Goal: Task Accomplishment & Management: Use online tool/utility

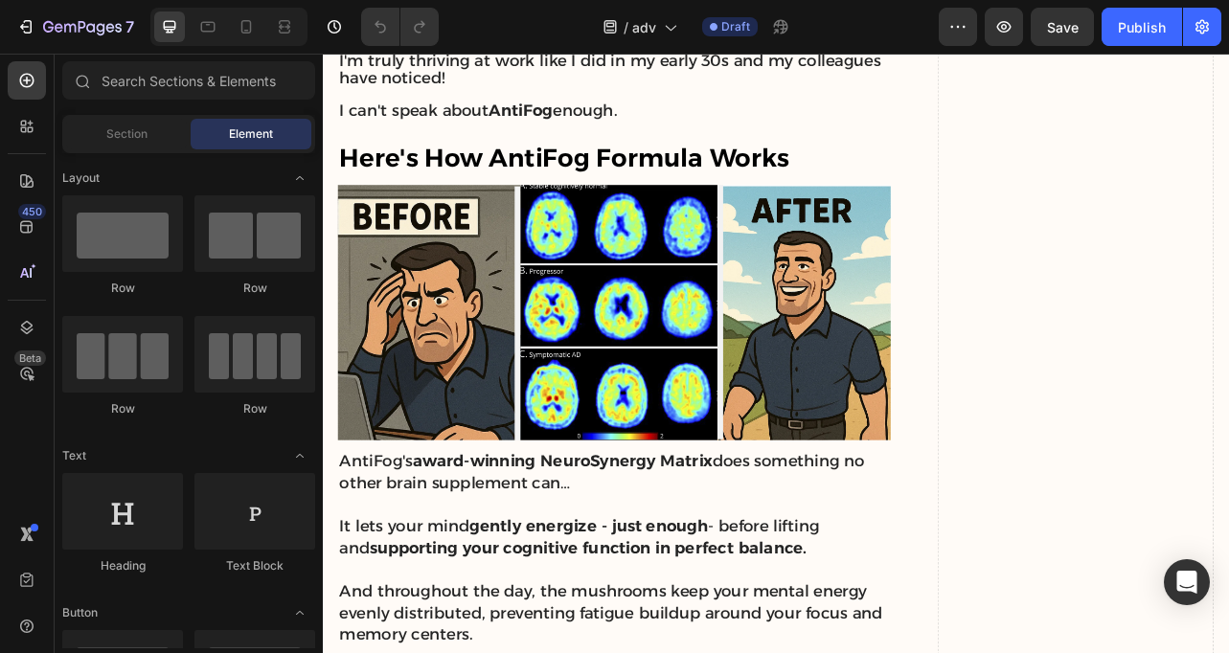
scroll to position [7754, 0]
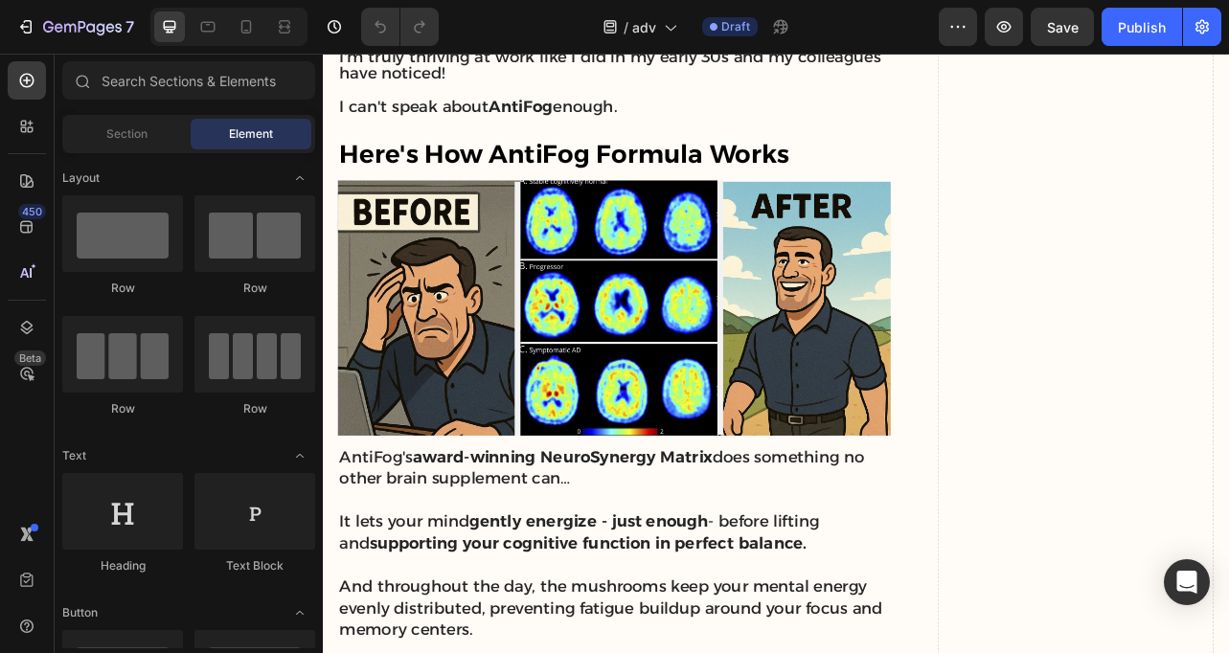
click at [666, 385] on img at bounding box center [692, 377] width 701 height 325
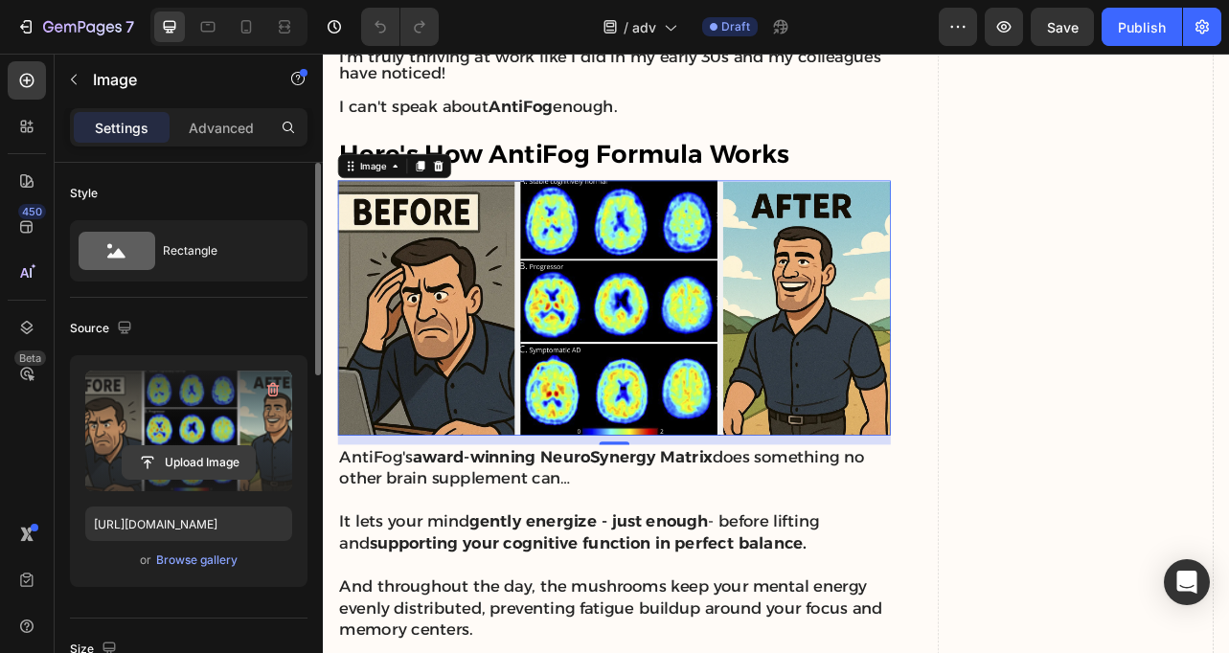
click at [179, 465] on input "file" at bounding box center [189, 462] width 132 height 33
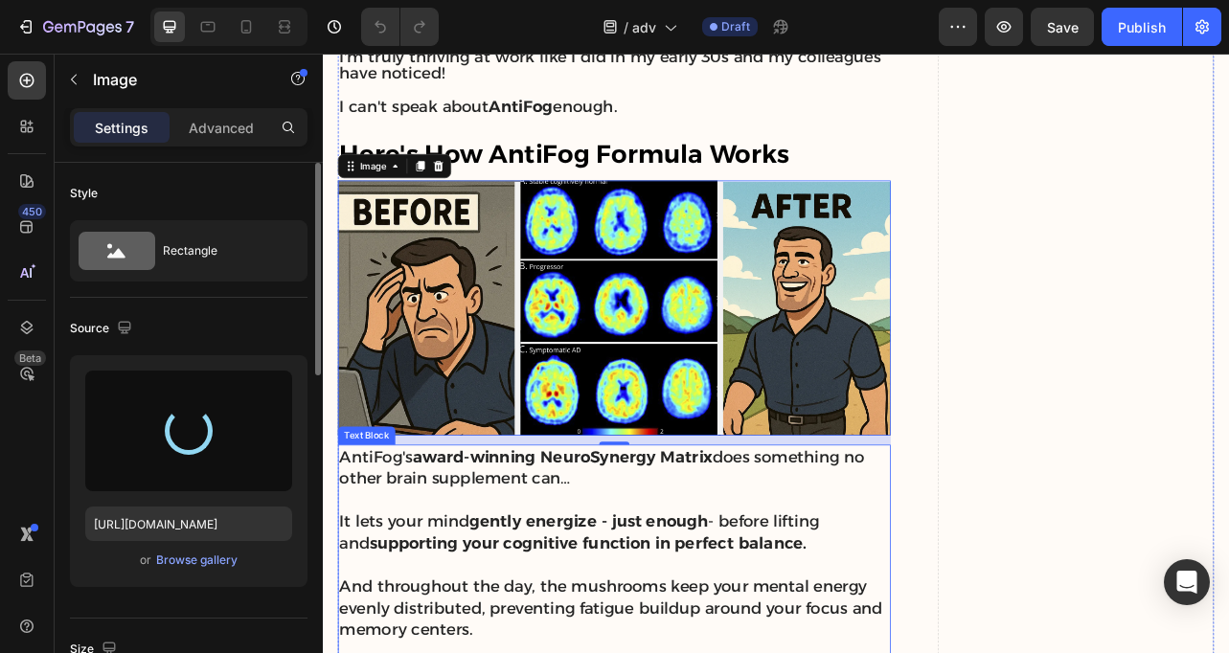
type input "[URL][DOMAIN_NAME]"
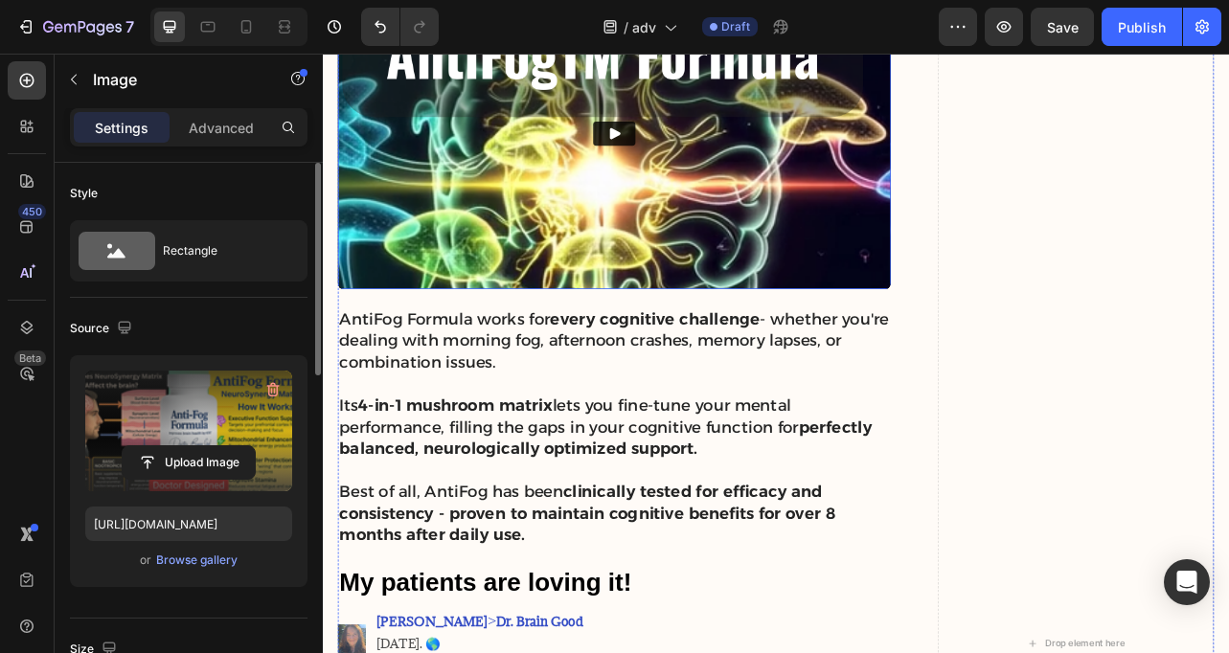
scroll to position [8758, 0]
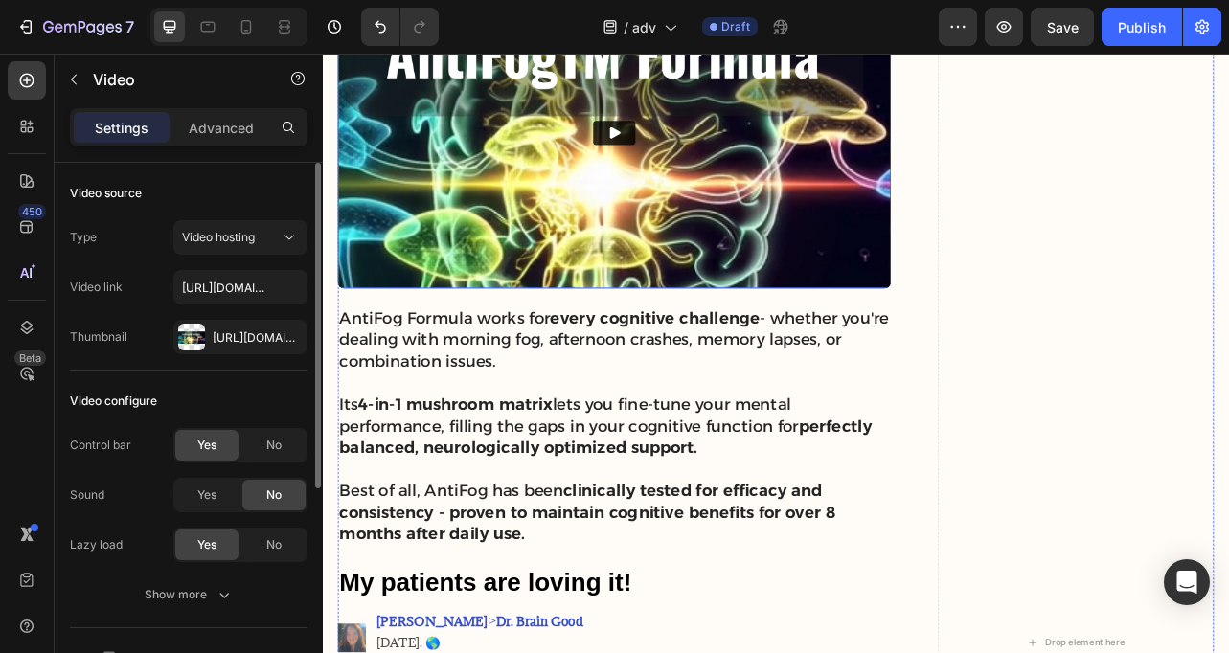
click at [482, 318] on img at bounding box center [692, 154] width 701 height 395
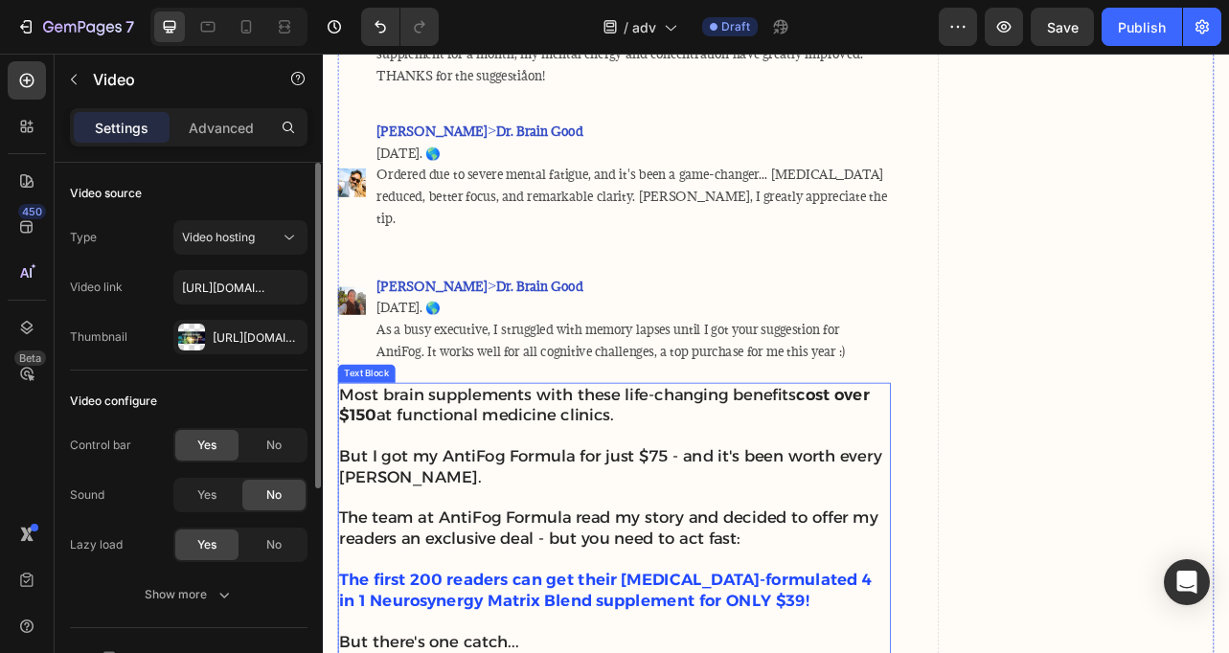
scroll to position [7397, 0]
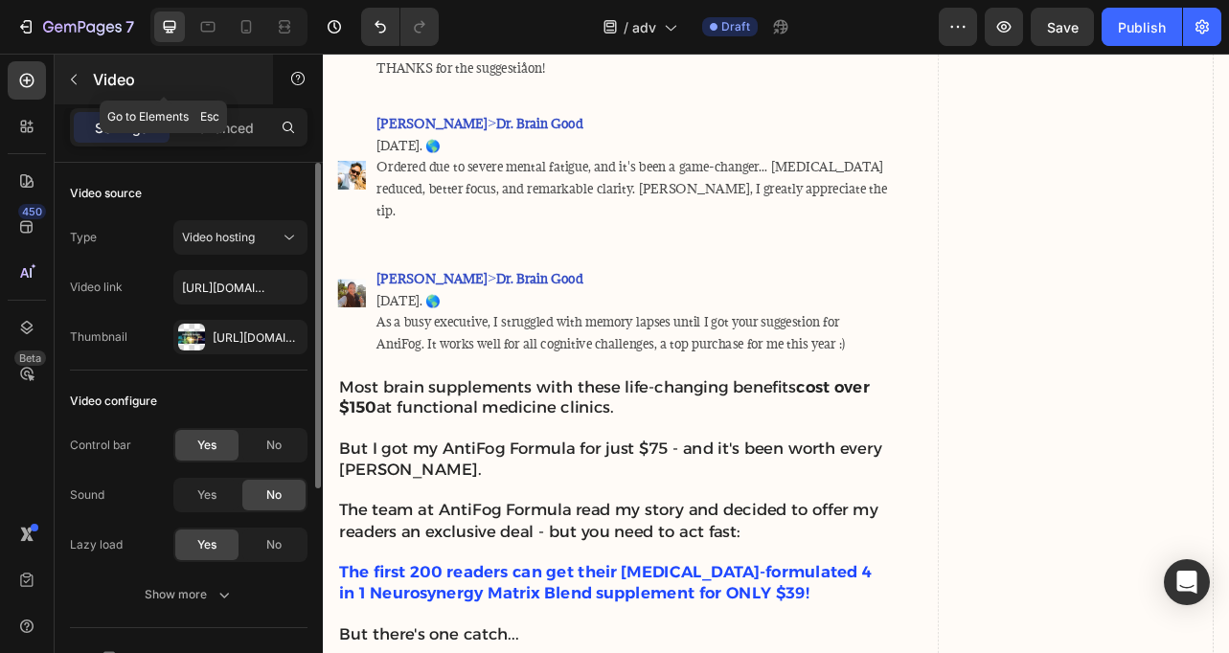
click at [60, 81] on button "button" at bounding box center [73, 79] width 31 height 31
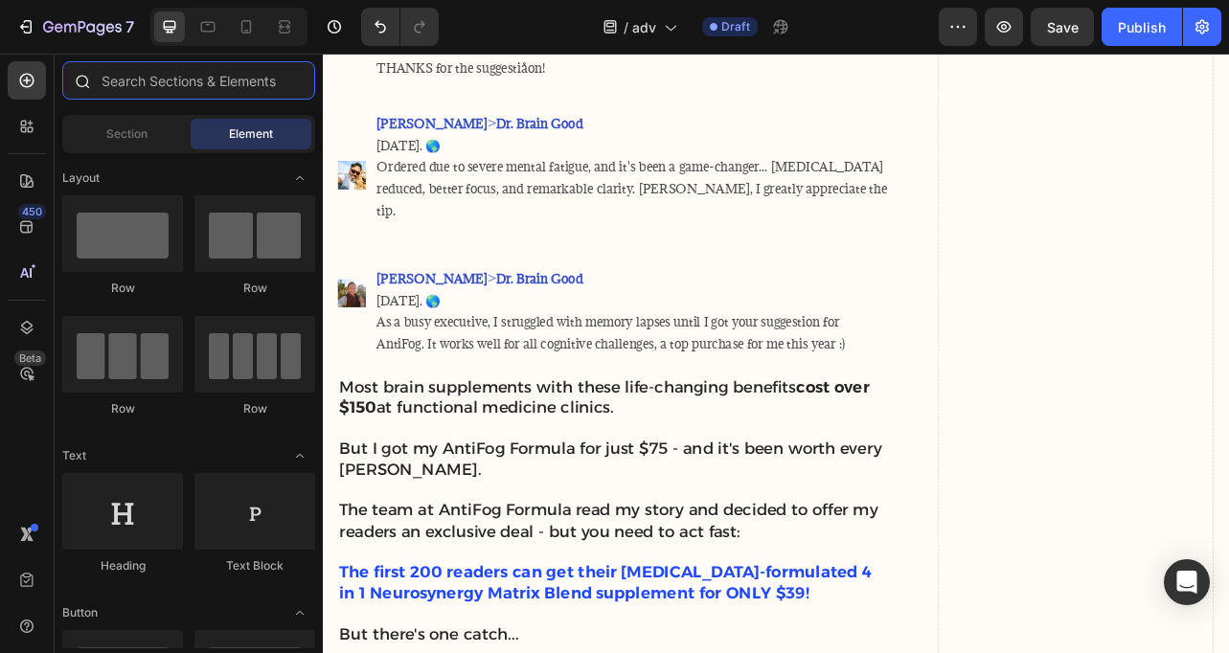
click at [123, 79] on input "text" at bounding box center [188, 80] width 253 height 38
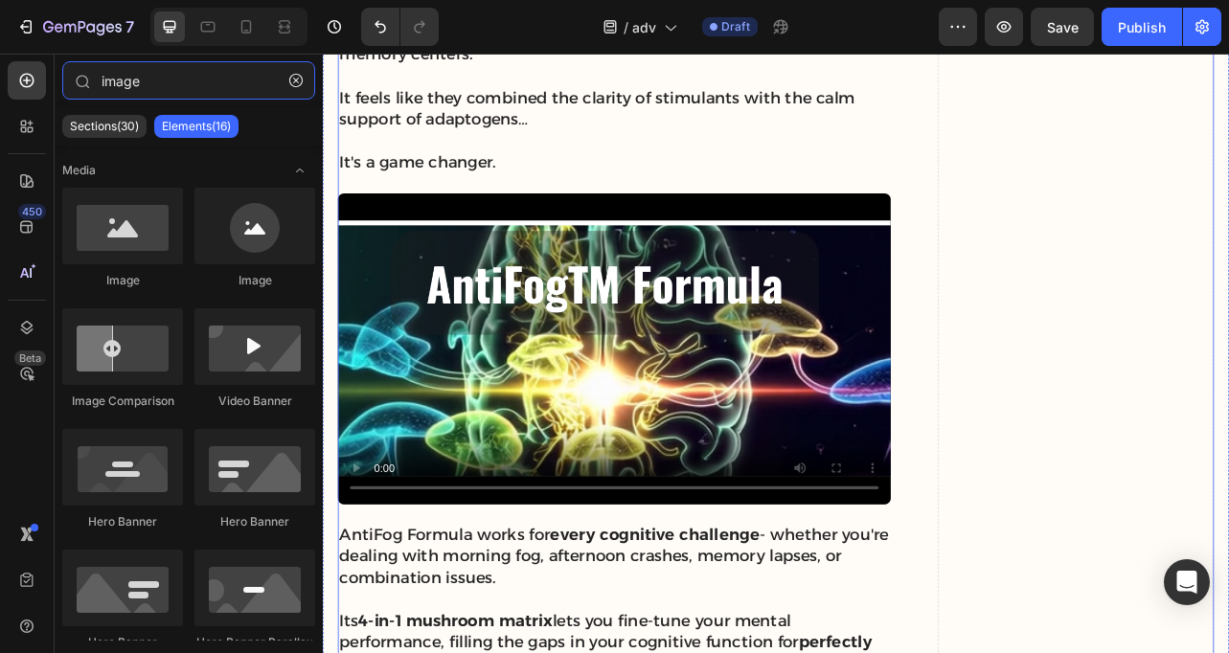
scroll to position [6154, 0]
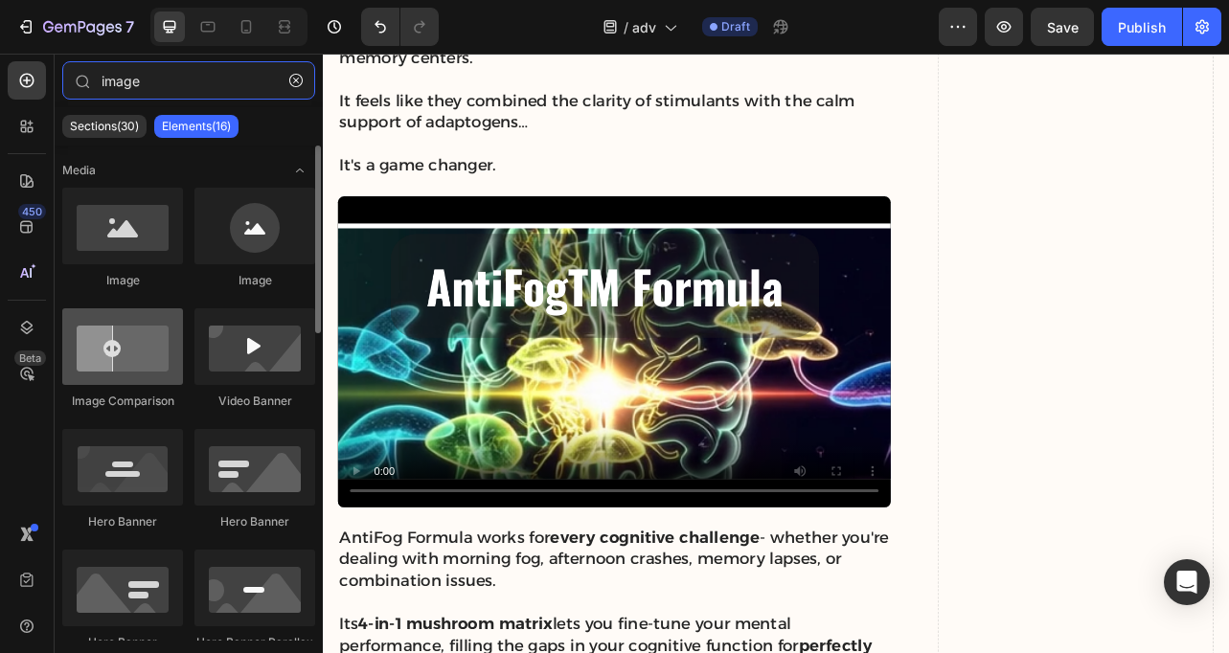
type input "image"
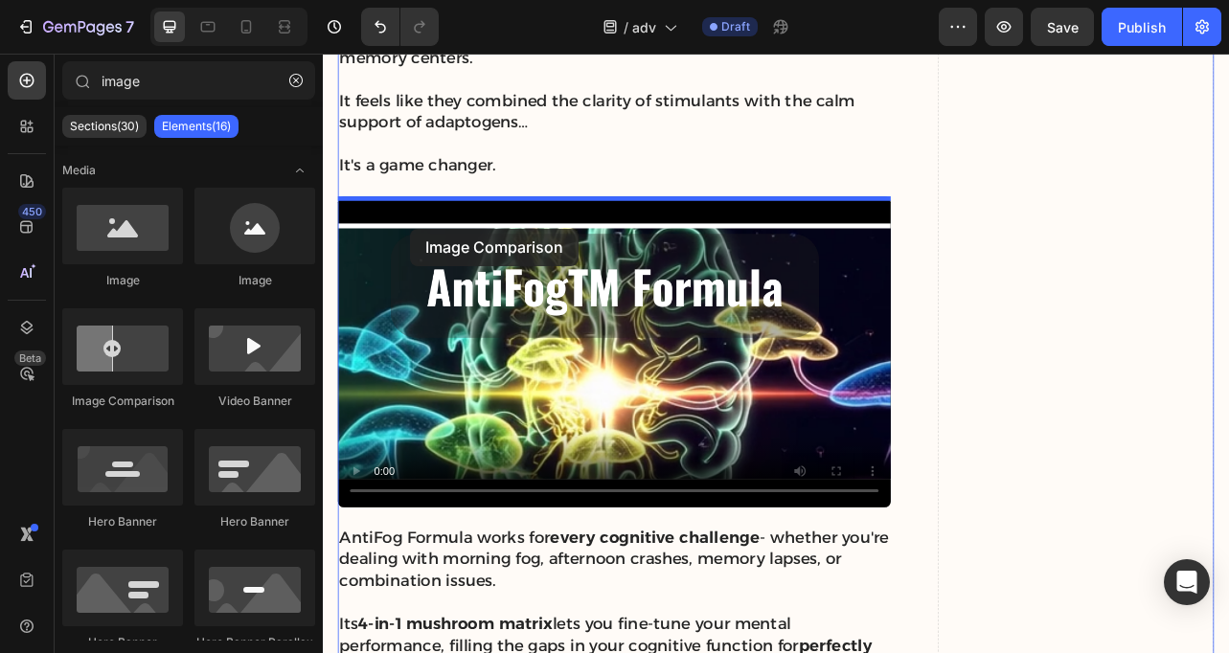
drag, startPoint x: 443, startPoint y: 418, endPoint x: 433, endPoint y: 276, distance: 142.1
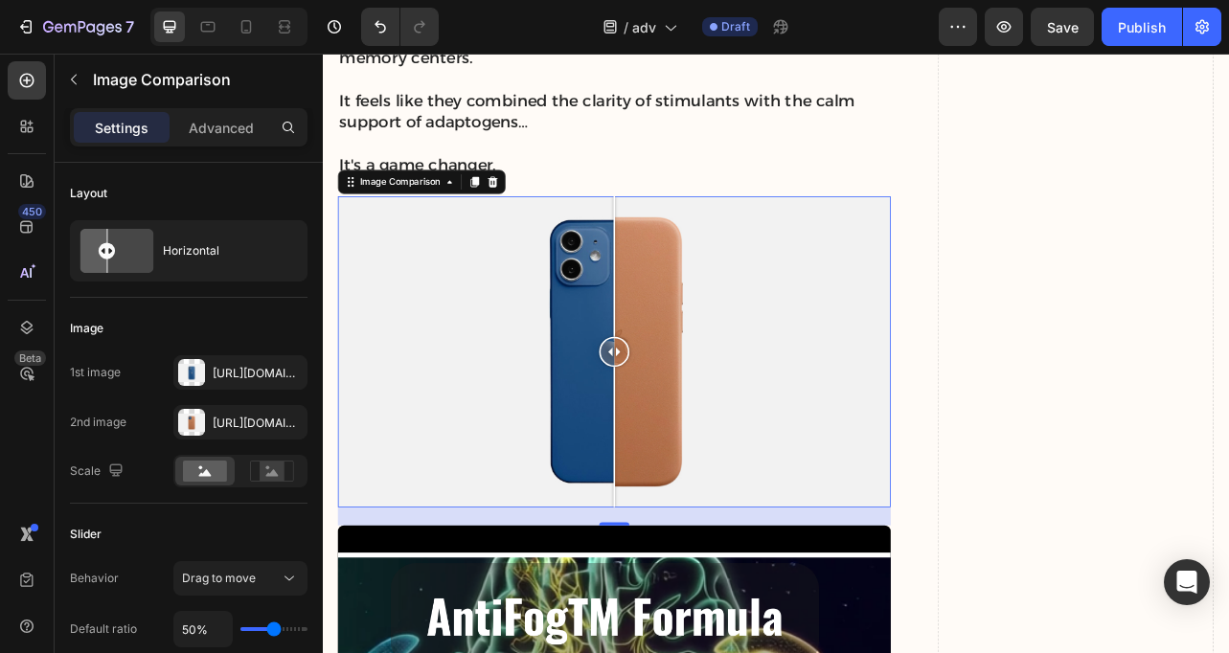
click at [687, 446] on div at bounding box center [692, 432] width 38 height 38
drag, startPoint x: 687, startPoint y: 446, endPoint x: 699, endPoint y: 459, distance: 17.6
click at [699, 459] on div at bounding box center [699, 432] width 38 height 395
click at [440, 333] on div at bounding box center [692, 432] width 701 height 395
drag, startPoint x: 440, startPoint y: 333, endPoint x: 696, endPoint y: 329, distance: 256.7
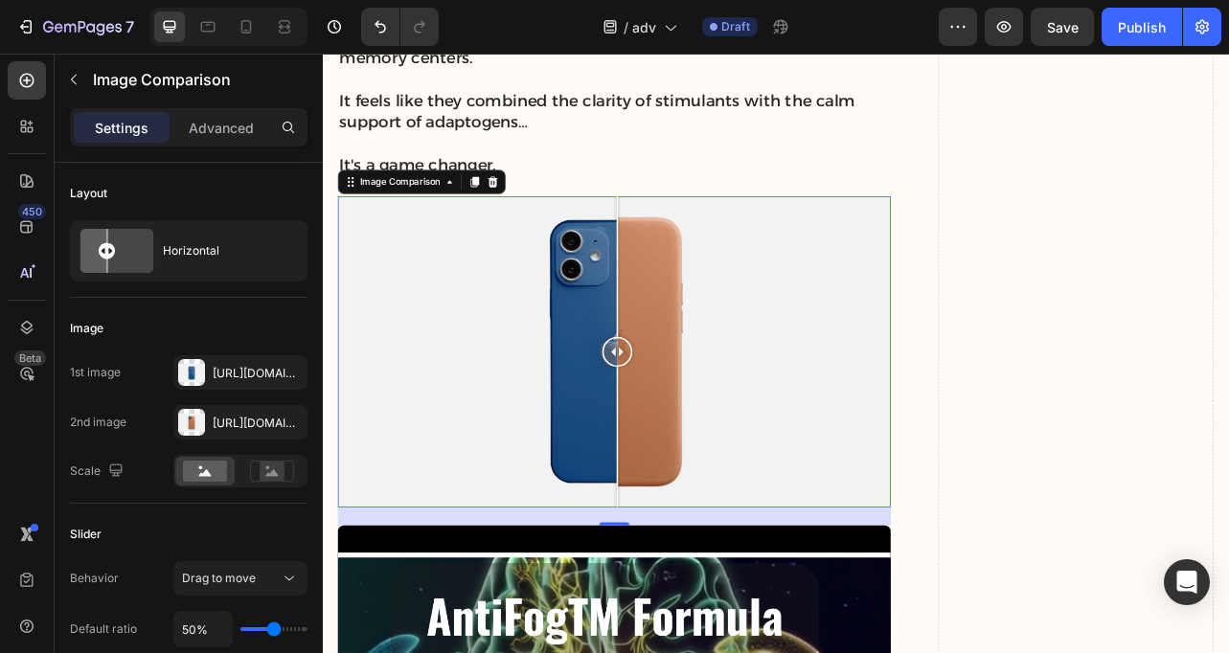
click at [696, 329] on div at bounding box center [696, 324] width 2 height 178
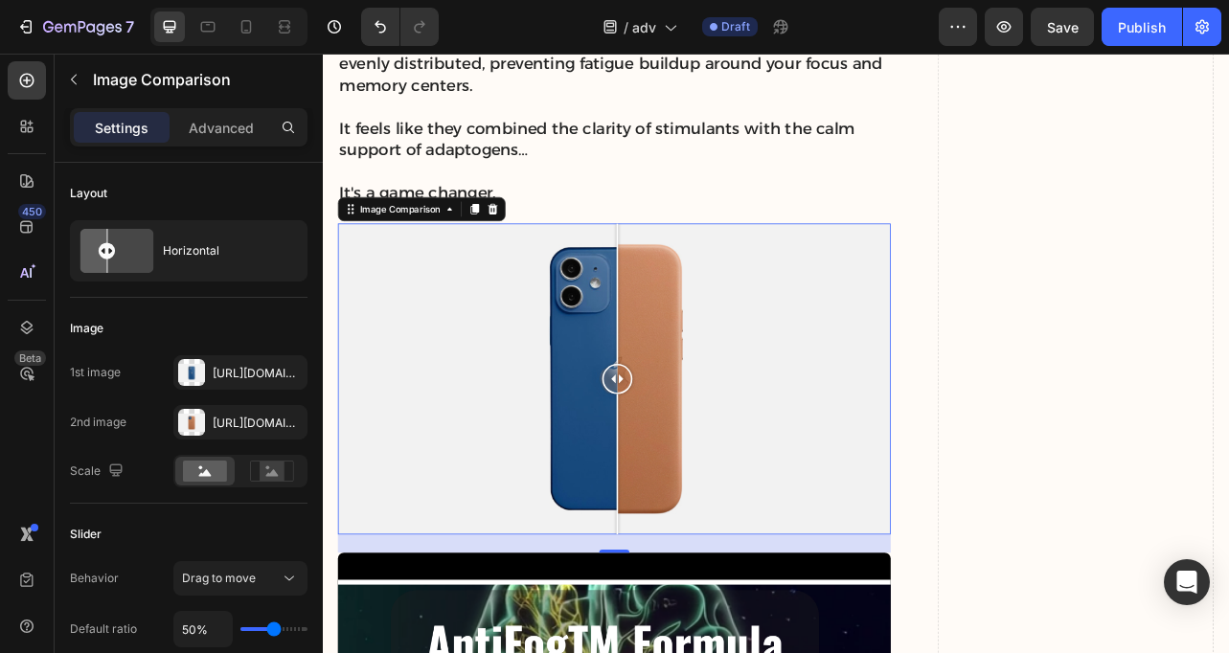
scroll to position [8118, 0]
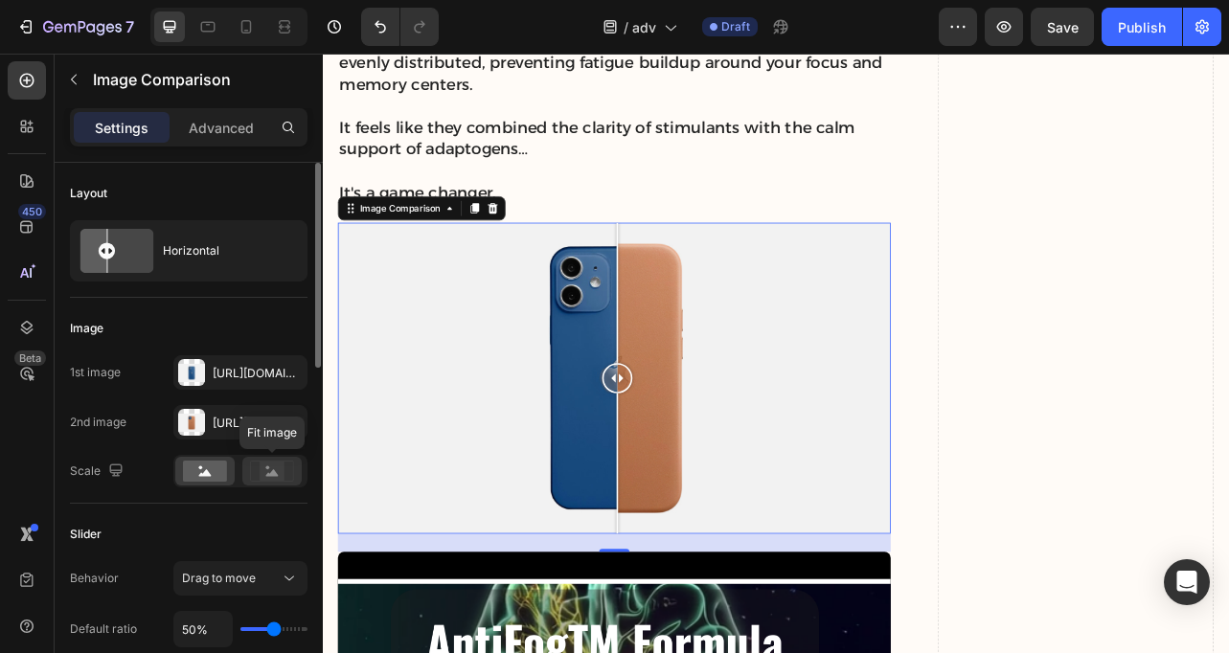
click at [271, 472] on icon at bounding box center [272, 472] width 12 height 7
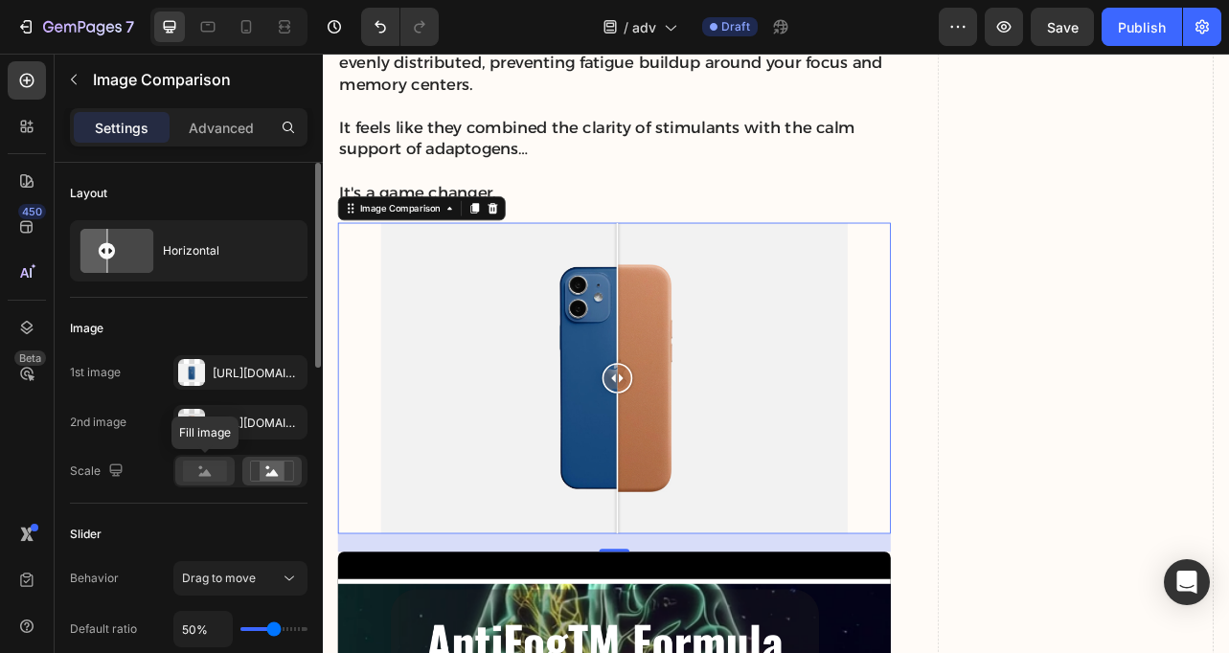
click at [205, 477] on rect at bounding box center [205, 471] width 44 height 21
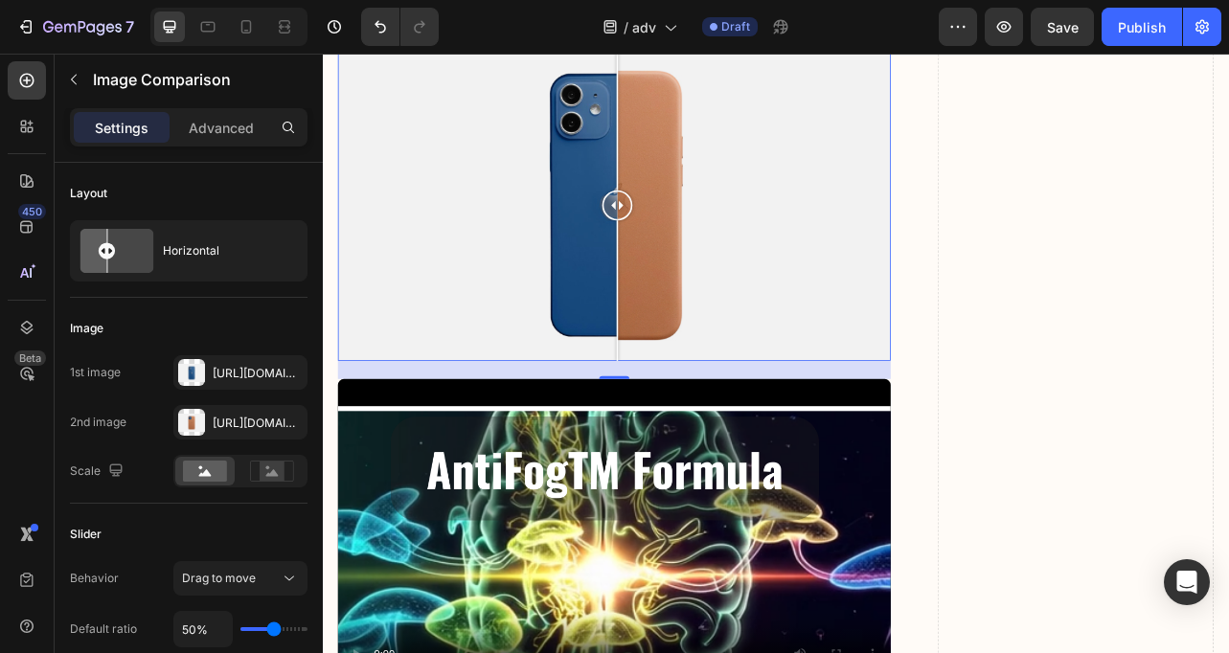
scroll to position [8212, 0]
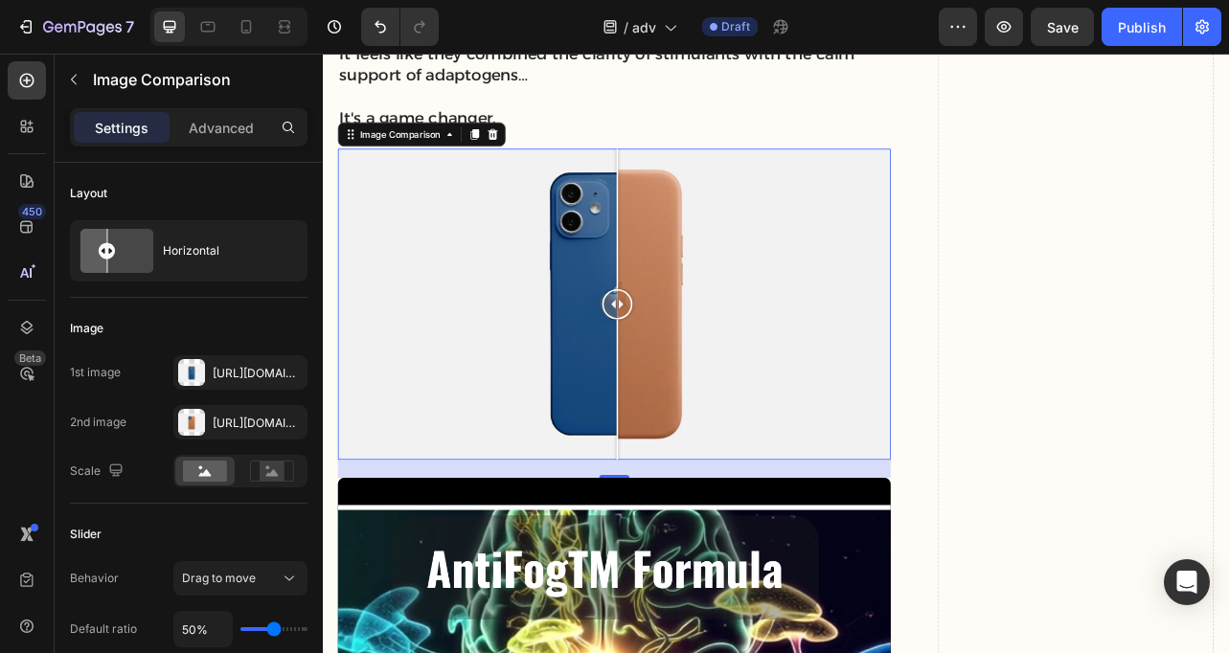
click at [530, 338] on div at bounding box center [692, 371] width 701 height 395
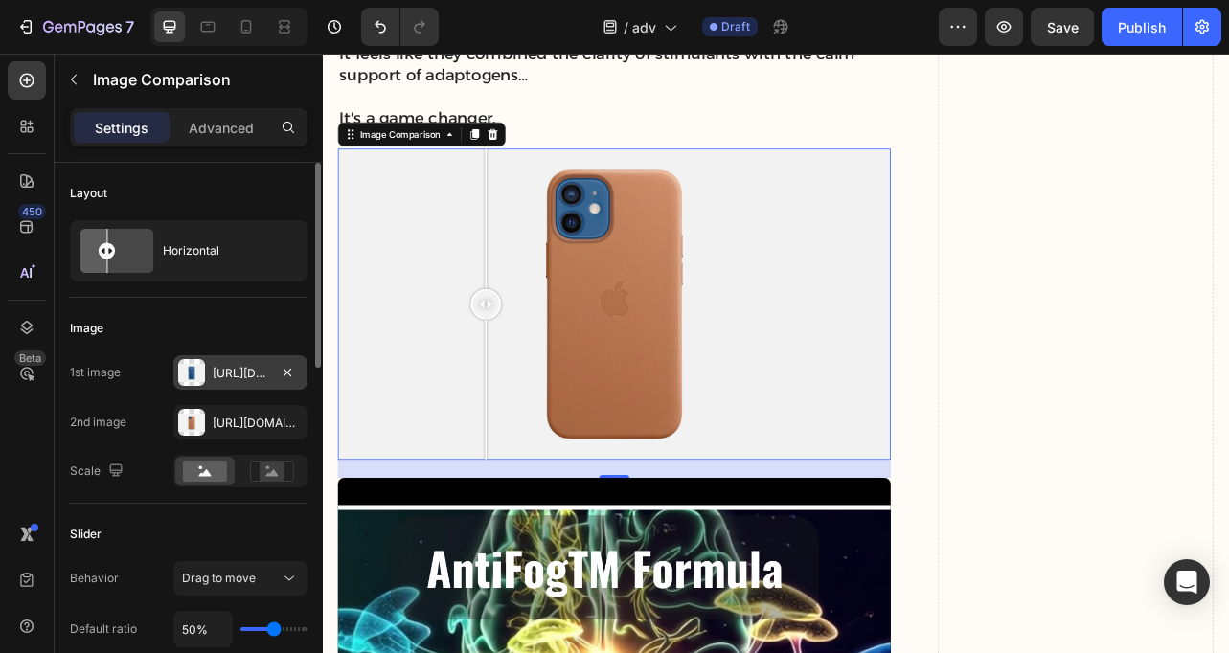
click at [229, 362] on div "[URL][DOMAIN_NAME]" at bounding box center [240, 372] width 134 height 34
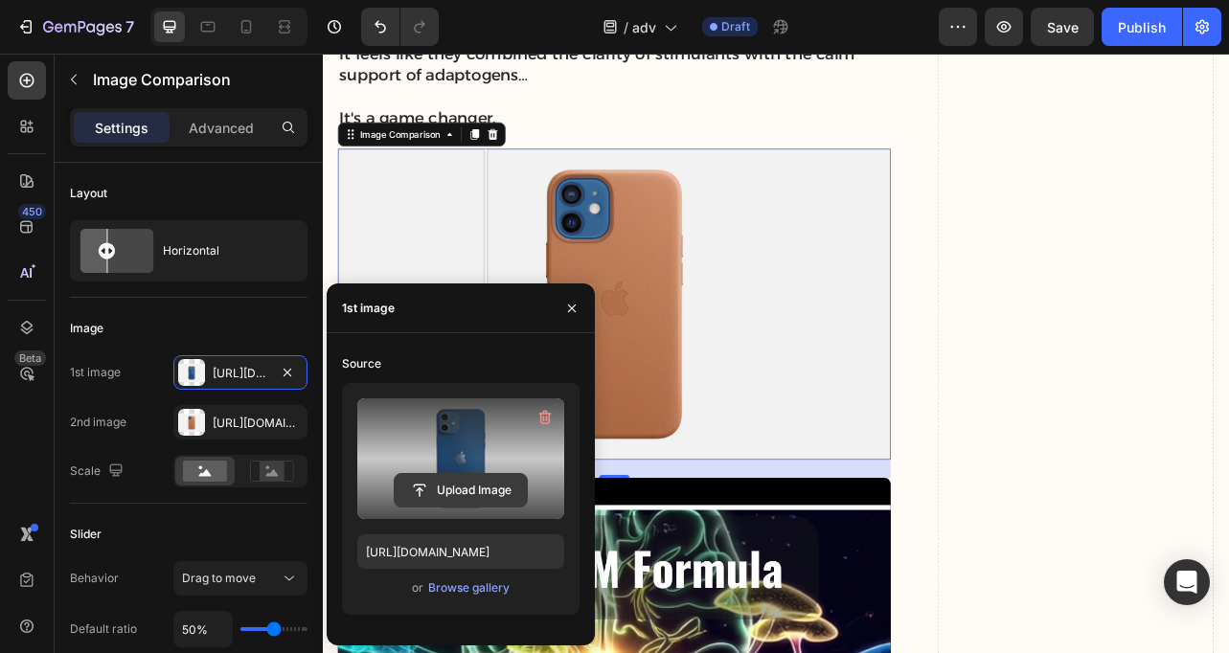
click at [470, 495] on input "file" at bounding box center [461, 490] width 132 height 33
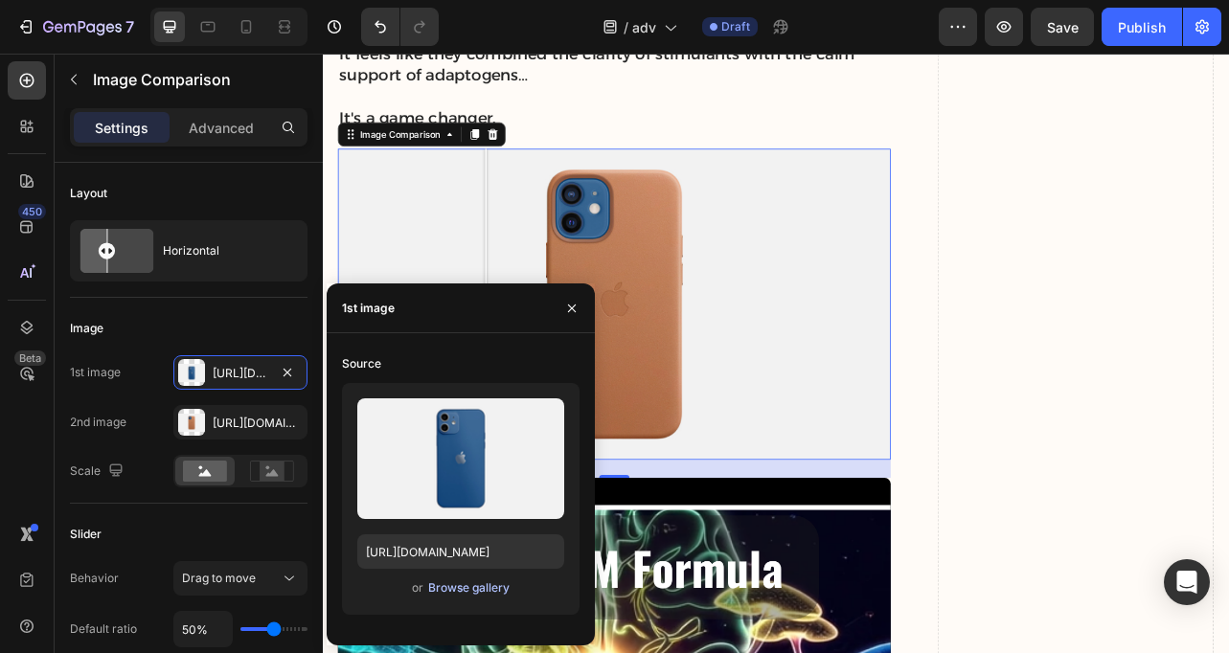
click at [458, 589] on div "Browse gallery" at bounding box center [468, 587] width 81 height 17
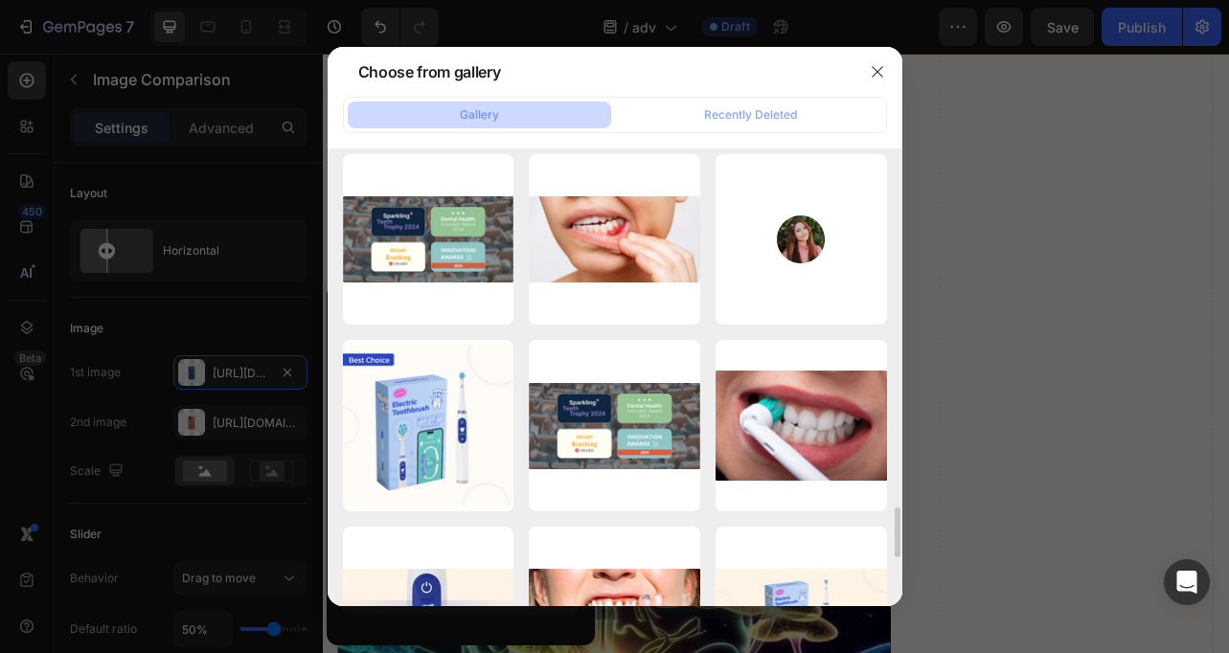
scroll to position [3202, 0]
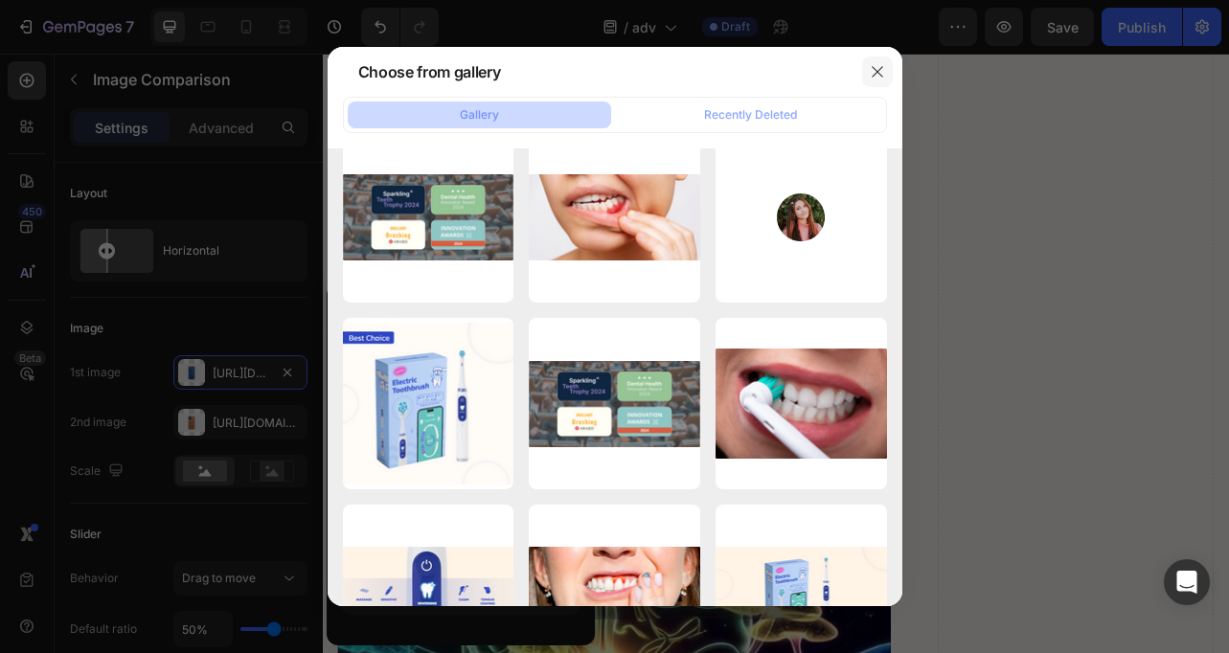
click at [884, 66] on icon "button" at bounding box center [877, 71] width 15 height 15
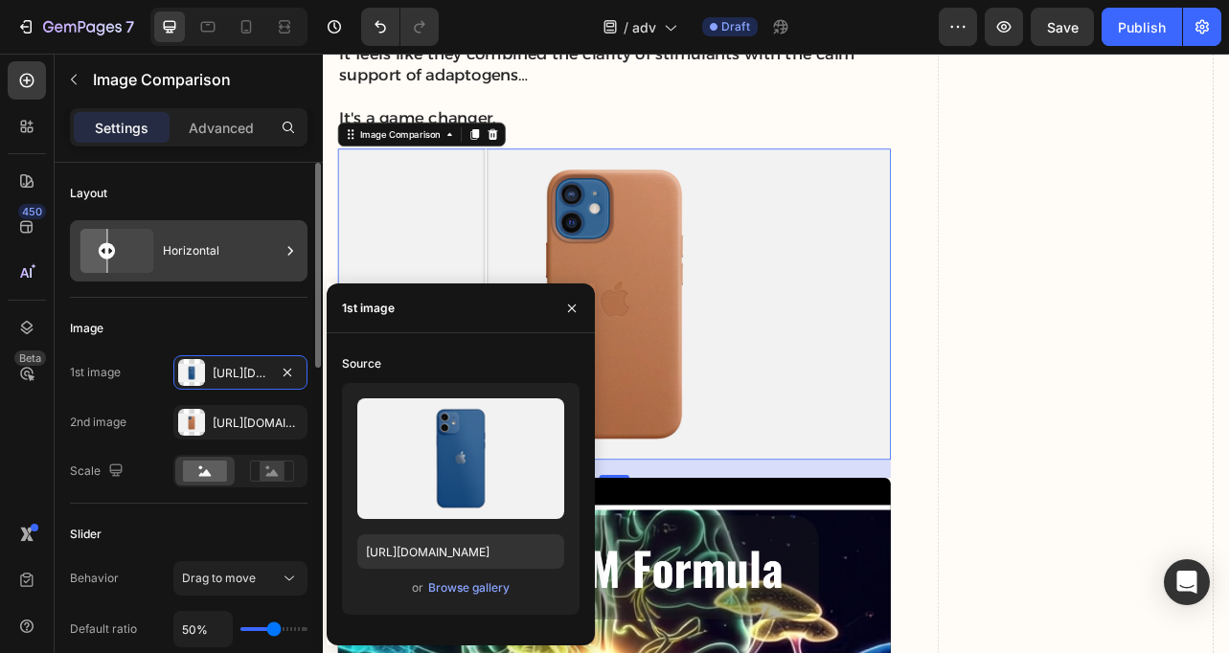
click at [167, 255] on div "Horizontal" at bounding box center [221, 251] width 117 height 44
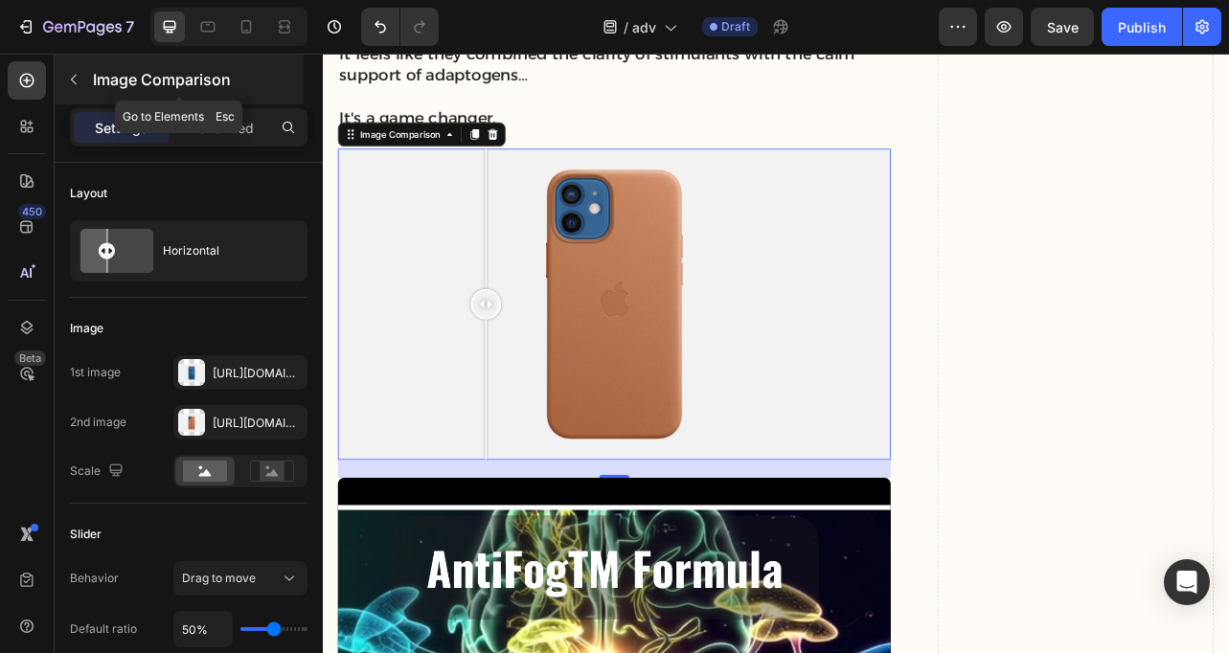
click at [82, 75] on button "button" at bounding box center [73, 79] width 31 height 31
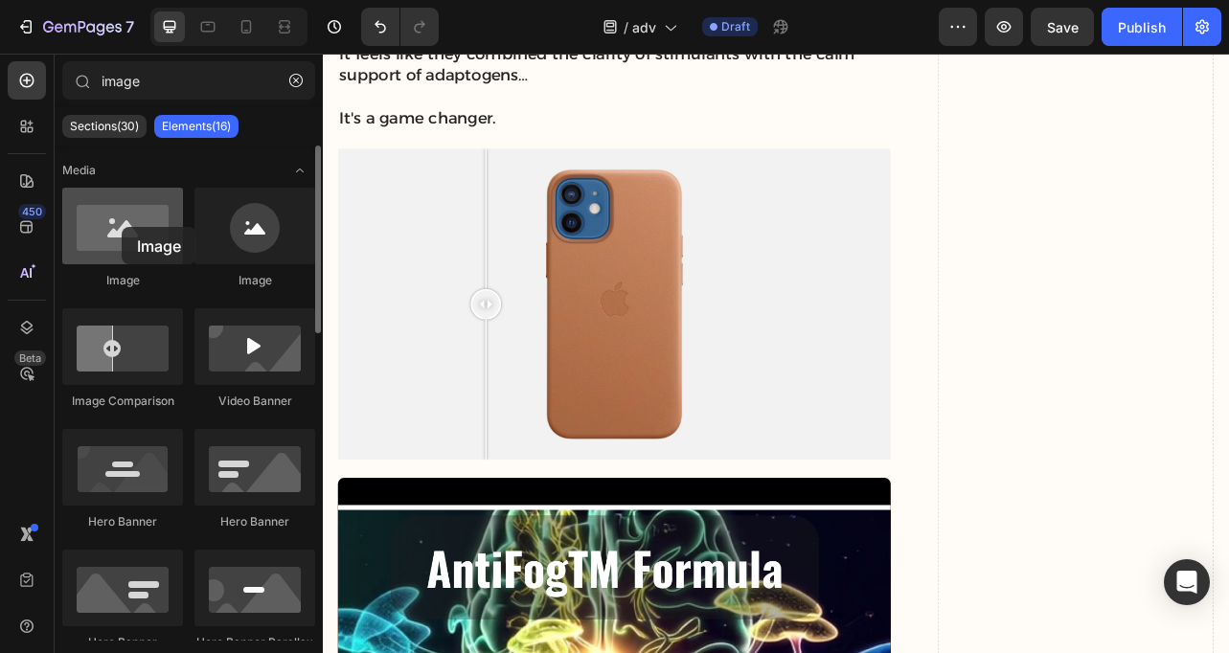
click at [122, 227] on div at bounding box center [122, 226] width 121 height 77
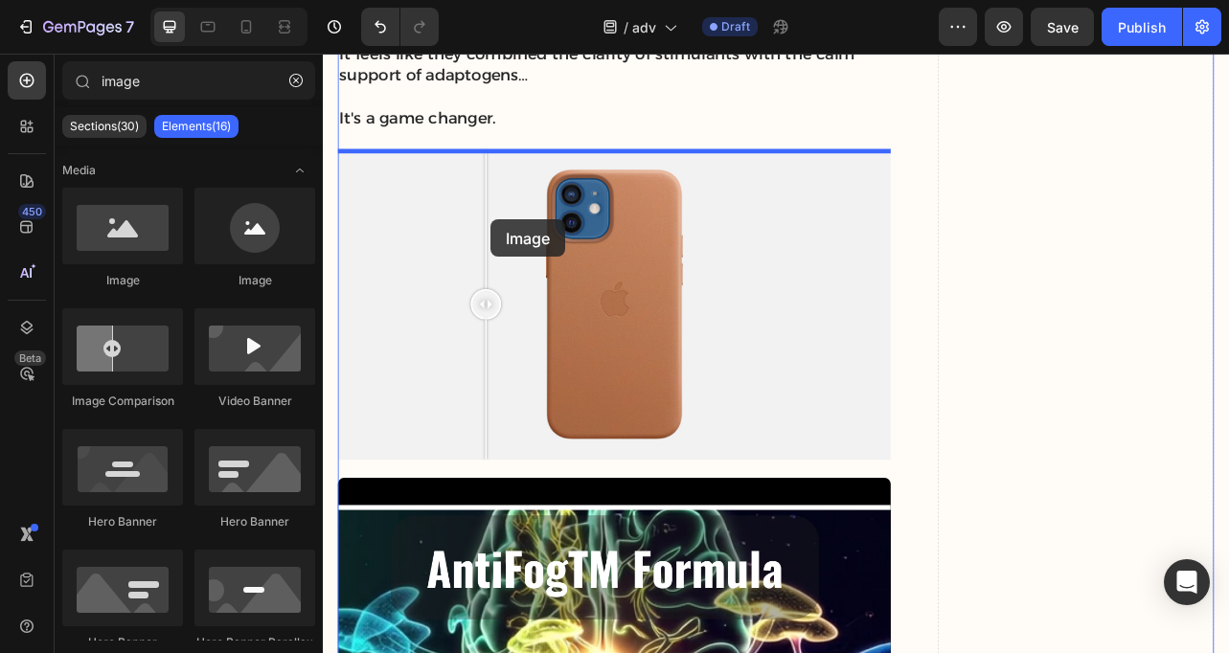
drag, startPoint x: 460, startPoint y: 278, endPoint x: 534, endPoint y: 262, distance: 76.3
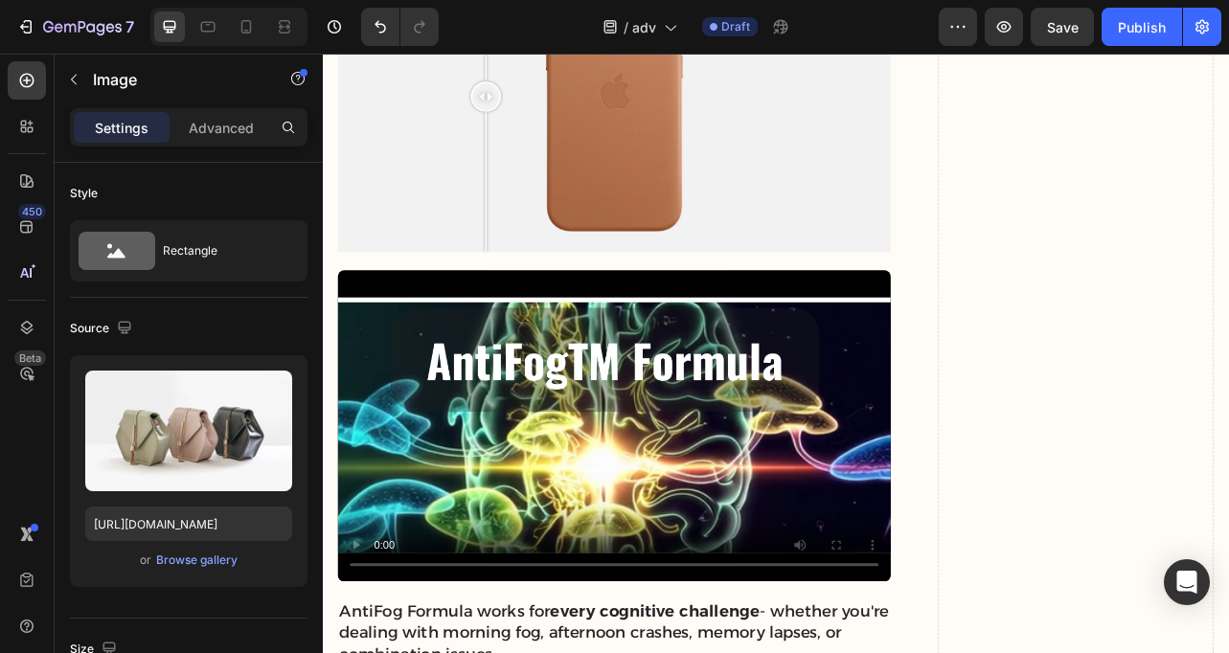
scroll to position [8504, 0]
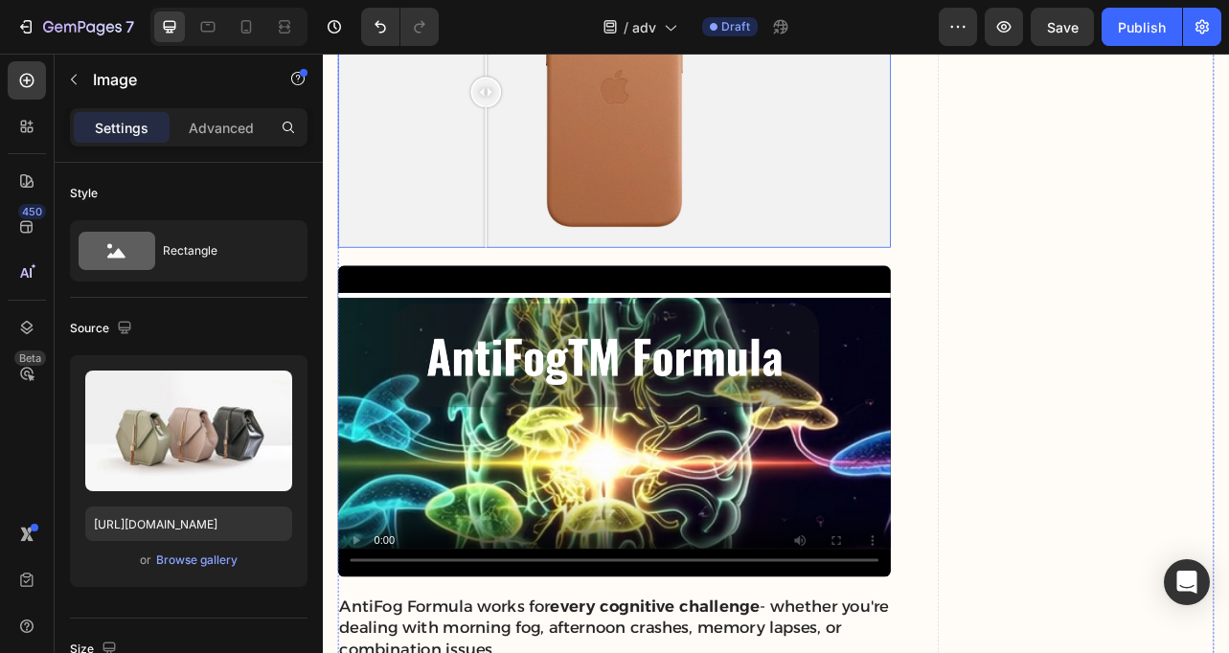
click at [432, 300] on div at bounding box center [692, 102] width 701 height 395
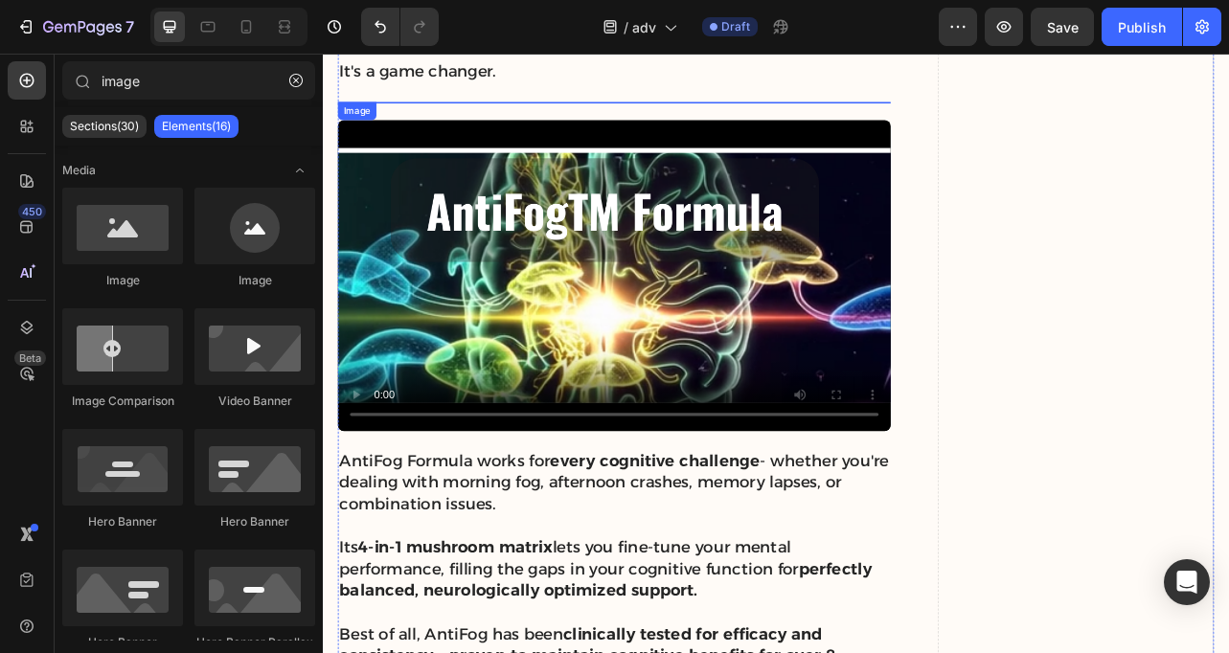
scroll to position [8264, 0]
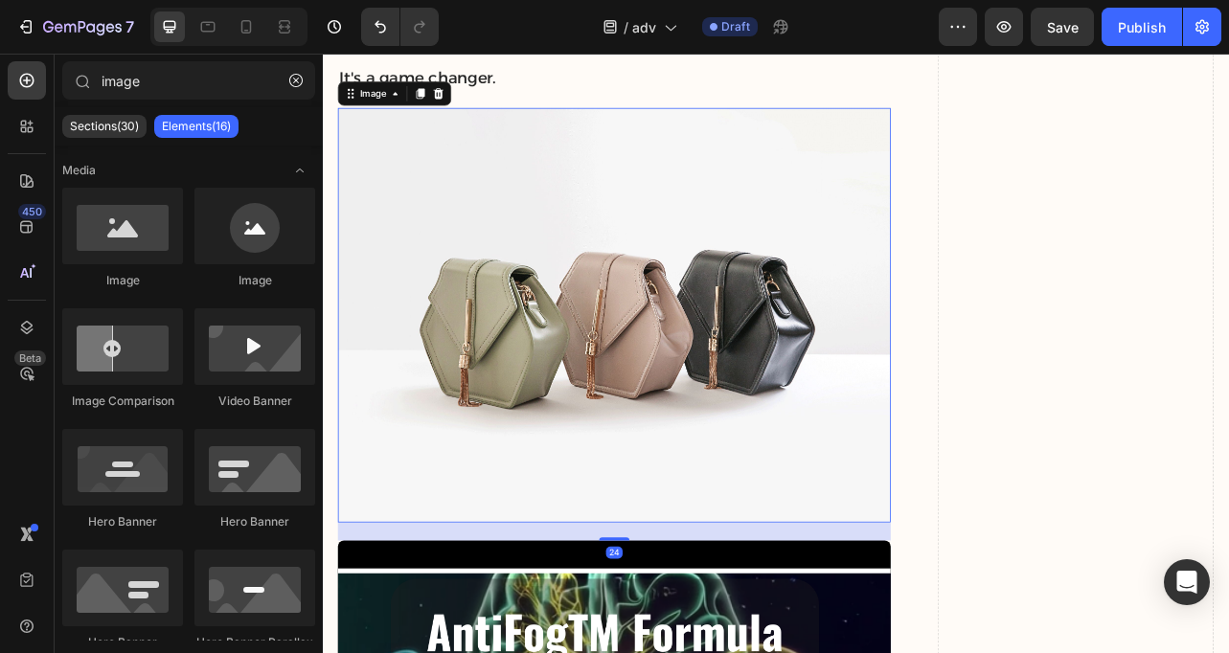
click at [564, 411] on img at bounding box center [692, 386] width 701 height 526
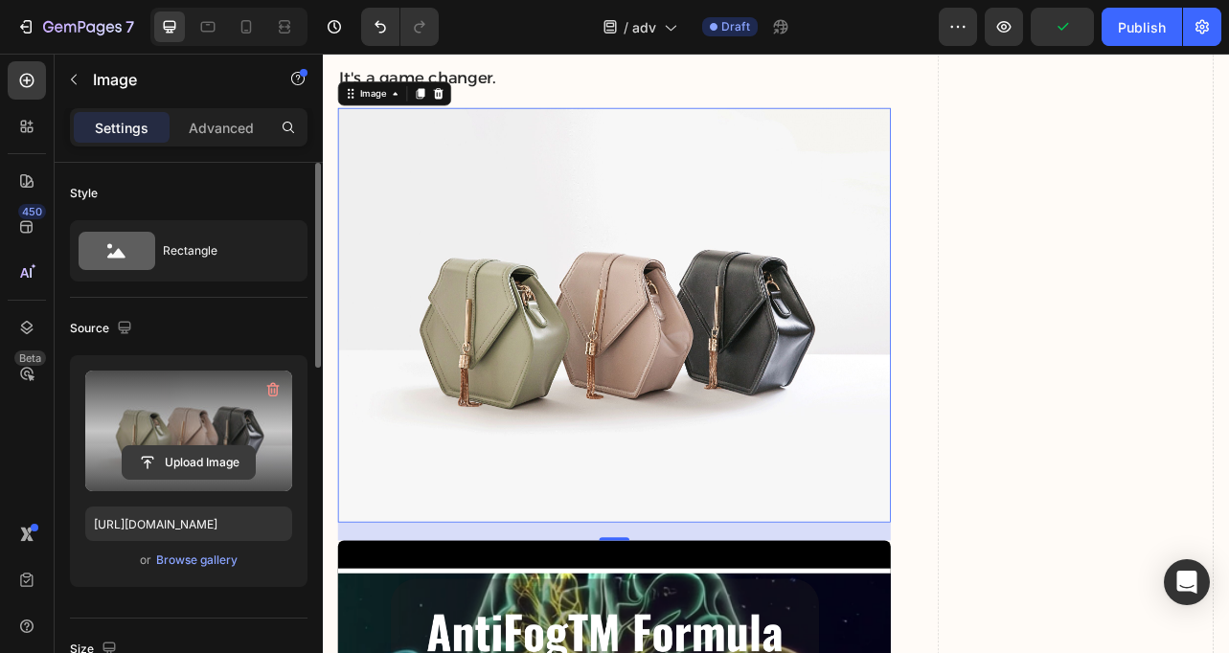
click at [193, 459] on input "file" at bounding box center [189, 462] width 132 height 33
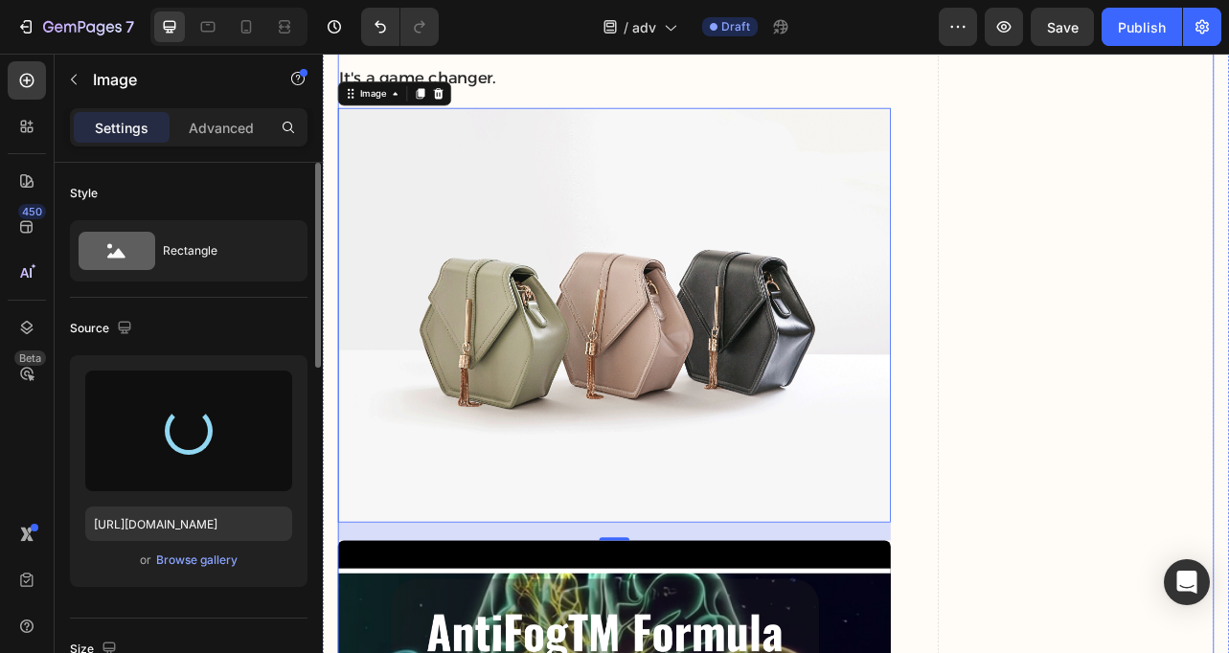
type input "[URL][DOMAIN_NAME]"
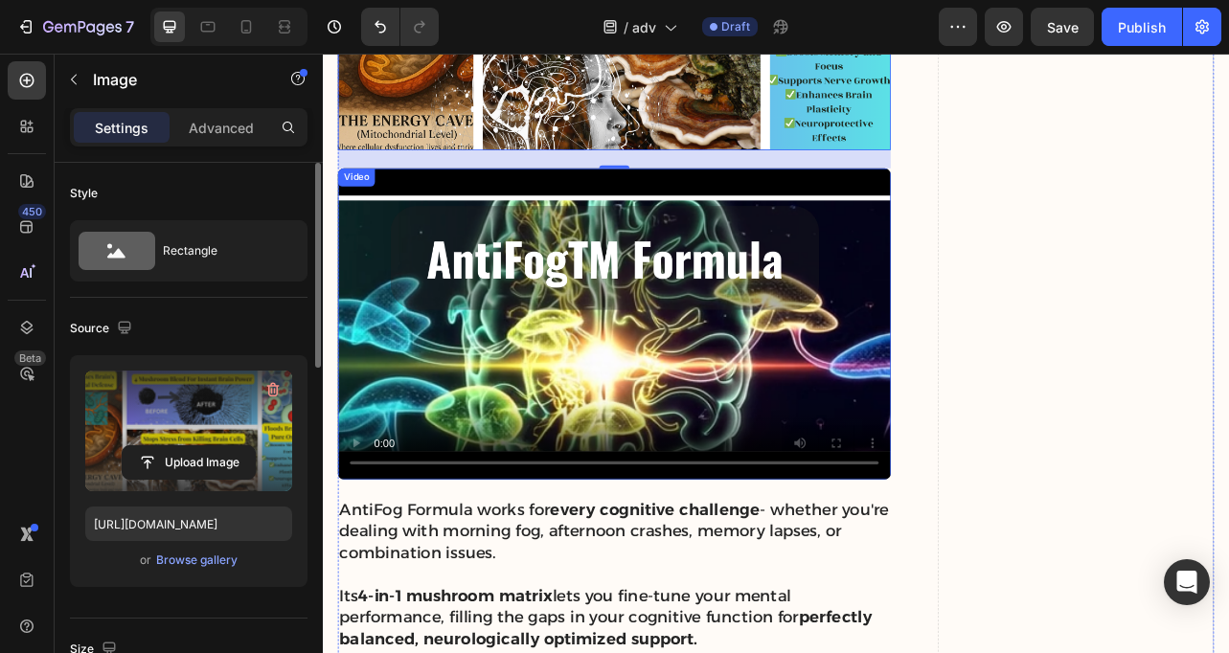
scroll to position [8548, 0]
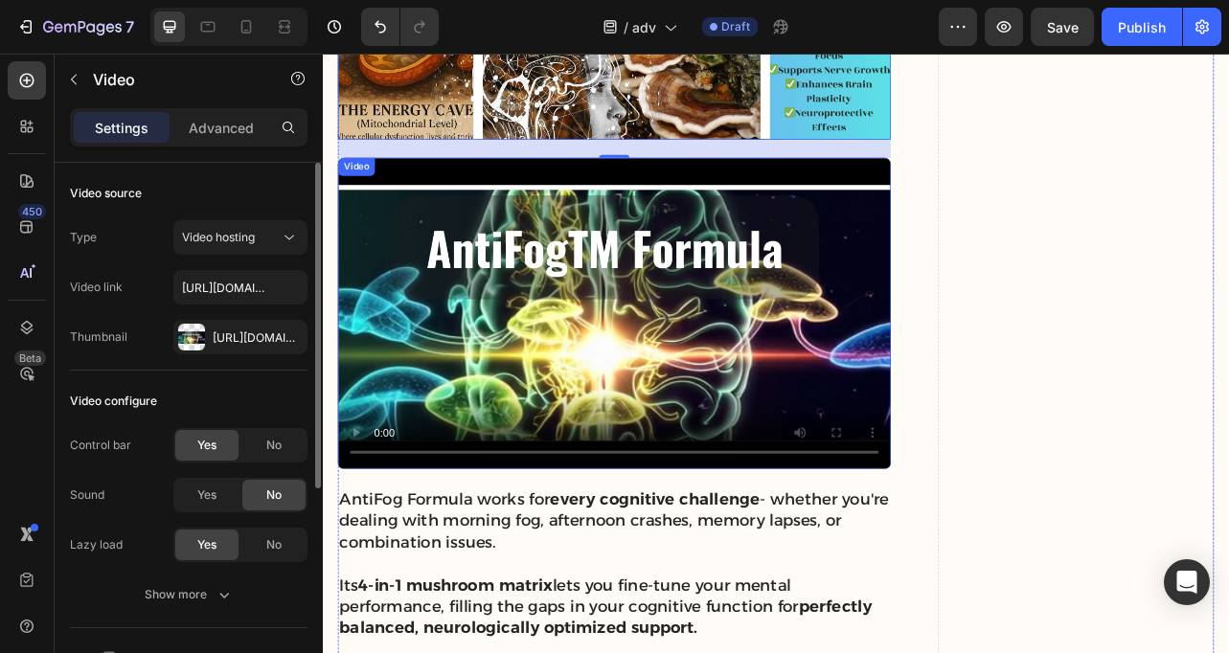
click at [471, 225] on video at bounding box center [692, 383] width 701 height 395
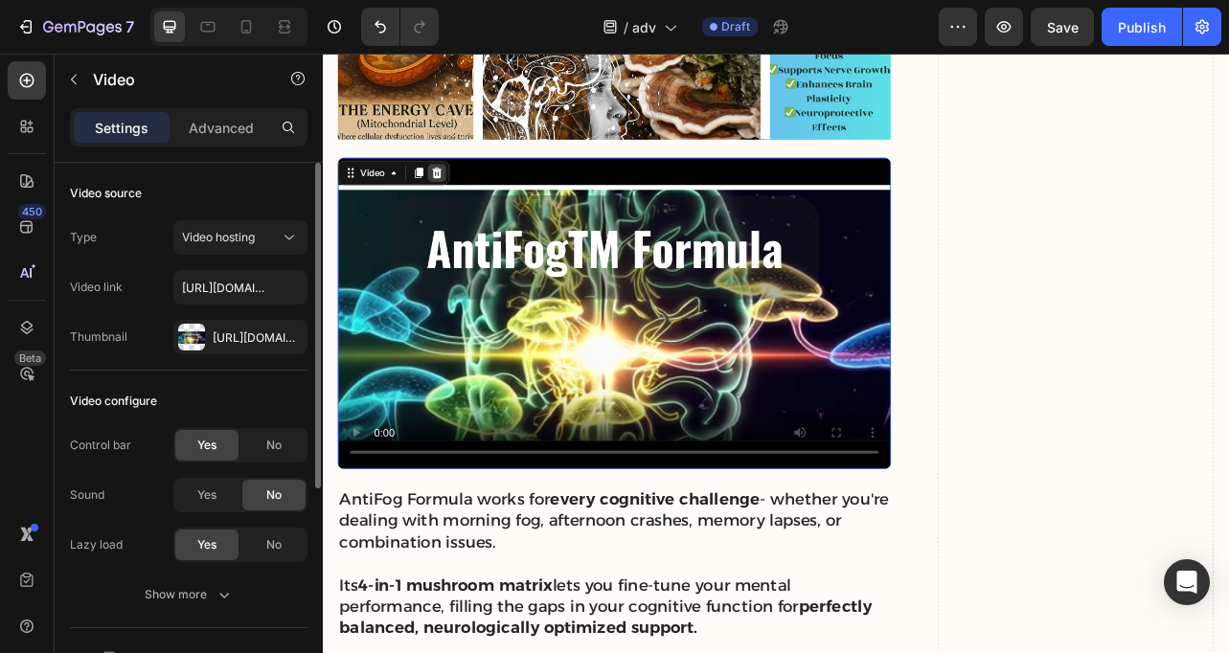
click at [465, 208] on icon at bounding box center [468, 204] width 12 height 13
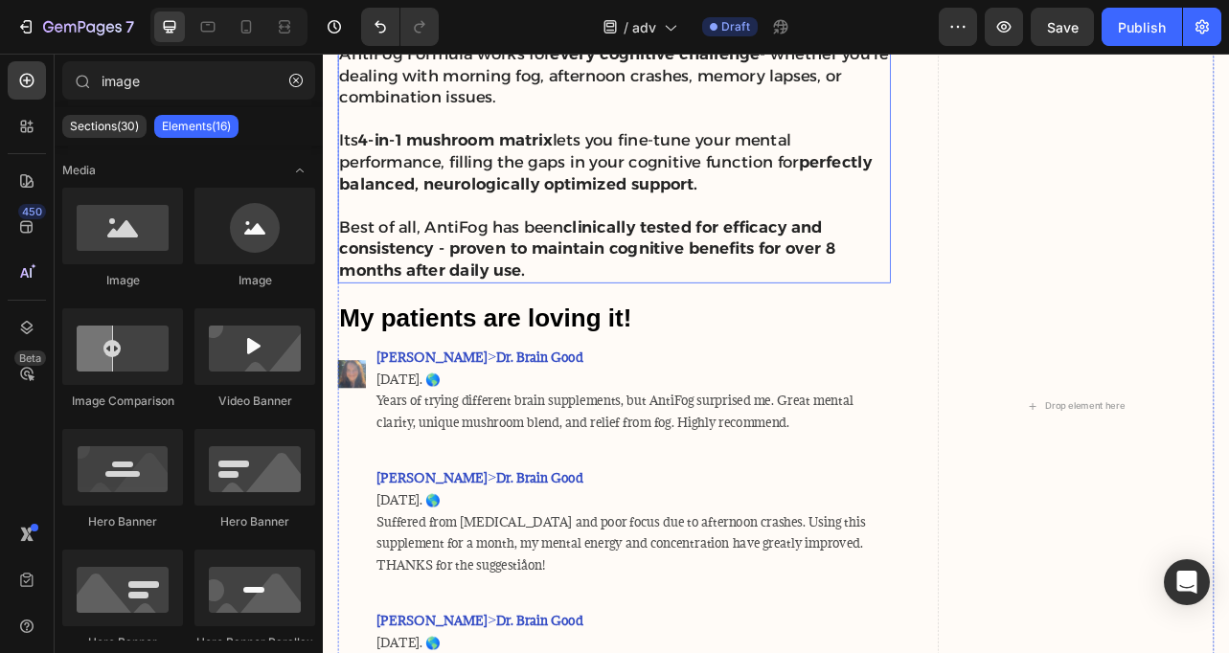
scroll to position [8694, 0]
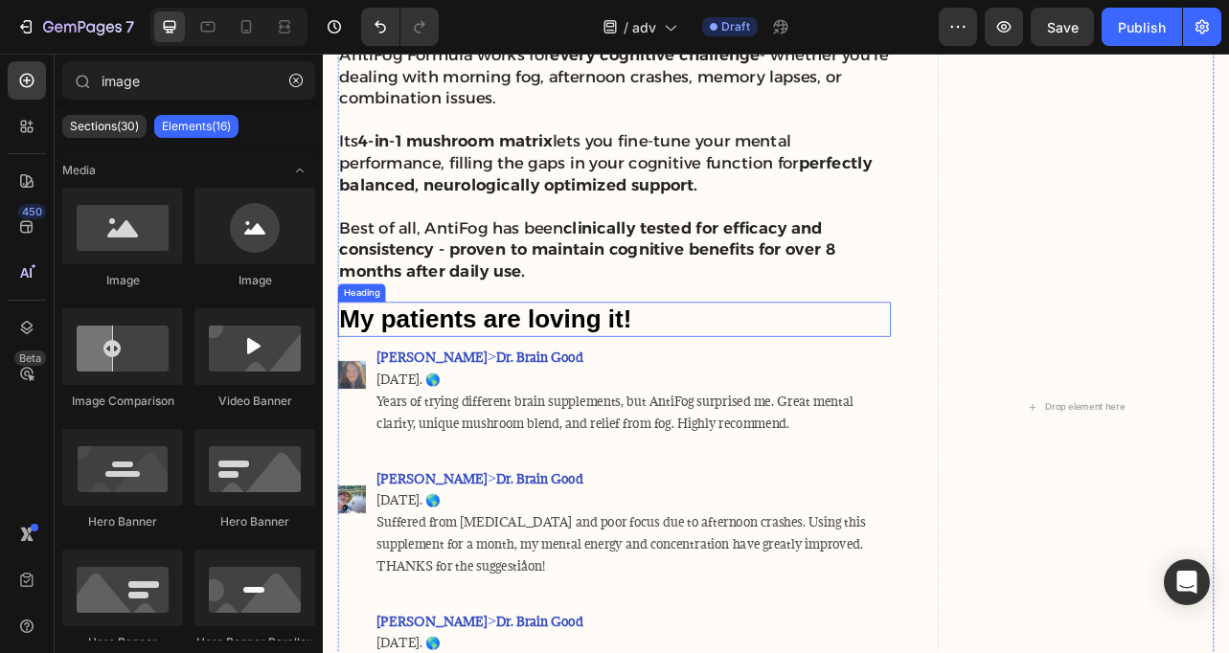
click at [483, 397] on strong "My patients are loving it!" at bounding box center [529, 390] width 371 height 35
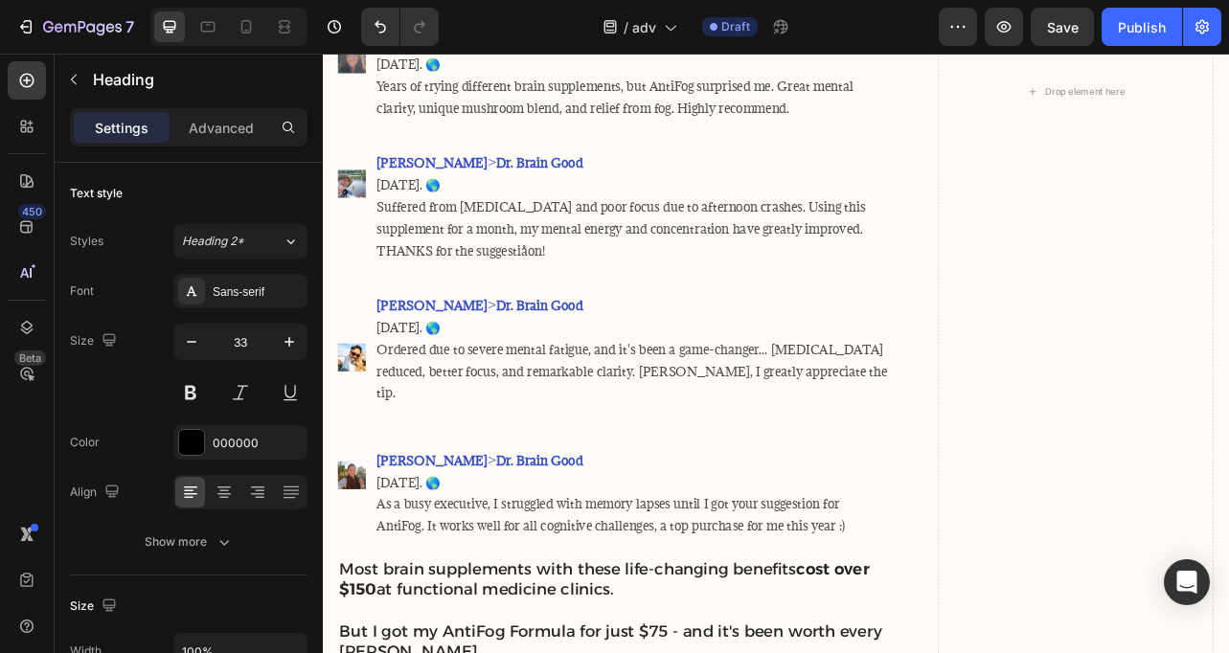
scroll to position [9100, 0]
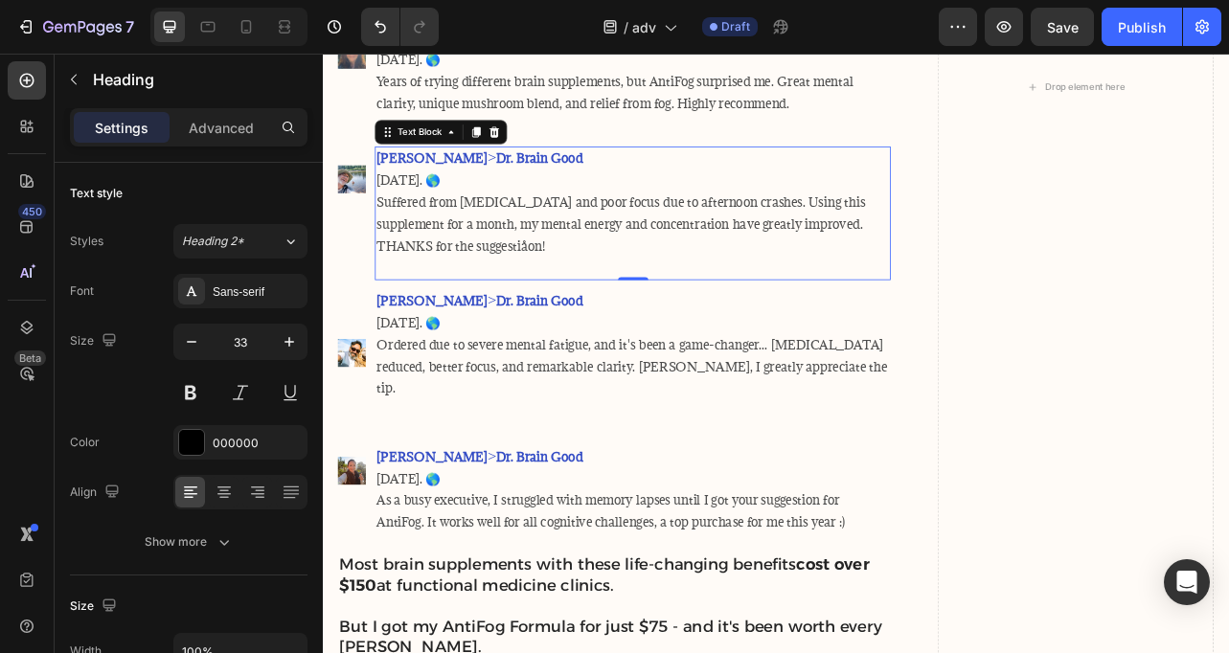
click at [481, 308] on span "Suffered from [MEDICAL_DATA] and poor focus due to afternoon crashes. Using thi…" at bounding box center [701, 270] width 620 height 77
click at [482, 308] on span "Suffered from [MEDICAL_DATA] and poor focus due to afternoon crashes. Using thi…" at bounding box center [701, 270] width 620 height 77
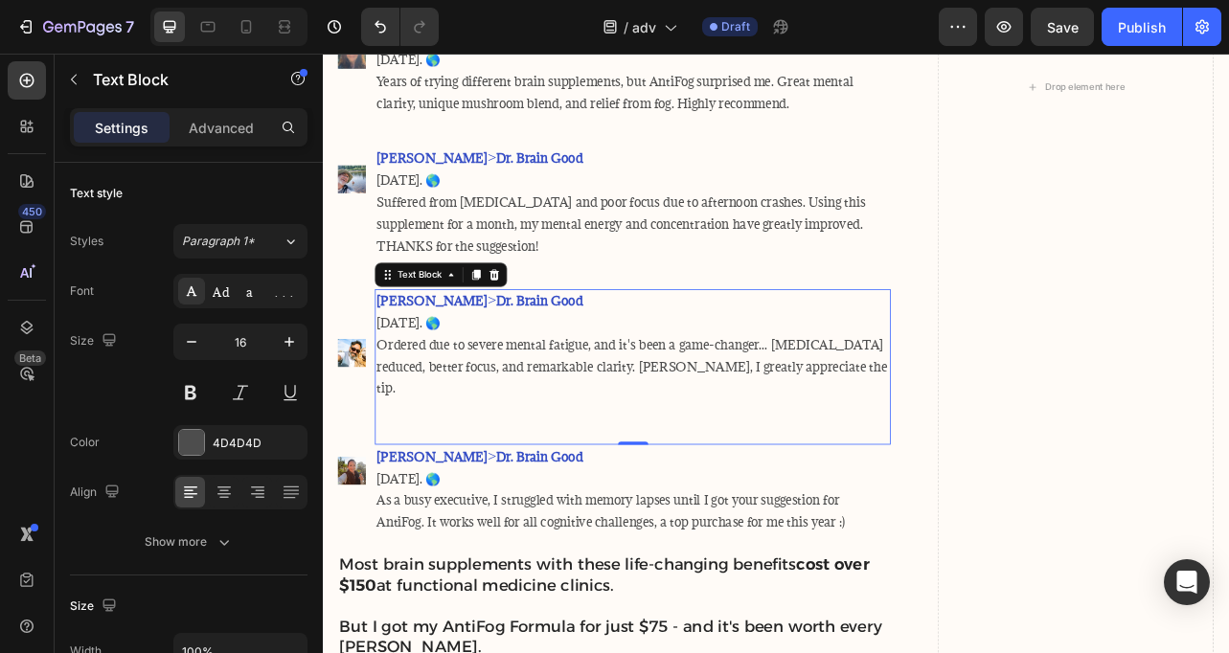
click at [701, 454] on span "Ordered due to severe mental fatigue, and it's been a game-changer... [MEDICAL_…" at bounding box center [714, 451] width 647 height 77
click at [719, 461] on span "Ordered due to severe mental fatigue, and it's been a game-changer... [MEDICAL_…" at bounding box center [714, 451] width 647 height 77
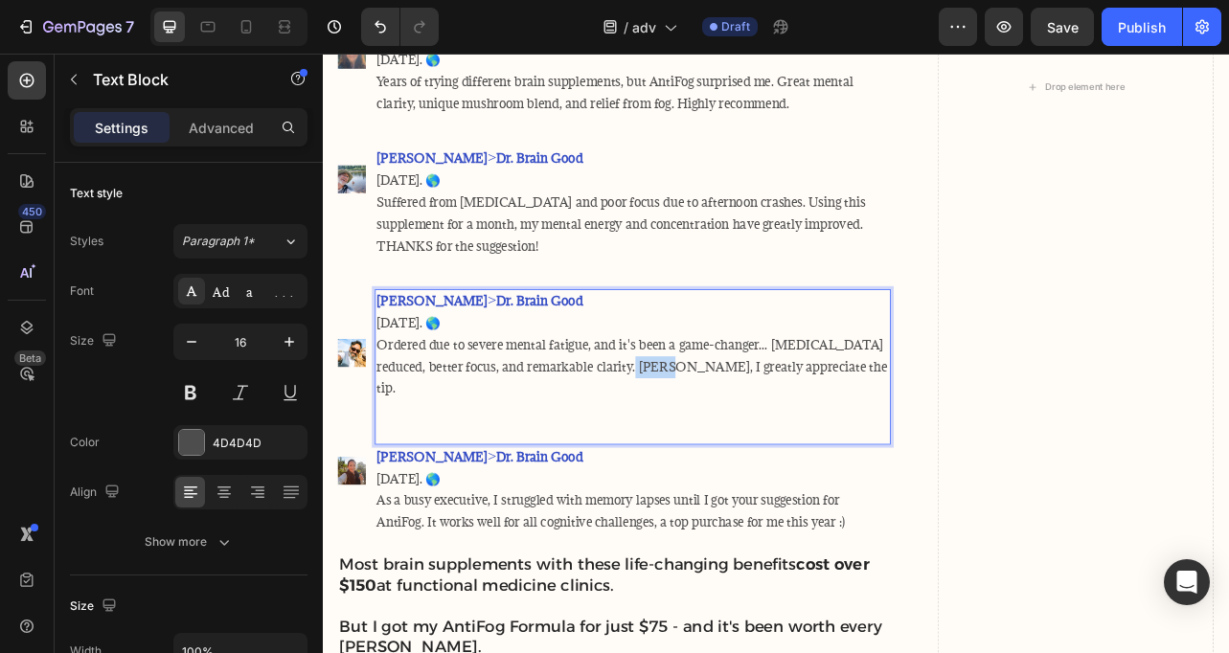
click at [719, 461] on span "Ordered due to severe mental fatigue, and it's been a game-changer... [MEDICAL_…" at bounding box center [714, 451] width 647 height 77
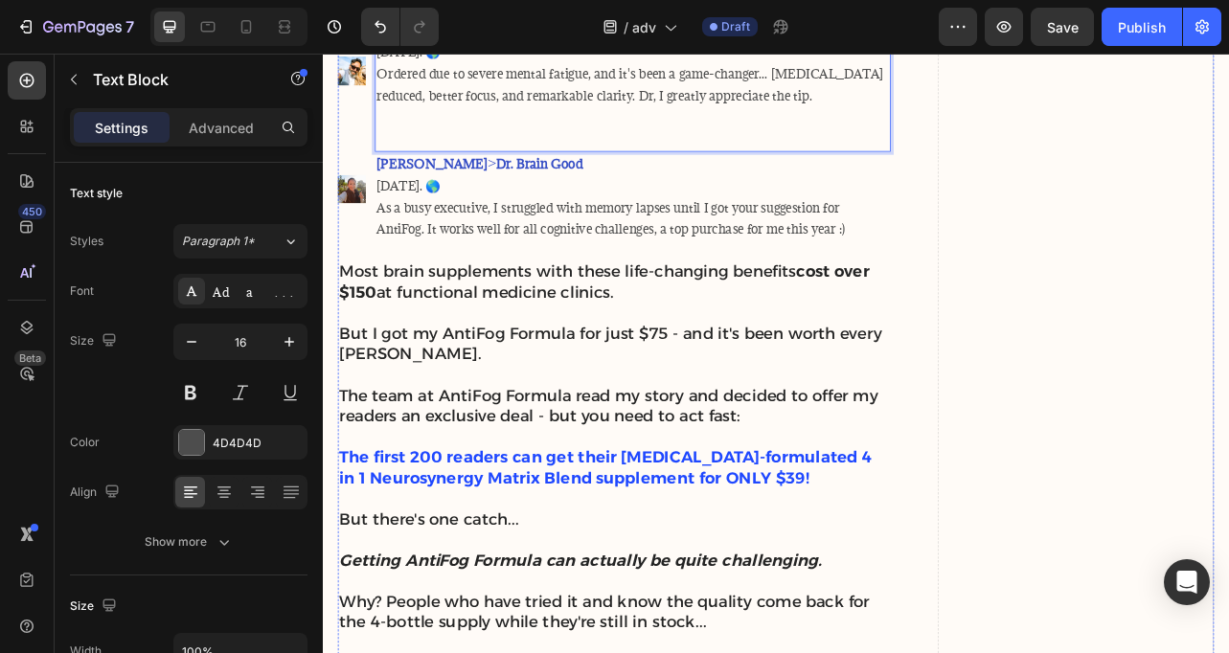
scroll to position [9441, 0]
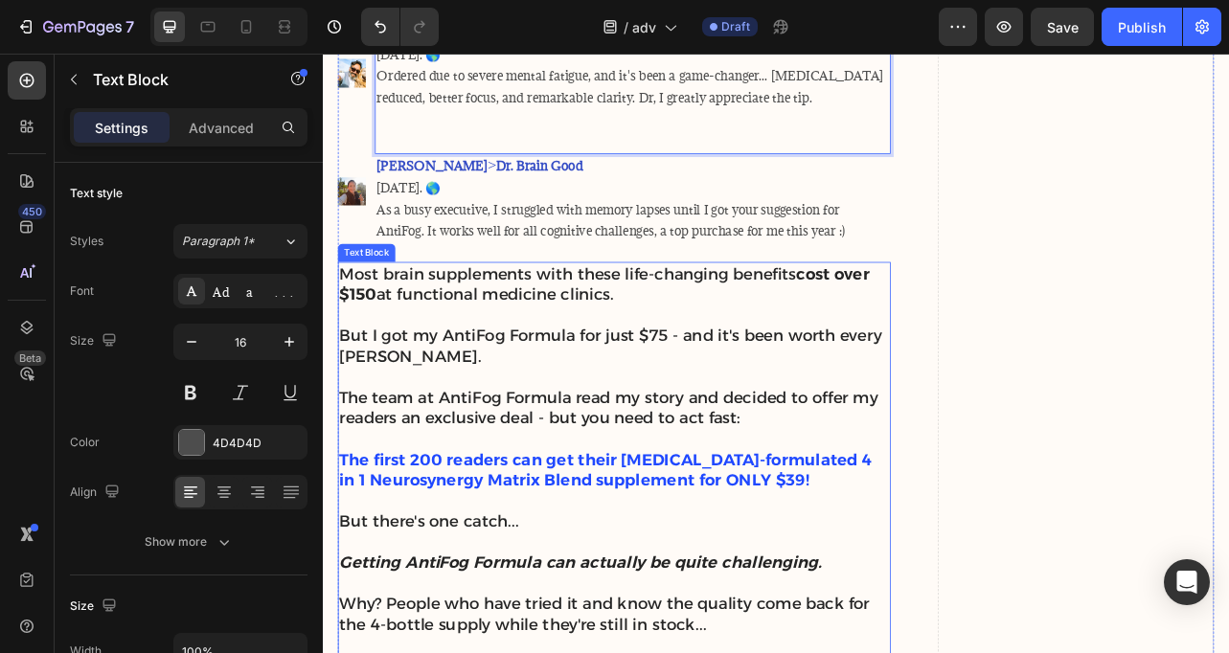
click at [578, 446] on p "But I got my AntiFog Formula for just $75 - and it's been worth every [PERSON_N…" at bounding box center [692, 424] width 697 height 53
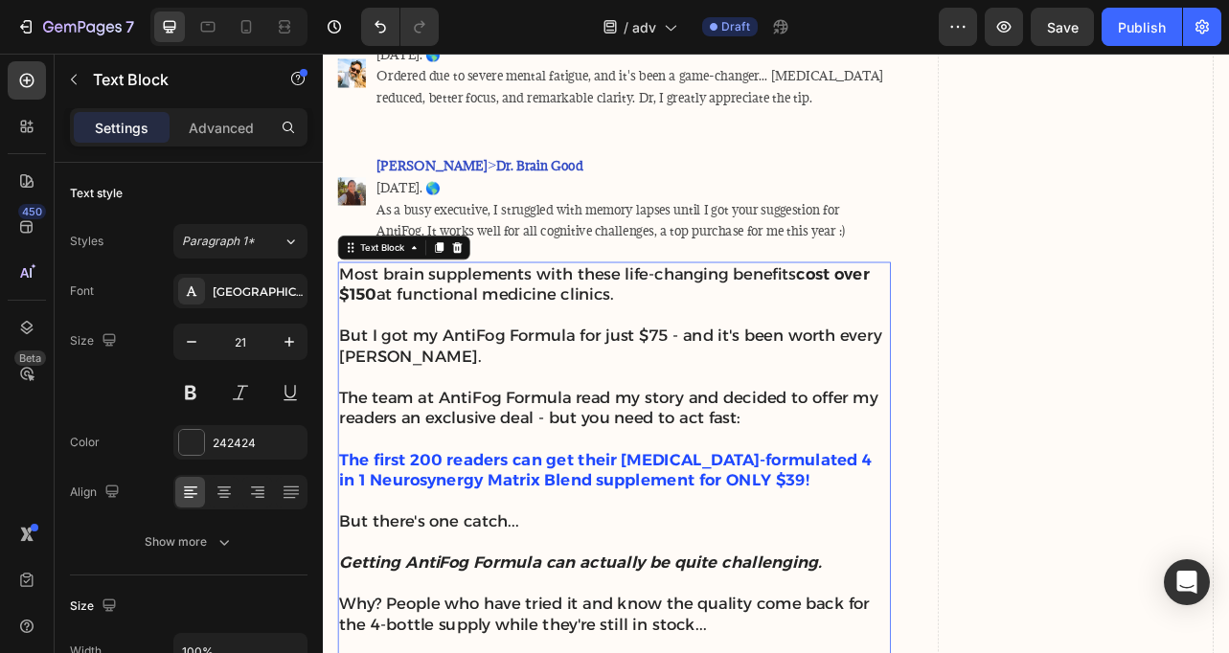
click at [712, 368] on p "Most brain supplements with these life-changing benefits cost over $150 at func…" at bounding box center [692, 346] width 697 height 53
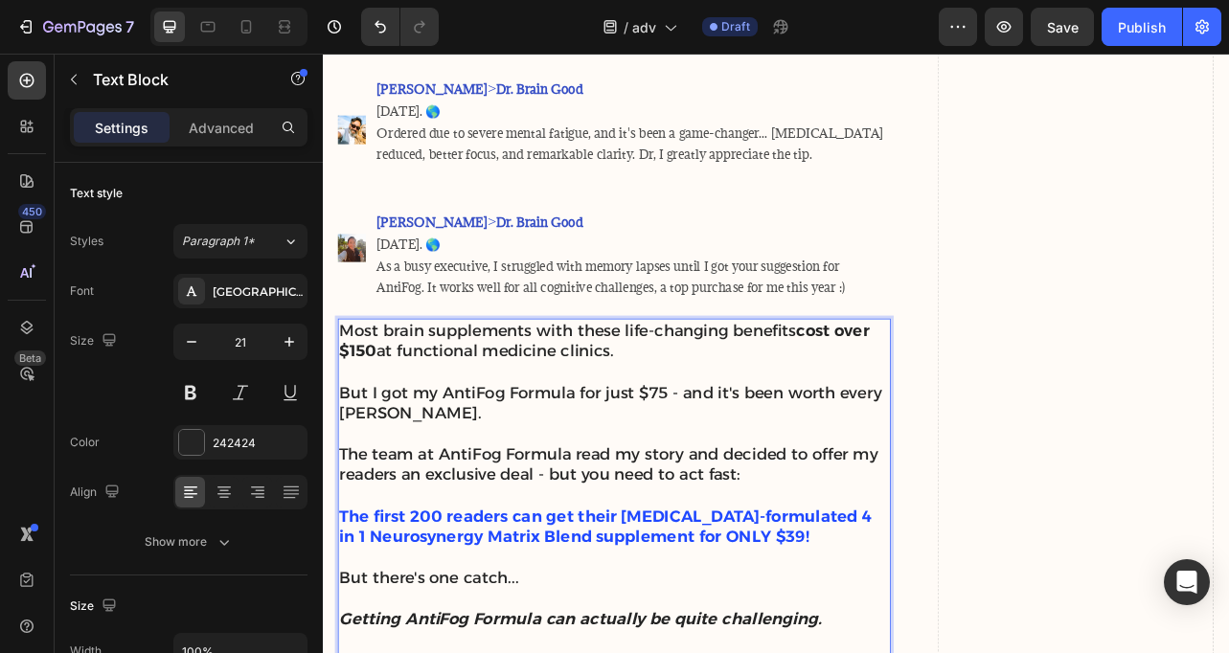
scroll to position [9354, 0]
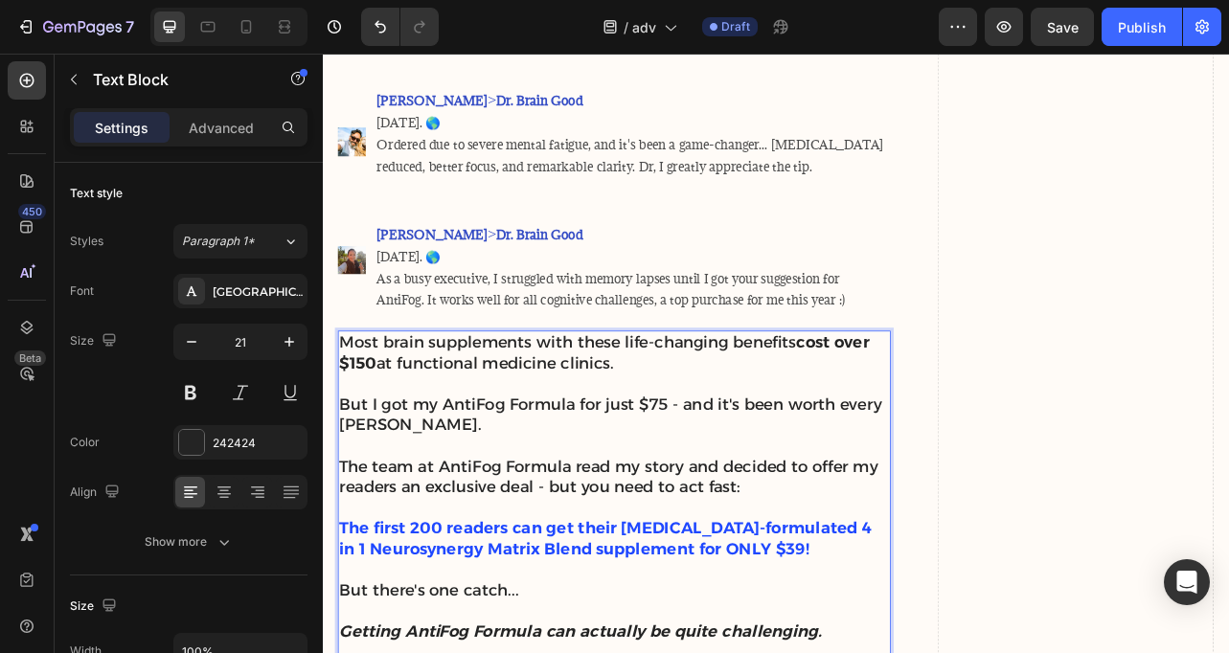
click at [408, 430] on p "Most brain supplements with these life-changing benefits cost over $150 at func…" at bounding box center [692, 433] width 697 height 53
click at [355, 426] on p "Most brain supplements with these life-changing benefits cost over $150 at func…" at bounding box center [692, 433] width 697 height 53
click at [351, 424] on p "Most brain supplements with these life-changing benefits cost over $150 at func…" at bounding box center [692, 433] width 697 height 53
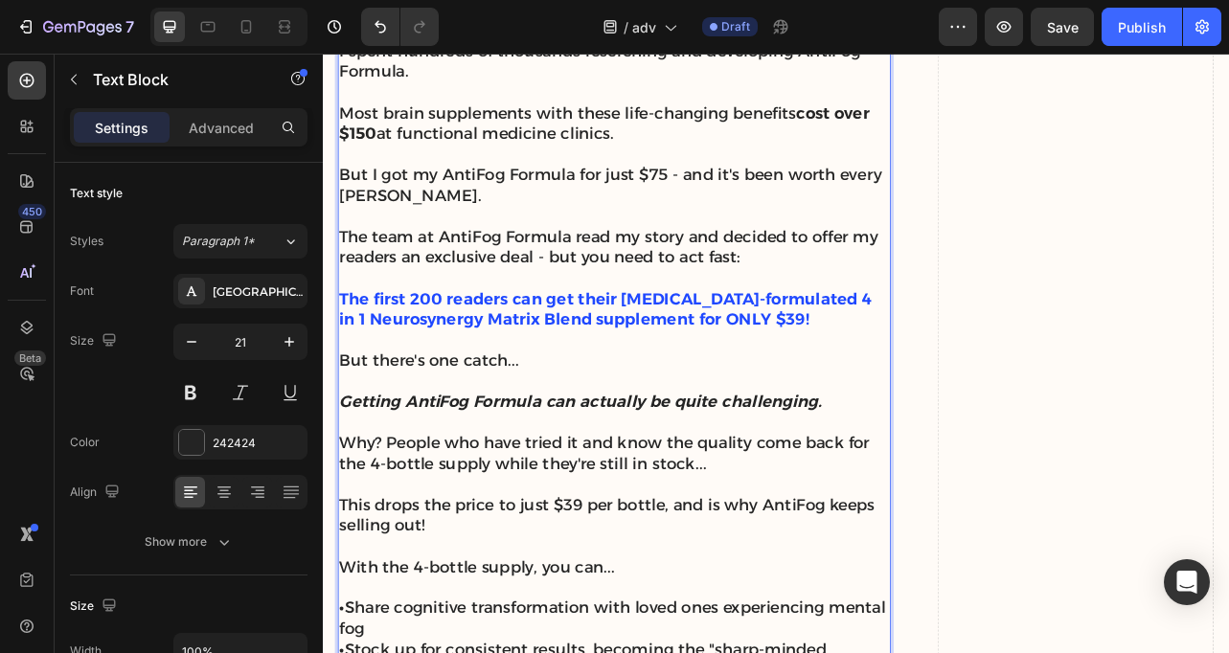
scroll to position [9729, 0]
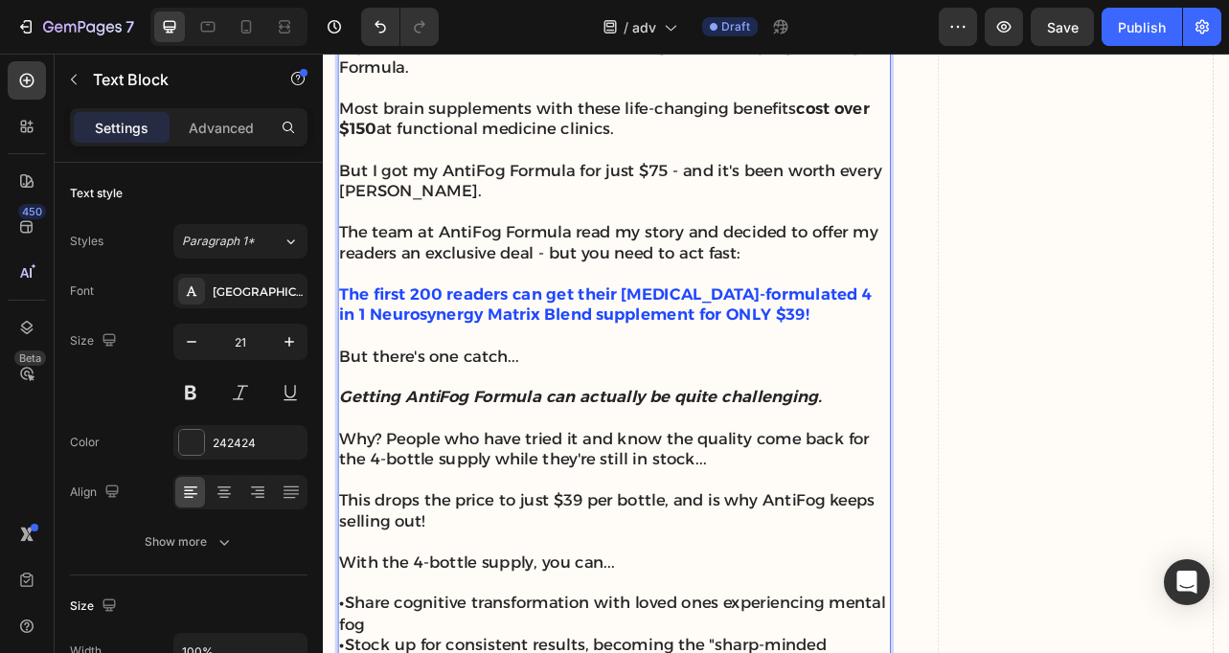
click at [679, 284] on p "The team at AntiFog Formula read my story and decided to offer my readers an ex…" at bounding box center [692, 293] width 697 height 53
click at [419, 209] on p "But I got my AntiFog Formula for just $75 - and it's been worth every [PERSON_N…" at bounding box center [692, 215] width 697 height 53
click at [480, 212] on p "But I offered my AntiFog Formula for just $75 - and it's been worth every [PERS…" at bounding box center [692, 215] width 697 height 53
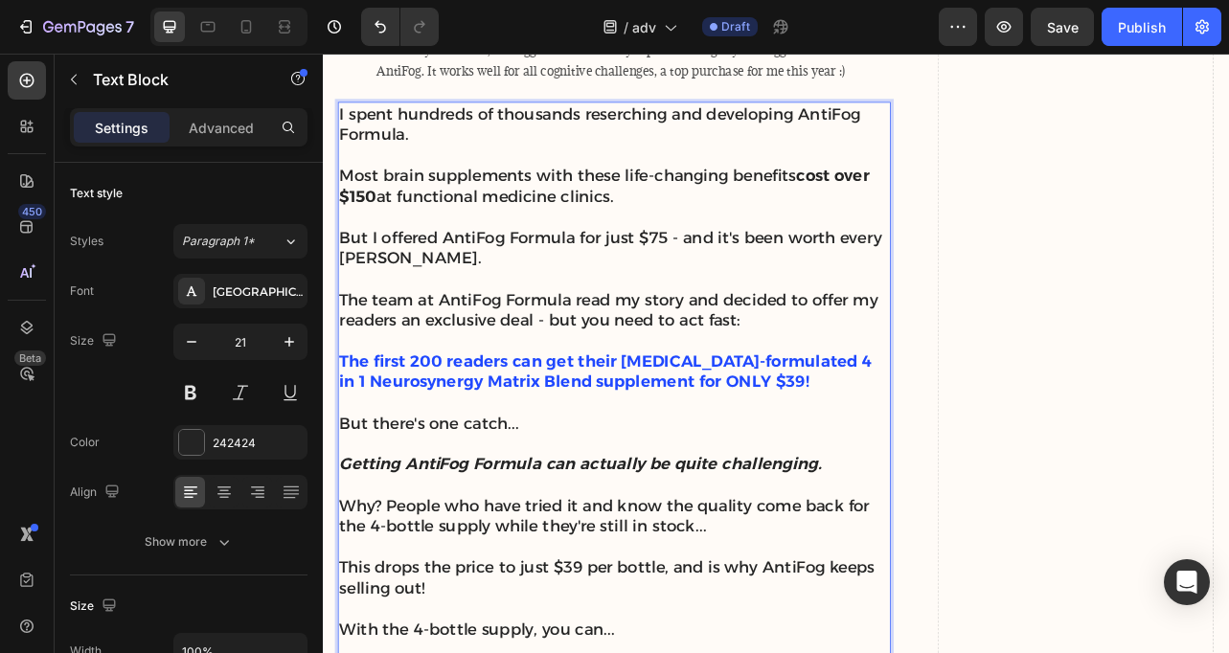
scroll to position [9640, 0]
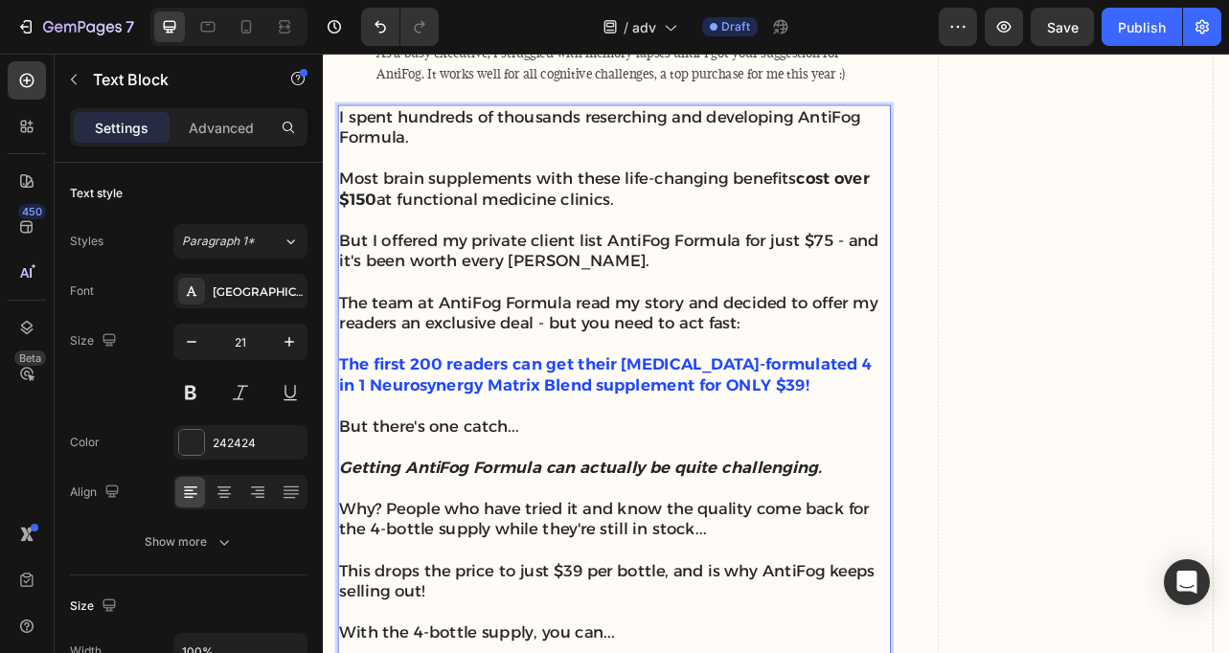
click at [617, 329] on p "But I offered my private client list AntiFog Formula for just $75 - and it's be…" at bounding box center [692, 304] width 697 height 53
click at [677, 383] on p "The team at AntiFog Formula read my story and decided to offer my readers an ex…" at bounding box center [692, 382] width 697 height 53
click at [698, 379] on p "The team at AntiFog Formula read my story and decided to offer my readers an ex…" at bounding box center [692, 382] width 697 height 53
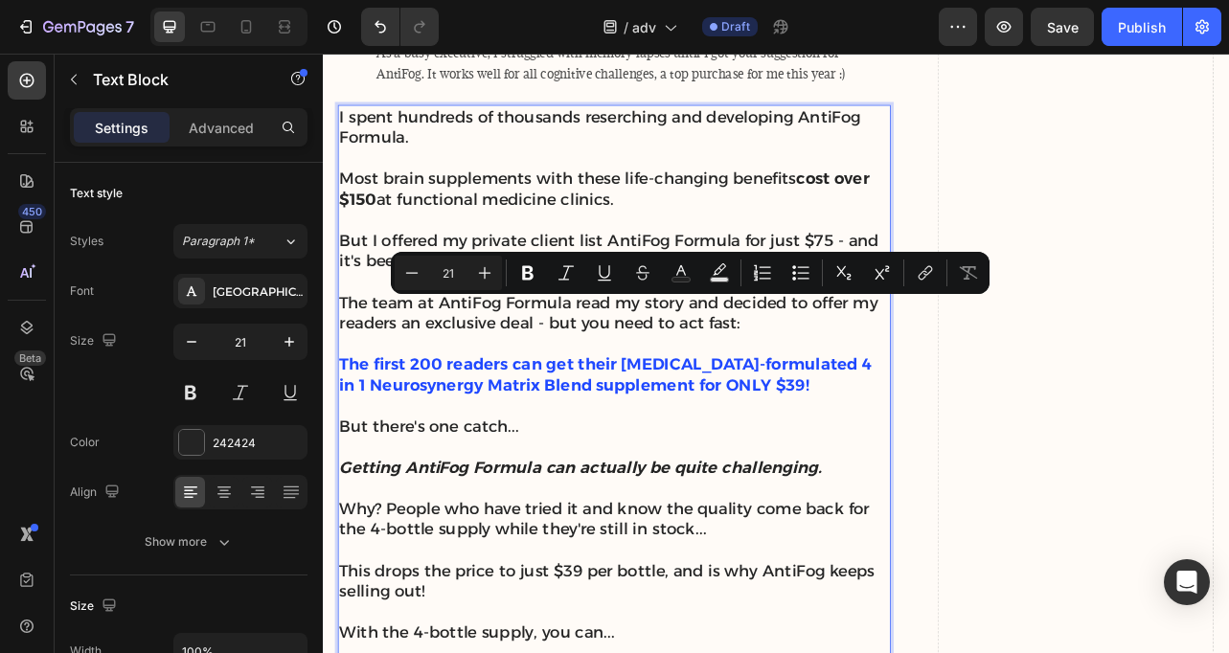
click at [857, 434] on p "Rich Text Editor. Editing area: main" at bounding box center [692, 421] width 697 height 26
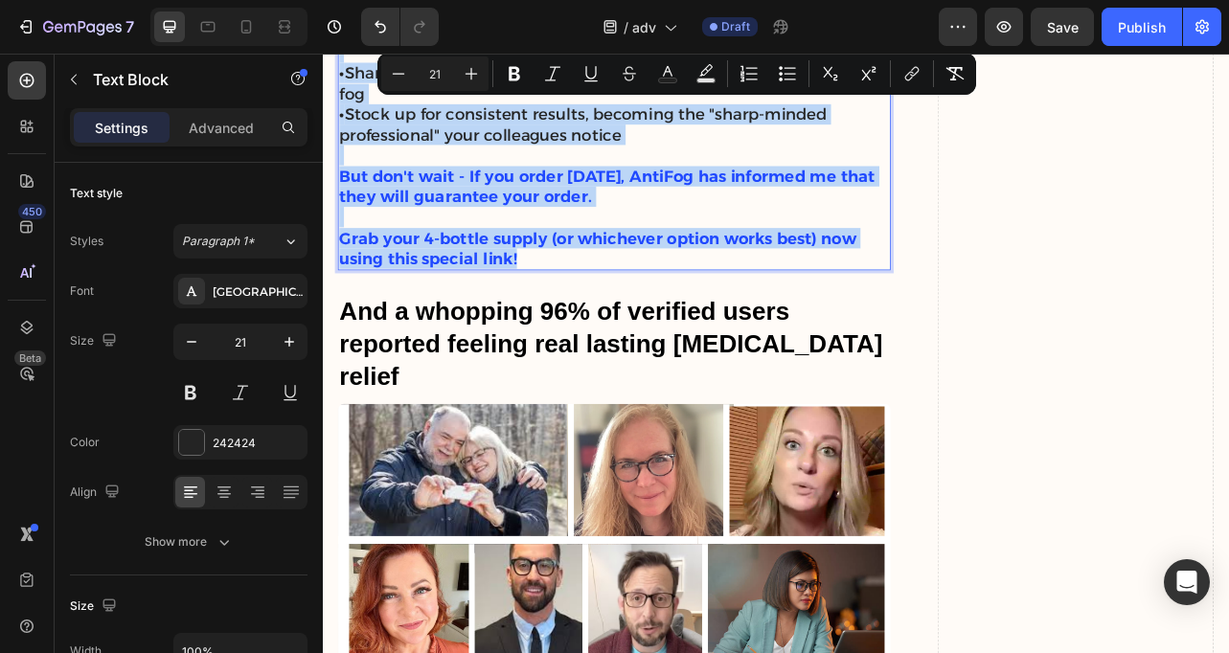
scroll to position [10558, 0]
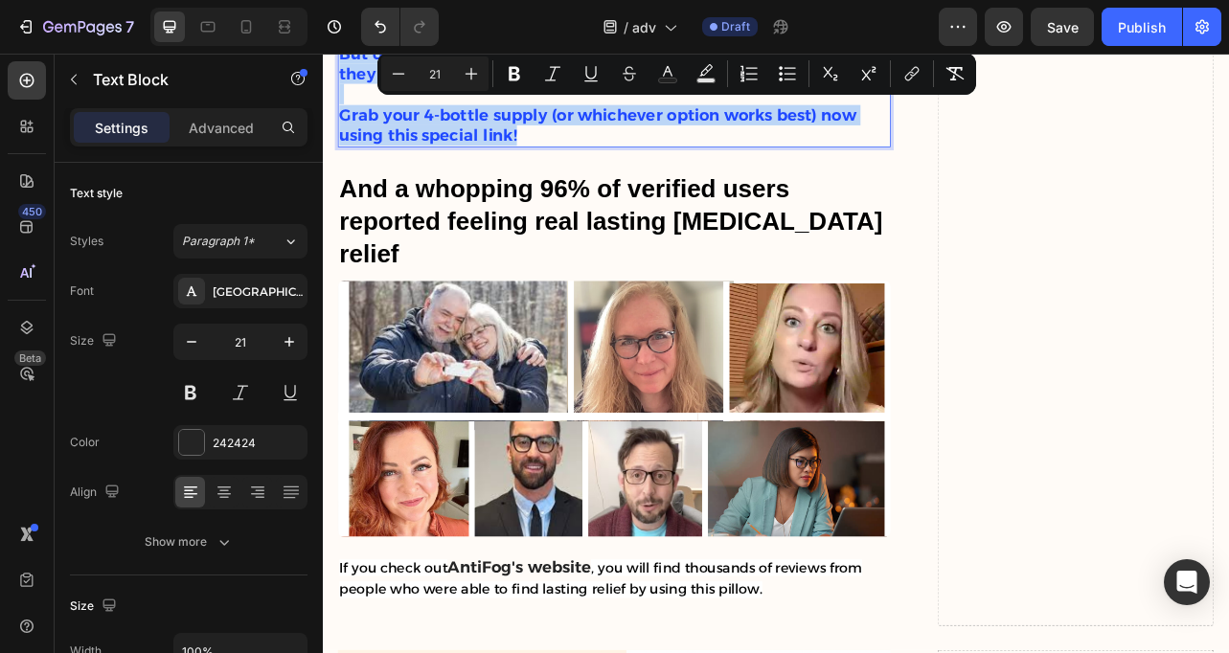
drag, startPoint x: 345, startPoint y: 142, endPoint x: 781, endPoint y: 155, distance: 436.0
copy div "L ipsum dolorsit am consectet adipiscing eli seddoeiusm TempOri Utlabor. Etdo m…"
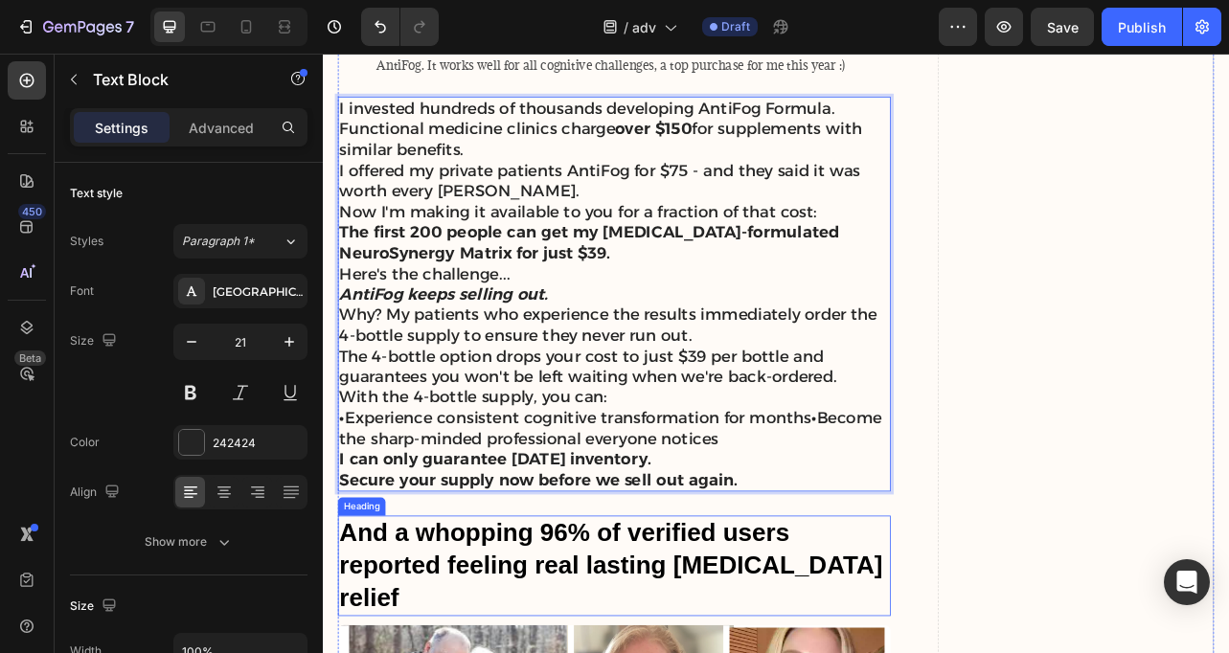
scroll to position [9646, 0]
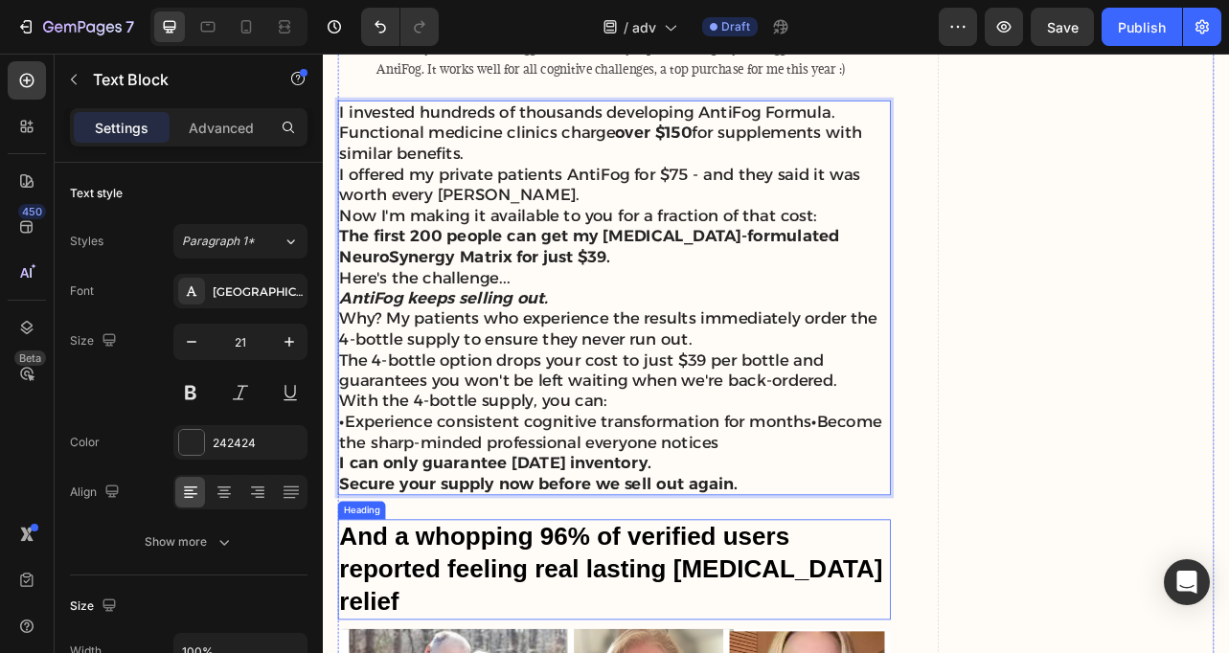
click at [608, 193] on p "Functional medicine clinics charge over $150 for supplements with similar benef…" at bounding box center [692, 167] width 697 height 53
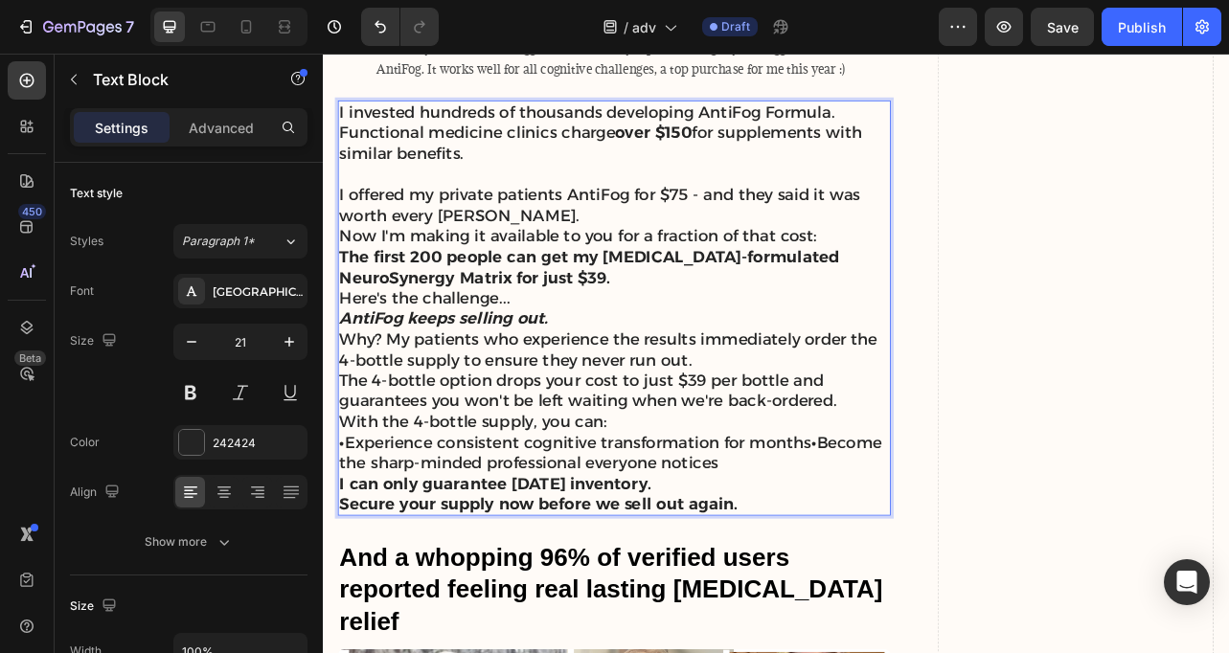
click at [979, 133] on p "I invested hundreds of thousands developing AntiFog Formula." at bounding box center [692, 128] width 697 height 26
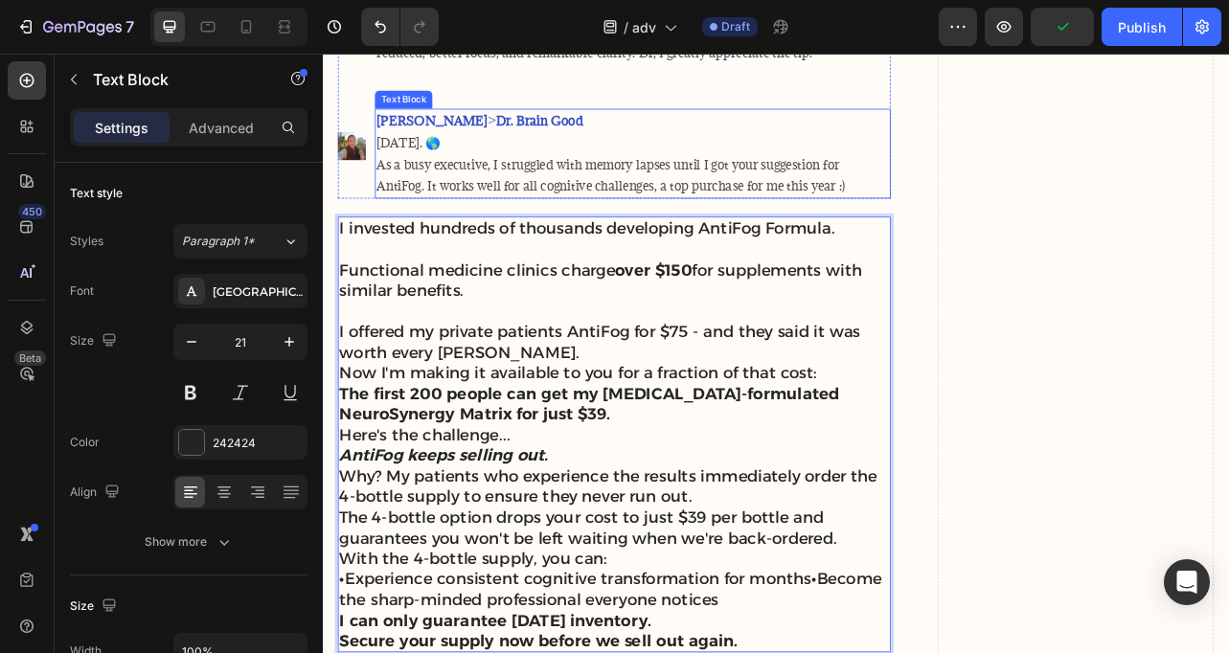
scroll to position [9517, 0]
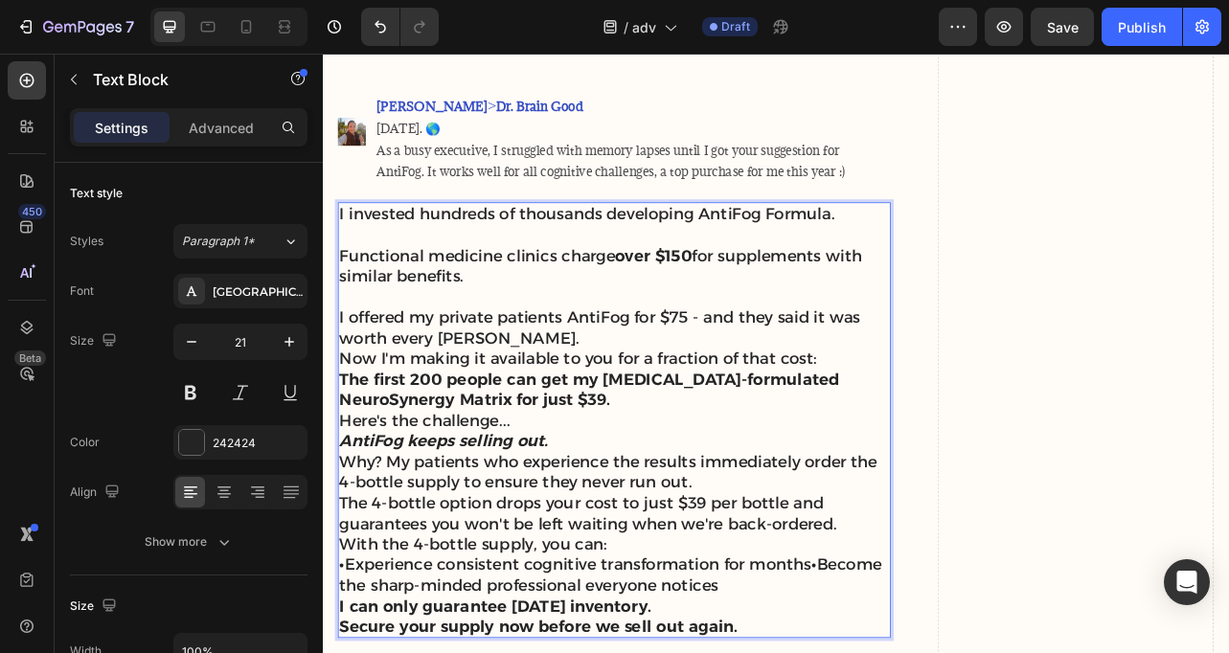
click at [613, 422] on p "I offered my private patients AntiFog for $75 - and they said it was worth ever…" at bounding box center [692, 401] width 697 height 53
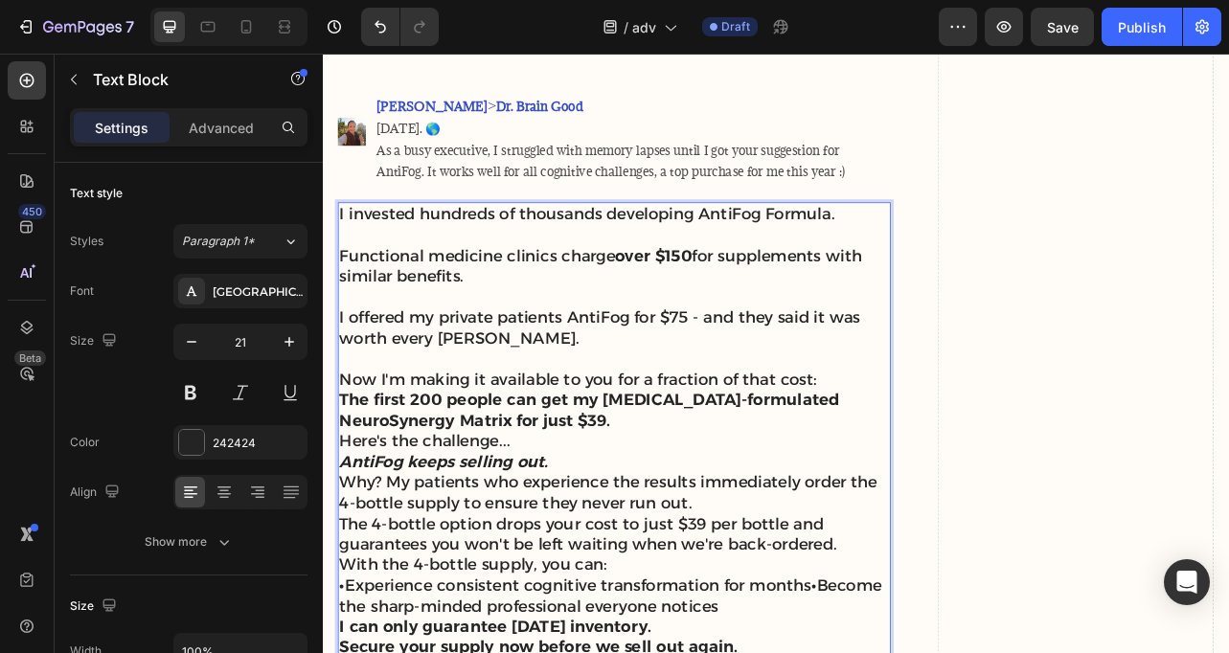
click at [849, 523] on p "The first 200 people can get my [MEDICAL_DATA]-formulated NeuroSynergy Matrix f…" at bounding box center [692, 506] width 697 height 53
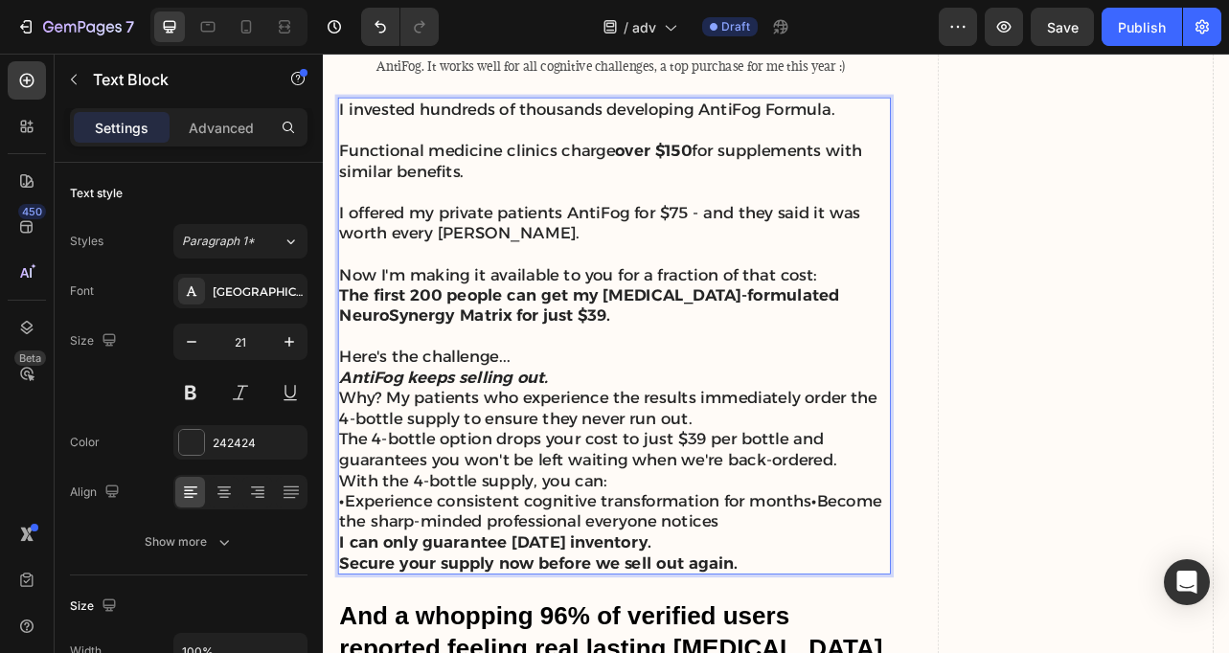
scroll to position [9653, 0]
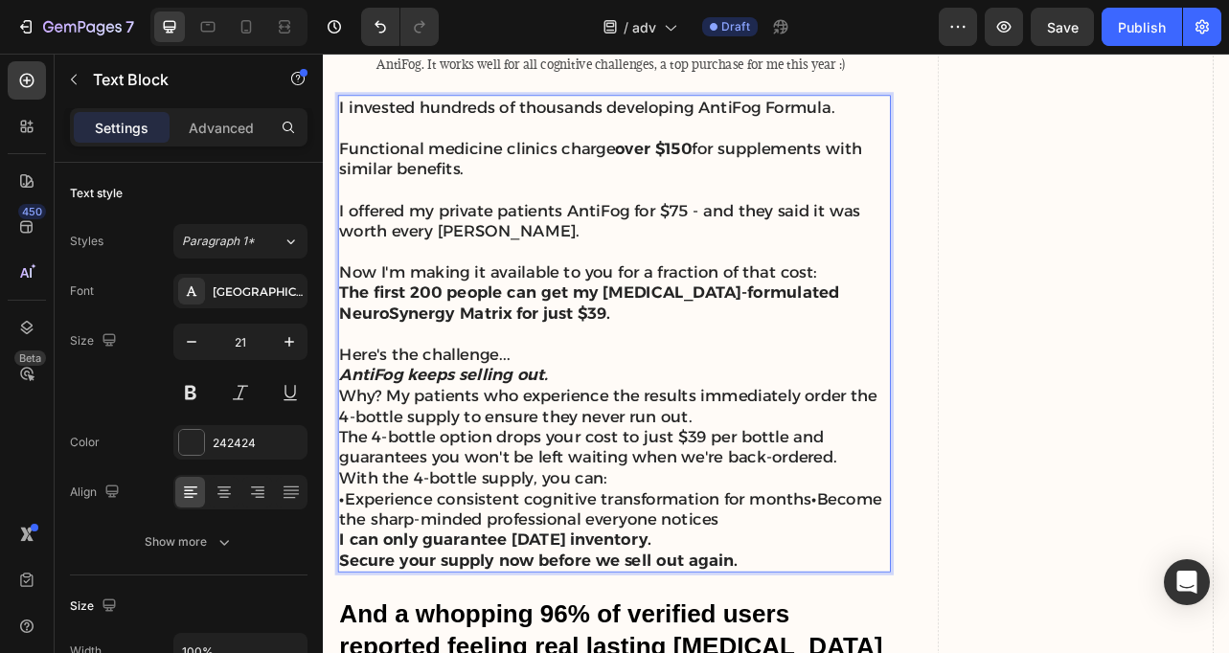
click at [664, 444] on p "Here's the challenge..." at bounding box center [692, 435] width 697 height 26
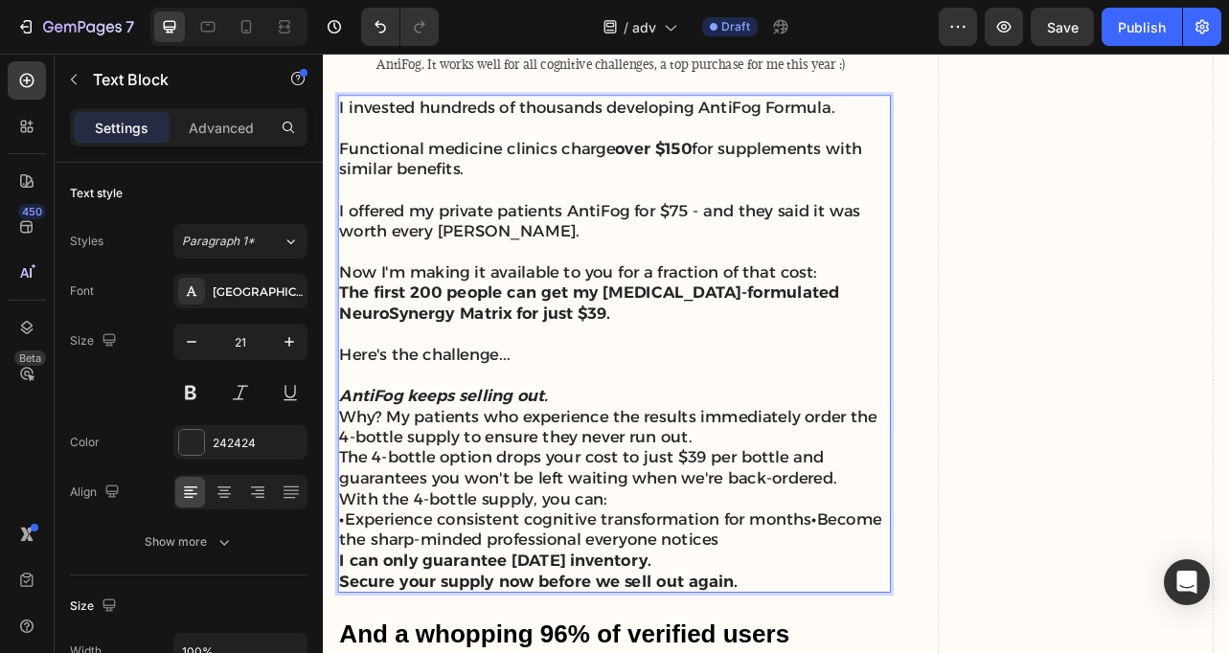
click at [682, 485] on p "AntiFog keeps selling out." at bounding box center [692, 487] width 697 height 26
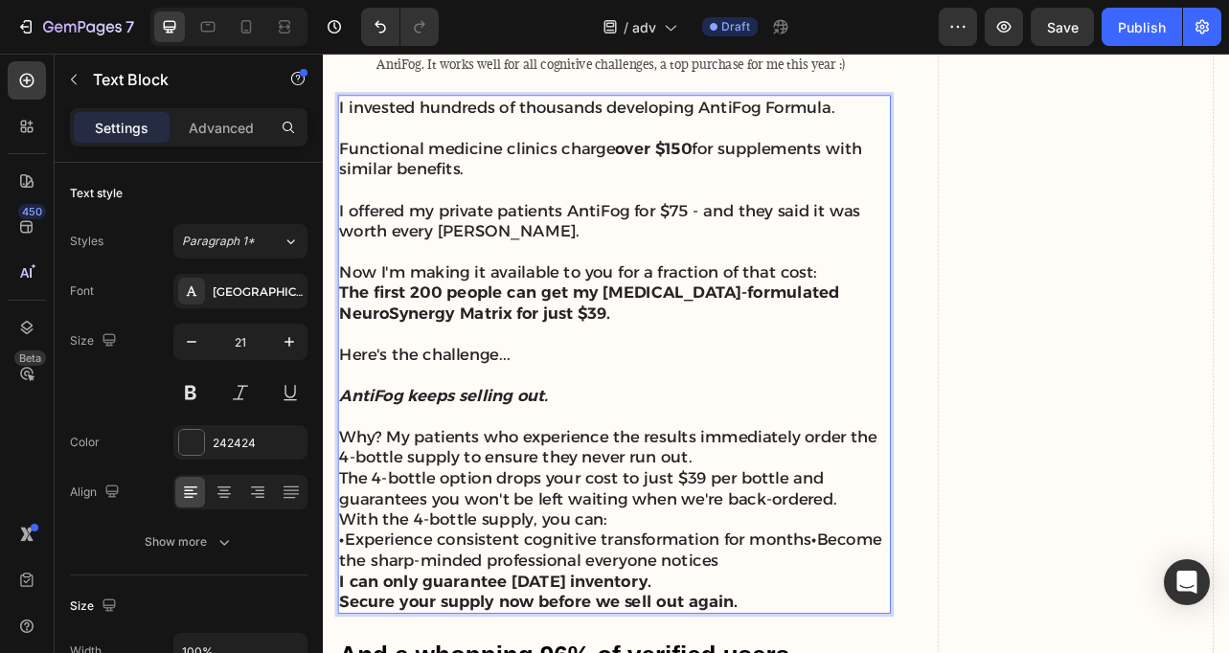
click at [806, 570] on p "Why? My patients who experience the results immediately order the 4-bottle supp…" at bounding box center [692, 553] width 697 height 53
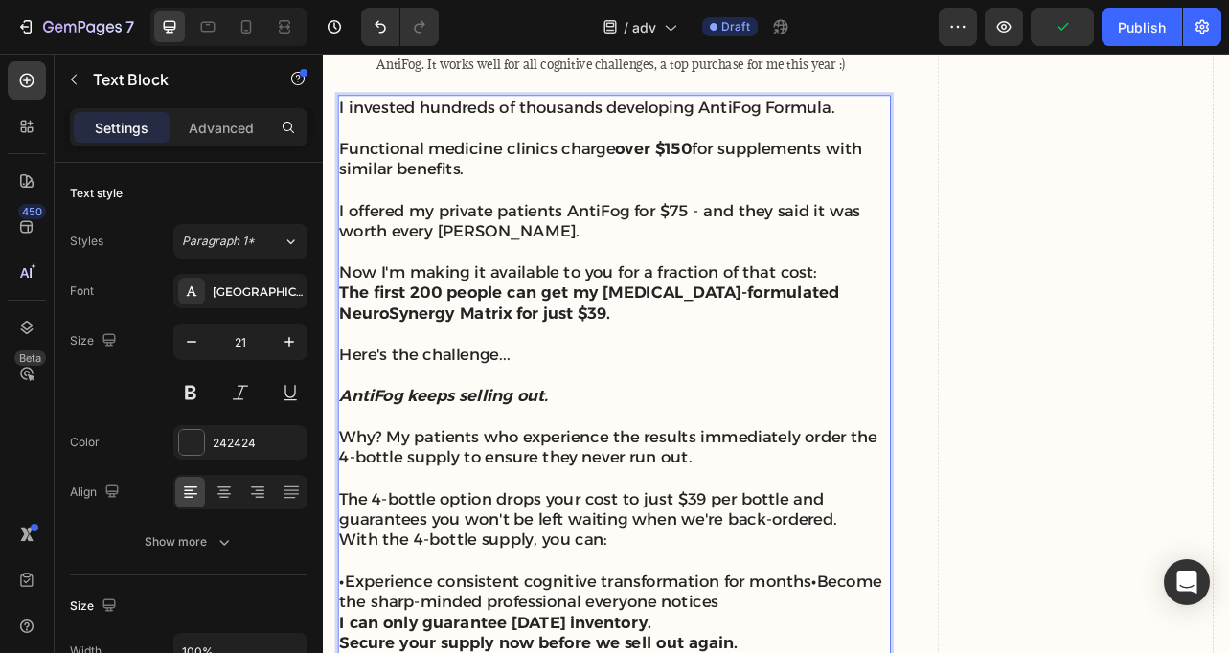
click at [988, 652] on p "The 4-bottle option drops your cost to just $39 per bottle and guarantees you w…" at bounding box center [692, 631] width 697 height 53
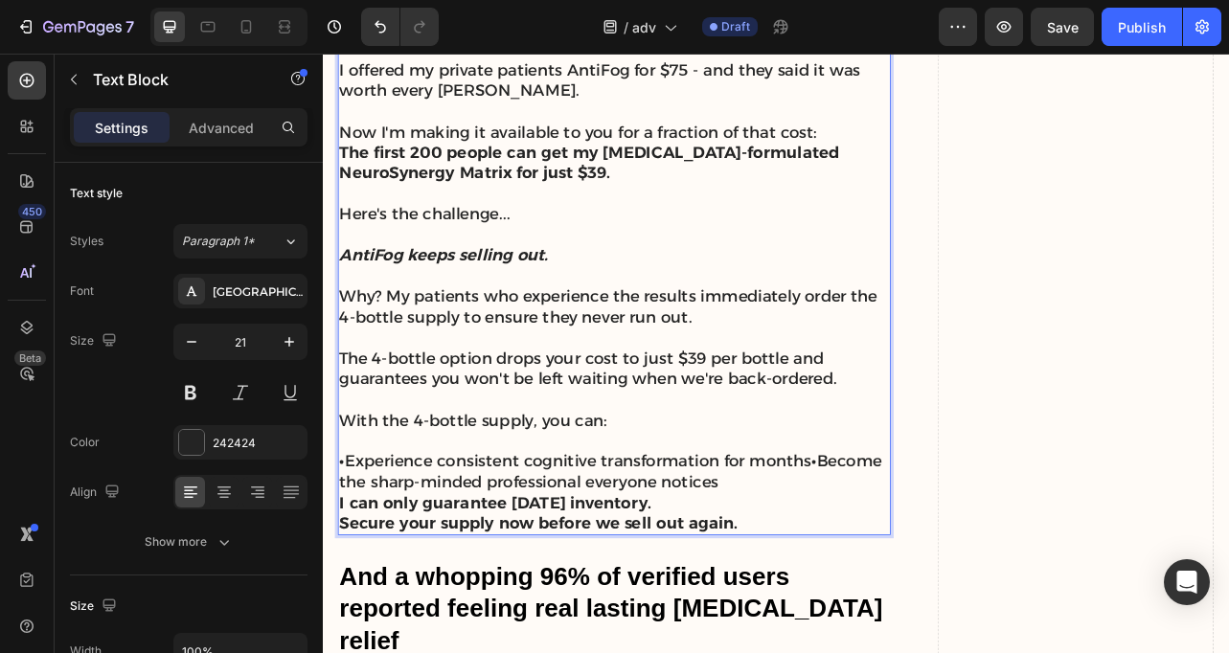
scroll to position [9859, 0]
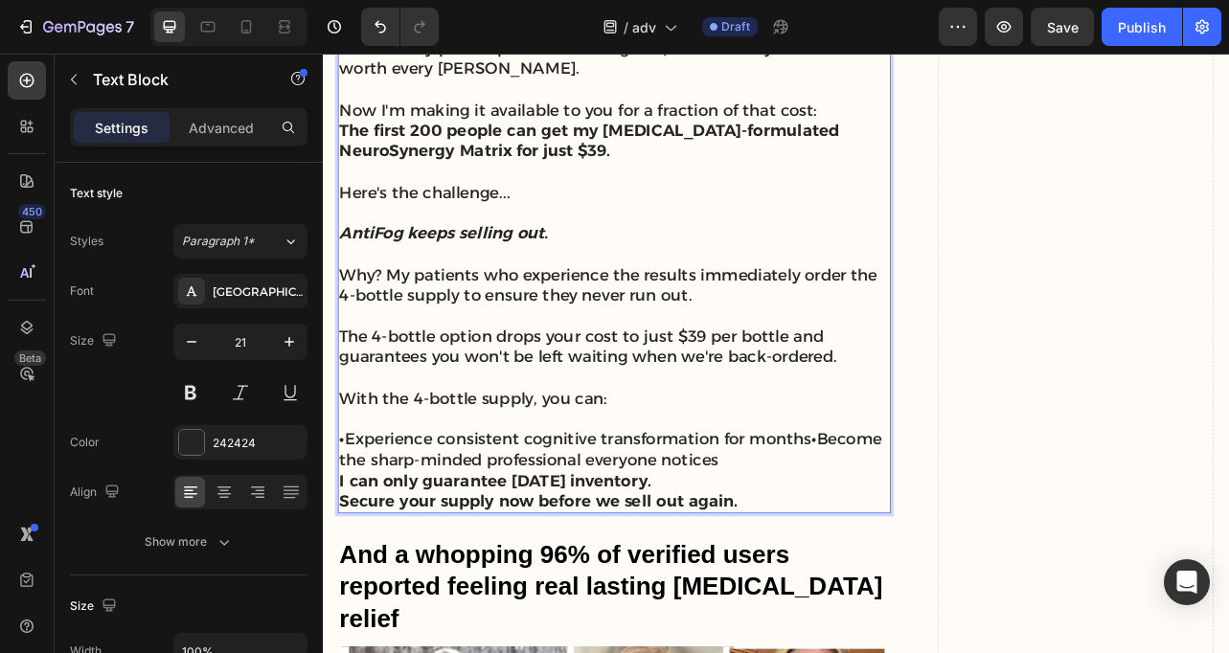
click at [563, 514] on p "Rich Text Editor. Editing area: main" at bounding box center [692, 517] width 697 height 26
click at [355, 550] on p "• Experience consistent cognitive transformation for months • Become the sharp-…" at bounding box center [692, 556] width 697 height 53
click at [949, 551] on strong "•" at bounding box center [945, 543] width 7 height 24
click at [954, 577] on p "• Become the sharp-minded professional everyone notices" at bounding box center [692, 569] width 697 height 26
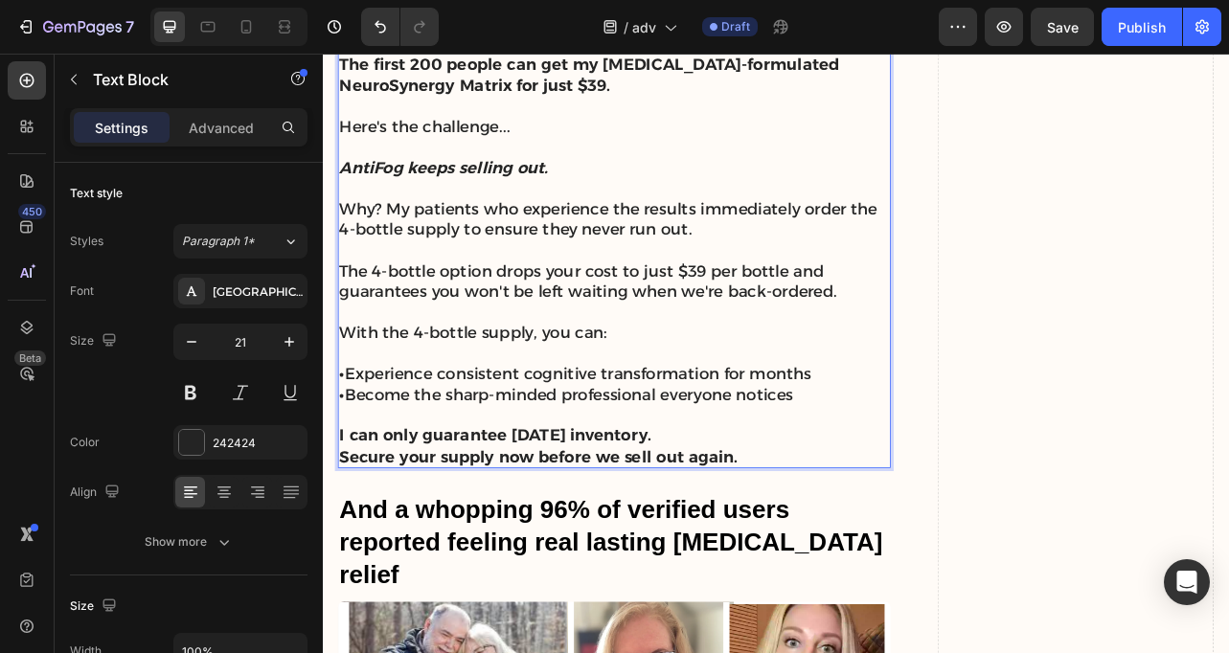
scroll to position [9954, 0]
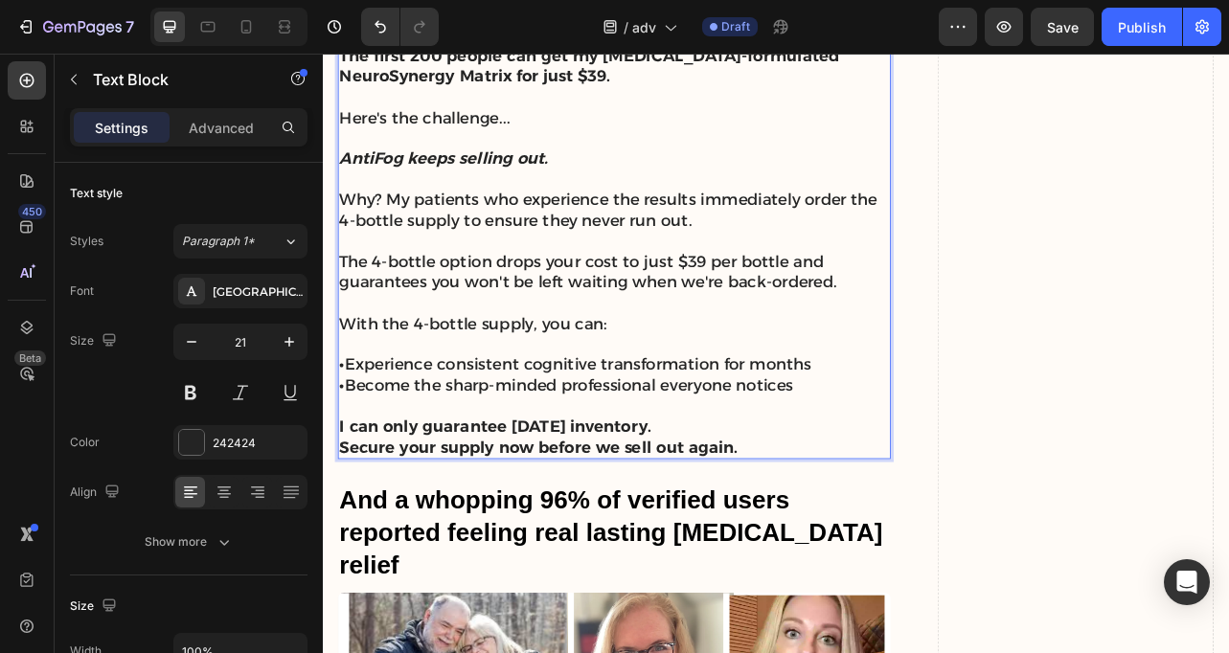
click at [826, 539] on p "I can only guarantee [DATE] inventory." at bounding box center [692, 526] width 697 height 26
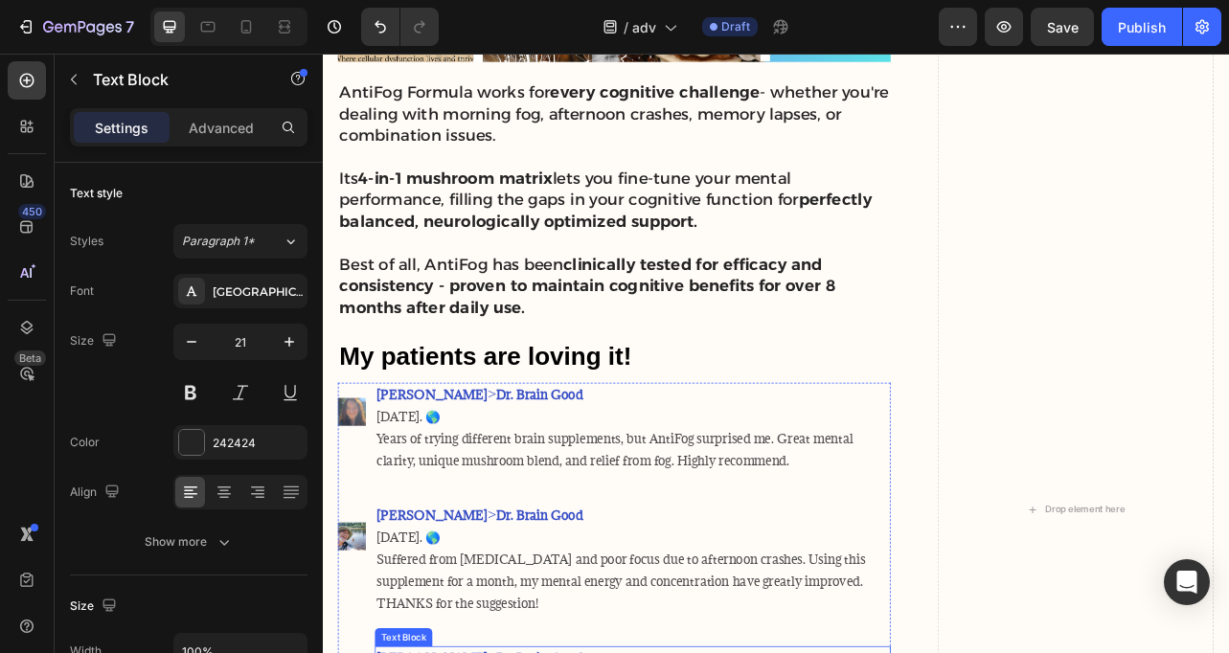
scroll to position [8644, 0]
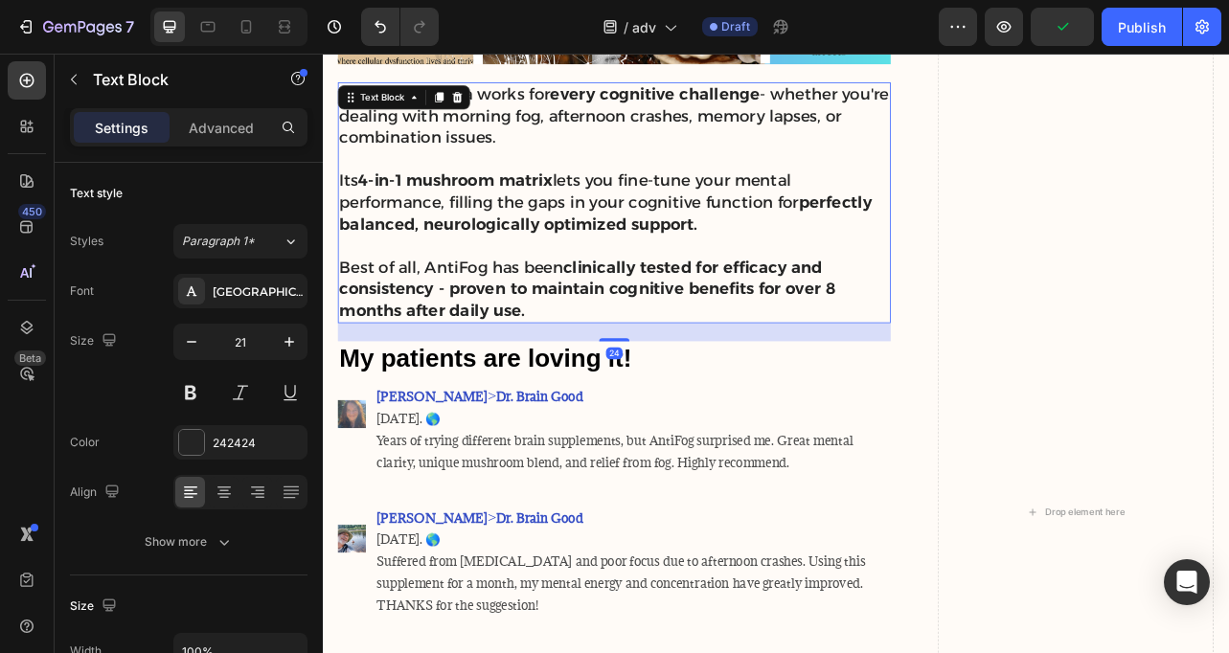
click at [757, 353] on strong "clinically tested for efficacy and consistency - proven to maintain cognitive b…" at bounding box center [658, 351] width 629 height 79
click at [764, 276] on strong "perfectly balanced, neurologically optimized support." at bounding box center [681, 256] width 675 height 52
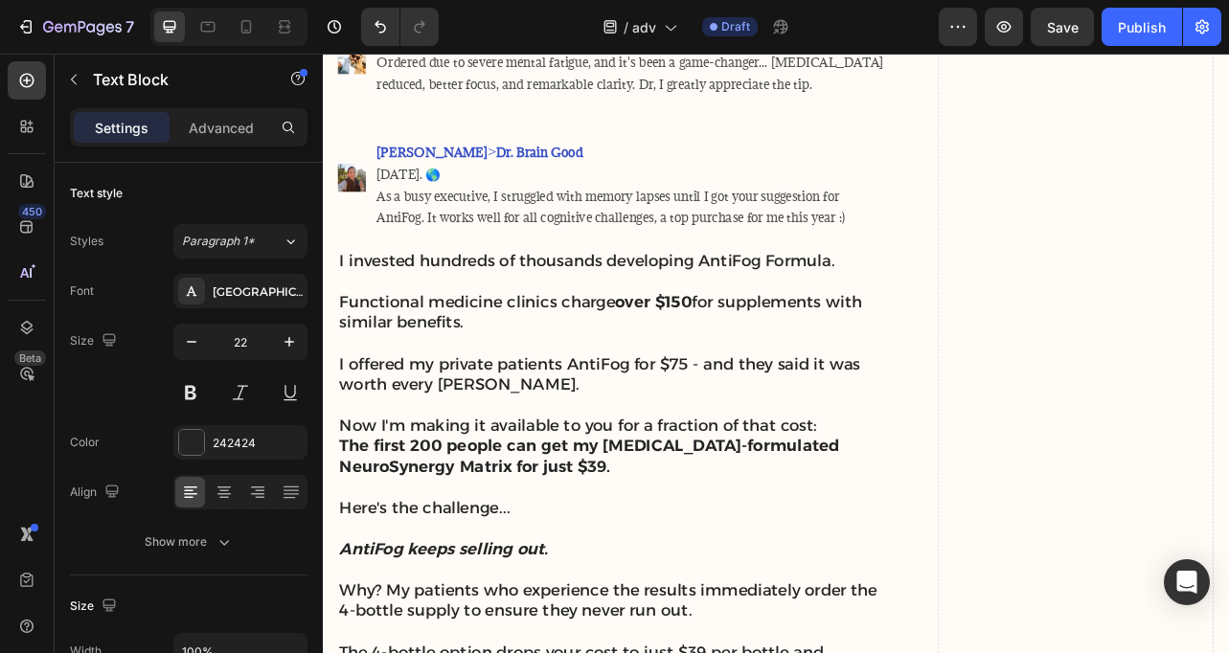
scroll to position [9474, 0]
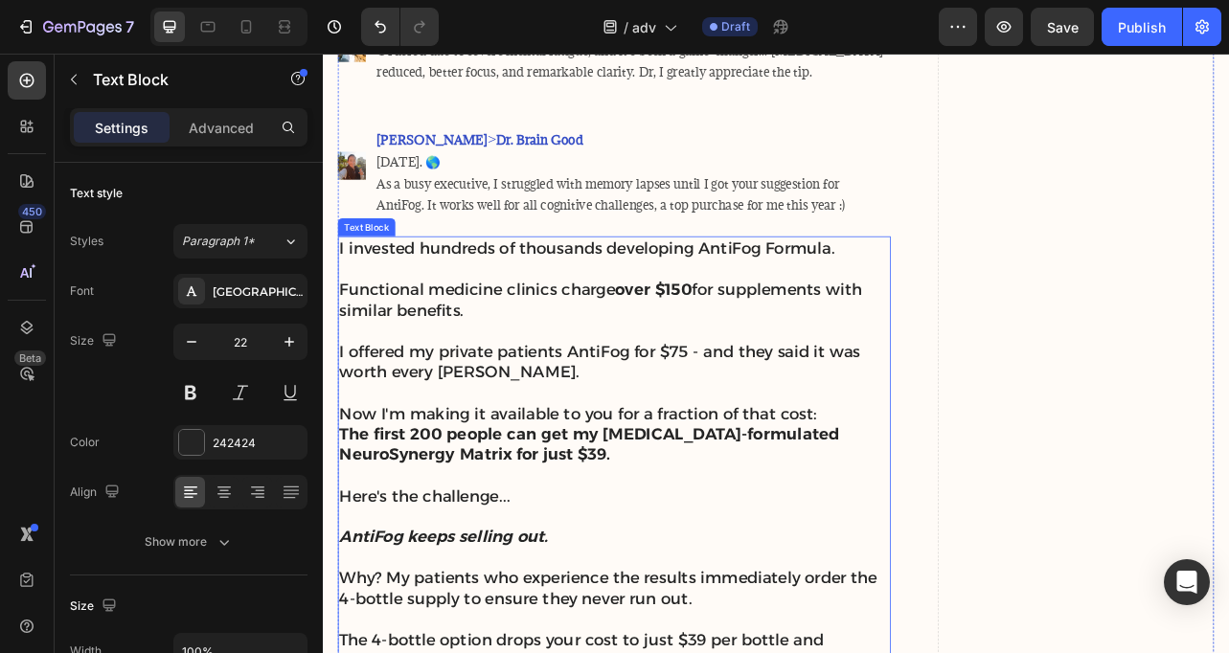
click at [735, 415] on p "Rich Text Editor. Editing area: main" at bounding box center [692, 405] width 697 height 26
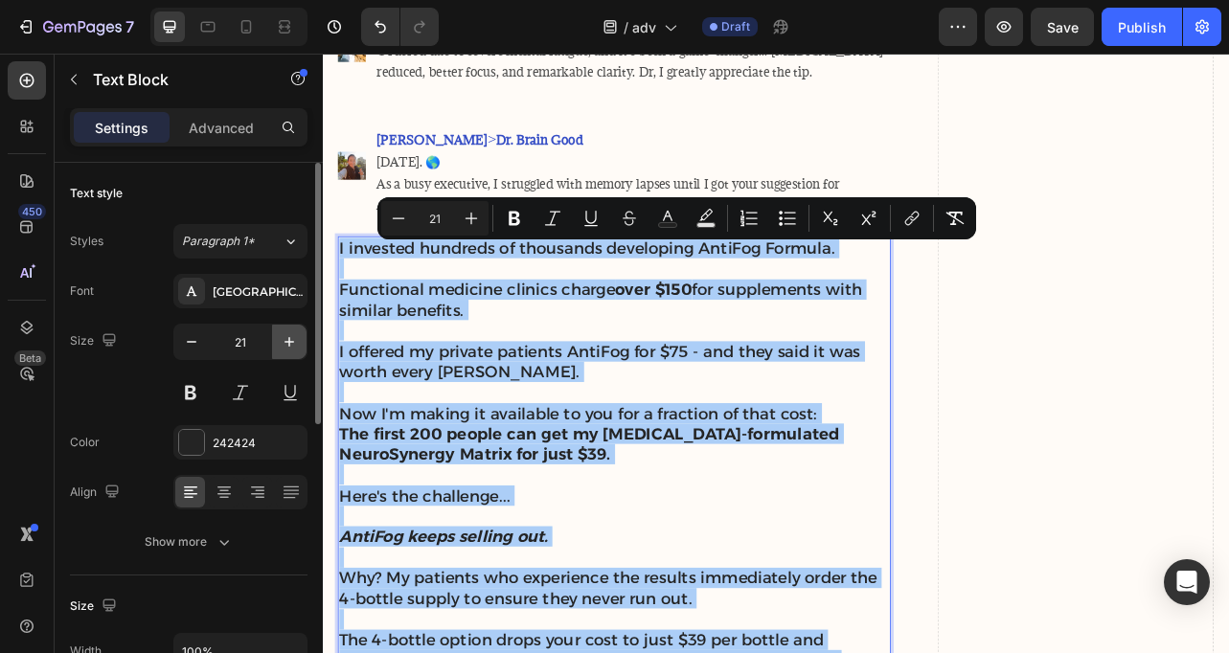
click at [287, 334] on icon "button" at bounding box center [289, 341] width 19 height 19
type input "22"
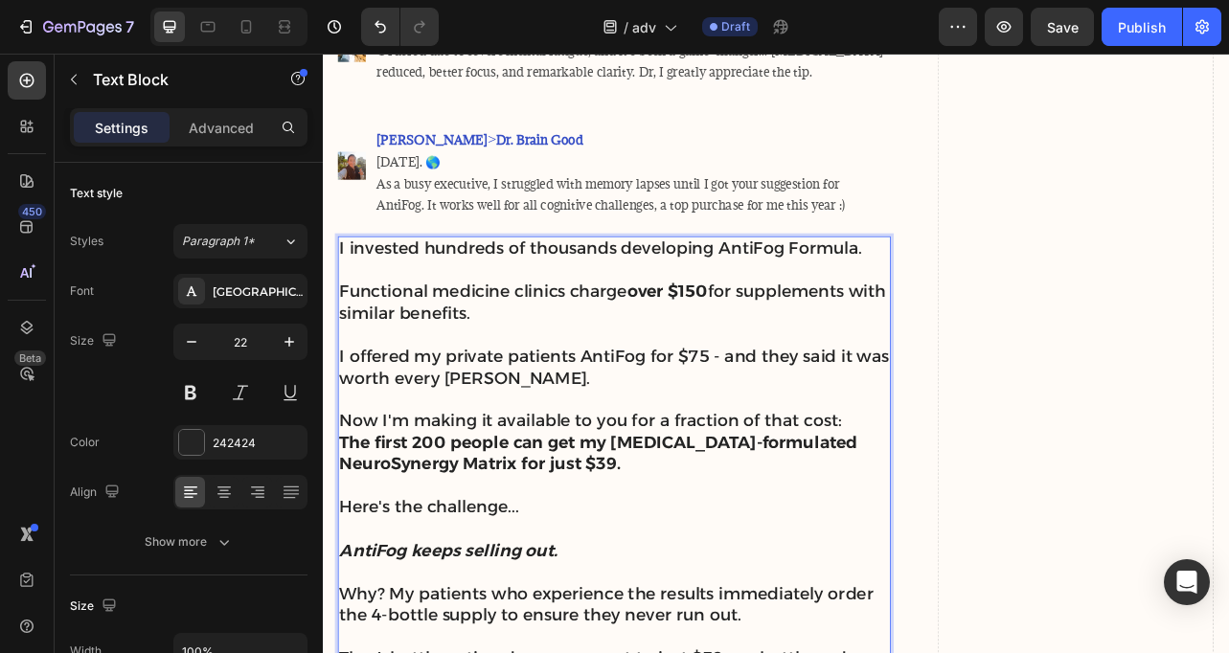
click at [500, 497] on p "Rich Text Editor. Editing area: main" at bounding box center [692, 493] width 697 height 28
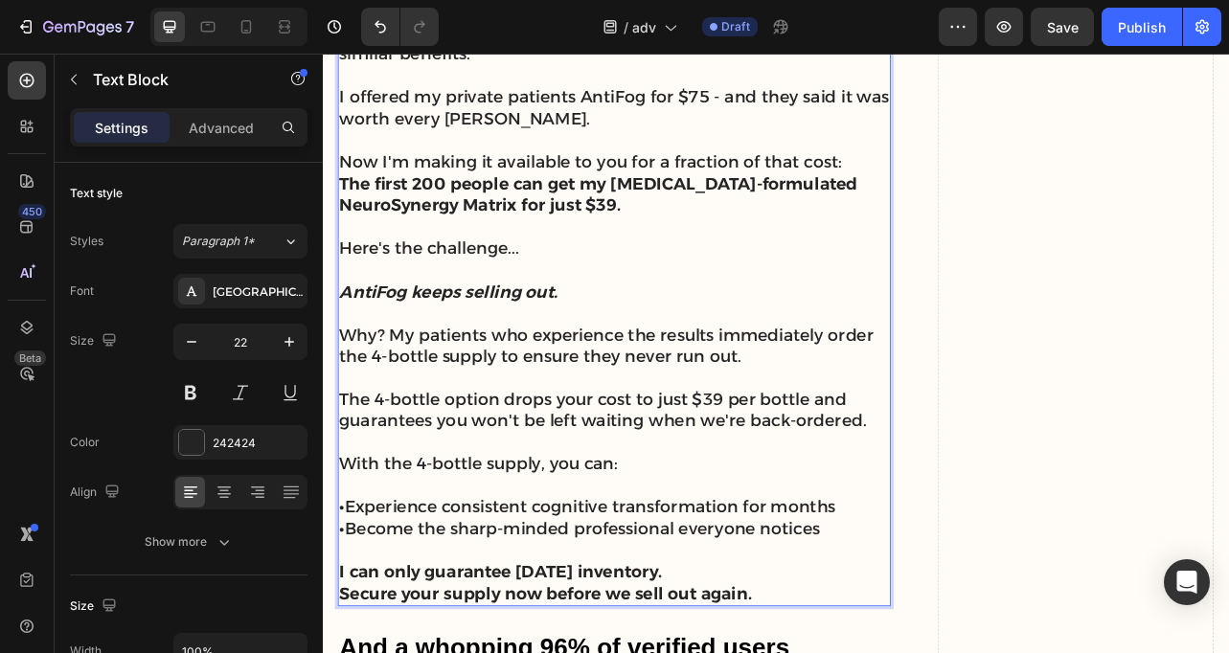
scroll to position [9812, 0]
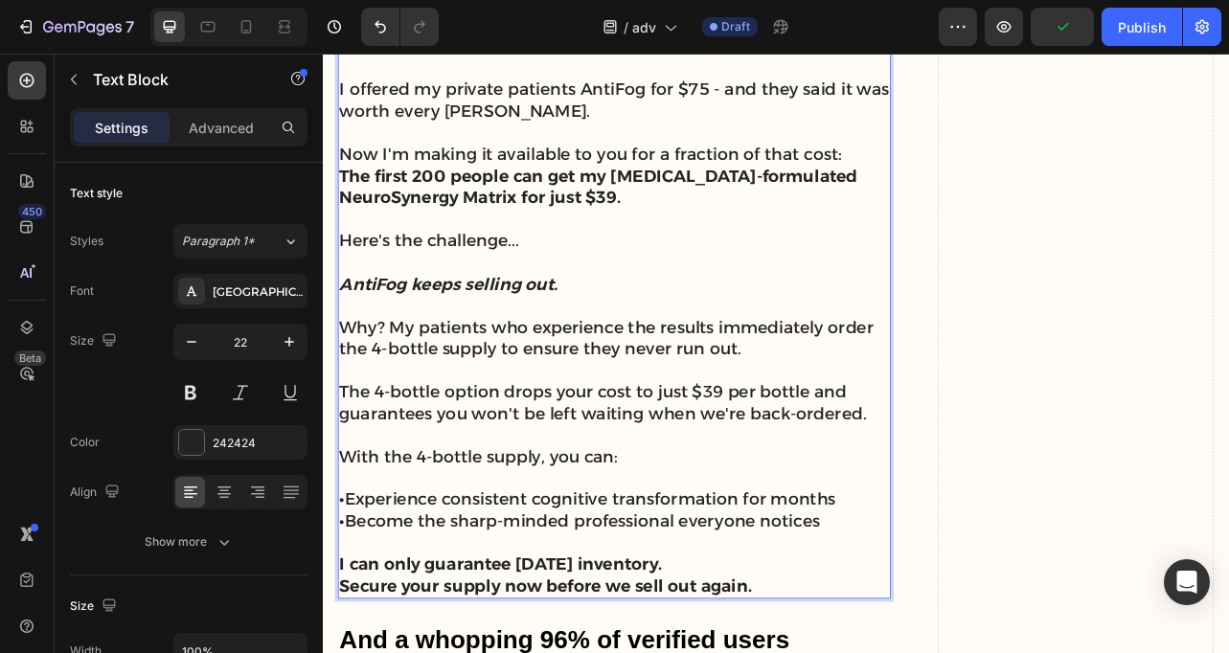
click at [434, 354] on strong "AntiFog keeps selling out." at bounding box center [482, 346] width 277 height 26
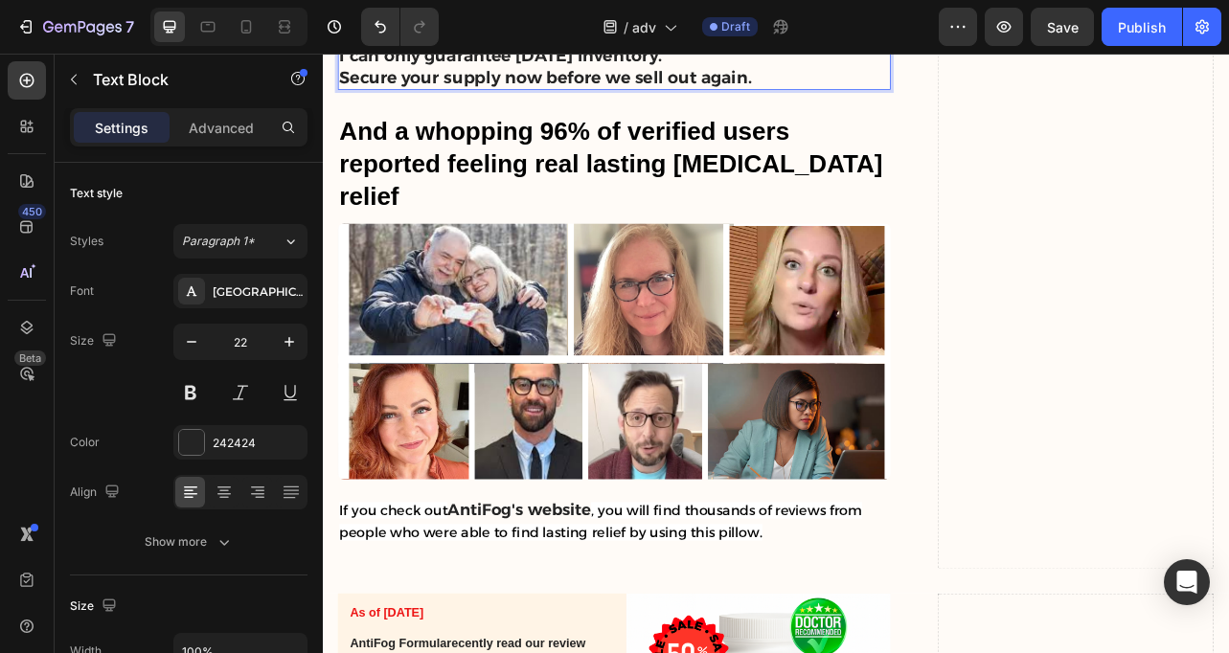
scroll to position [10461, 0]
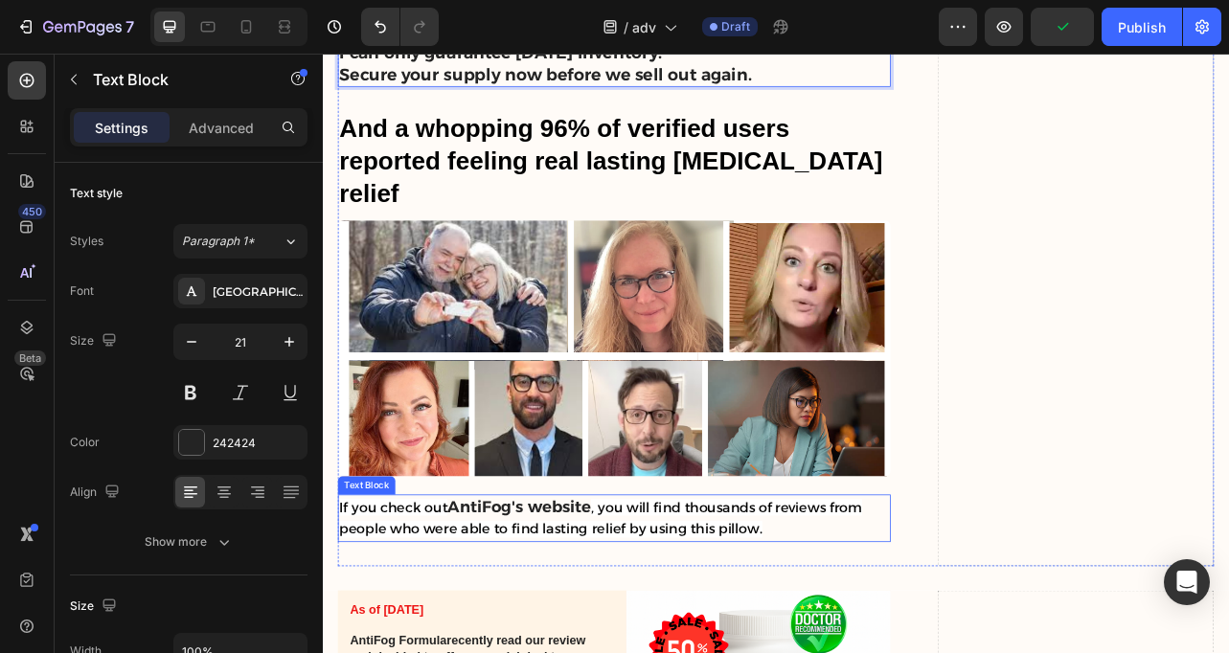
click at [564, 615] on p "If you check out AntiFog's website , you will find thousands of reviews from pe…" at bounding box center [692, 643] width 697 height 57
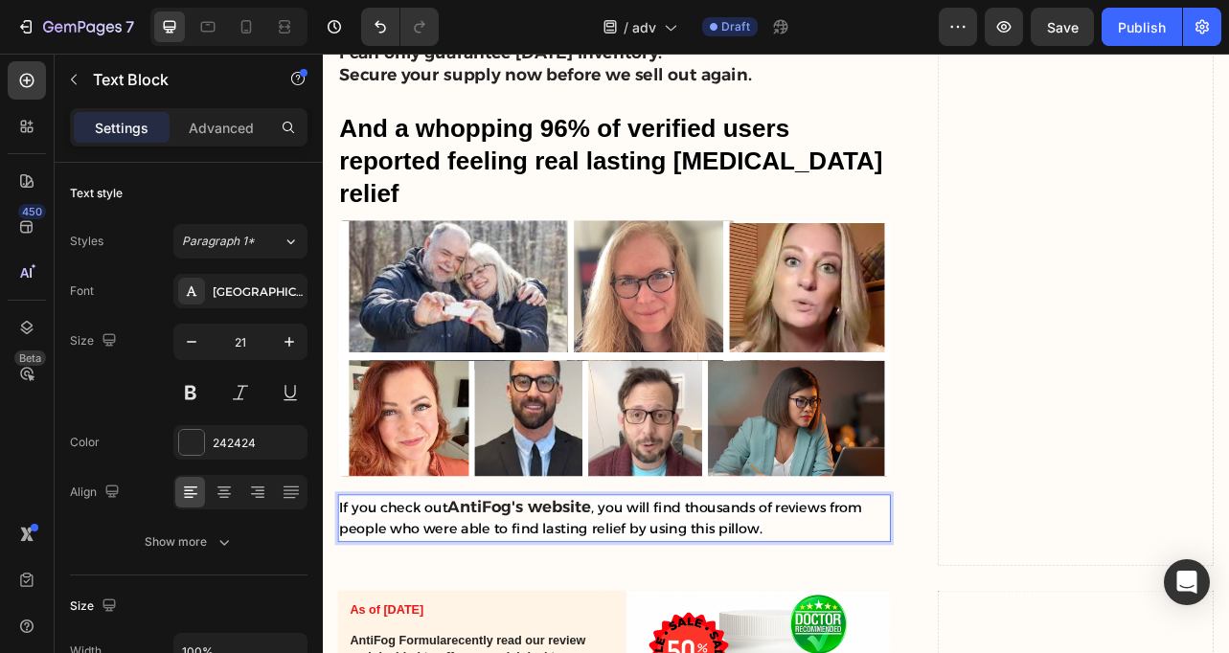
click at [564, 615] on p "If you check out AntiFog's website , you will find thousands of reviews from pe…" at bounding box center [692, 643] width 697 height 57
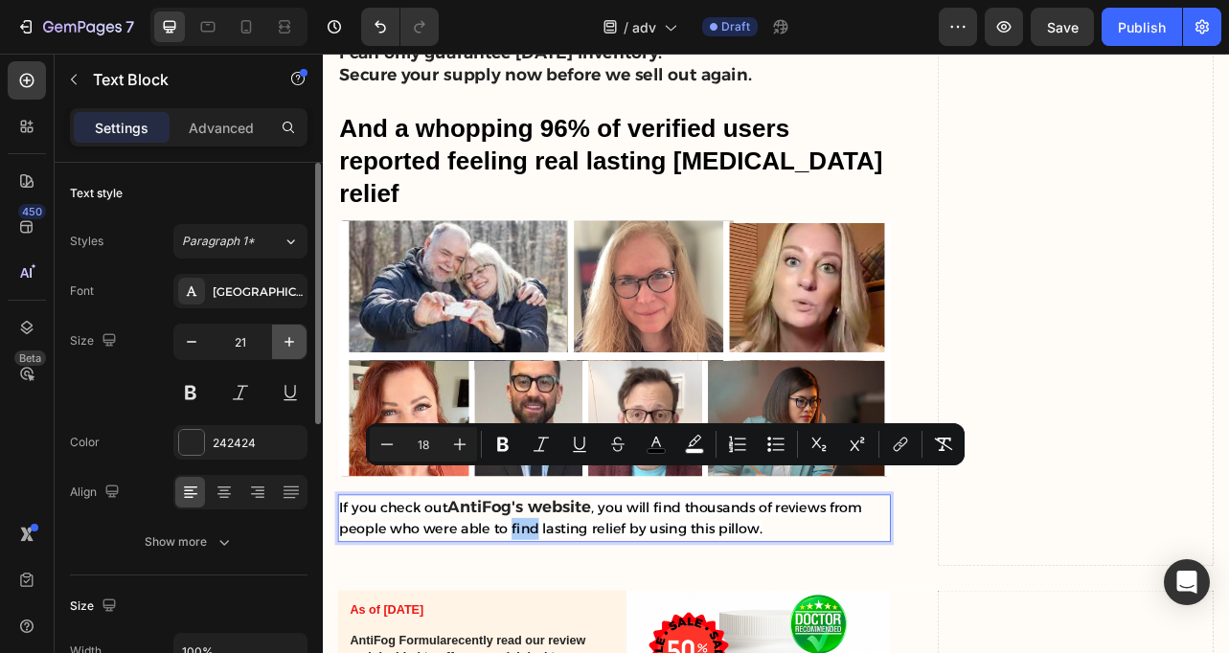
click at [299, 344] on button "button" at bounding box center [289, 342] width 34 height 34
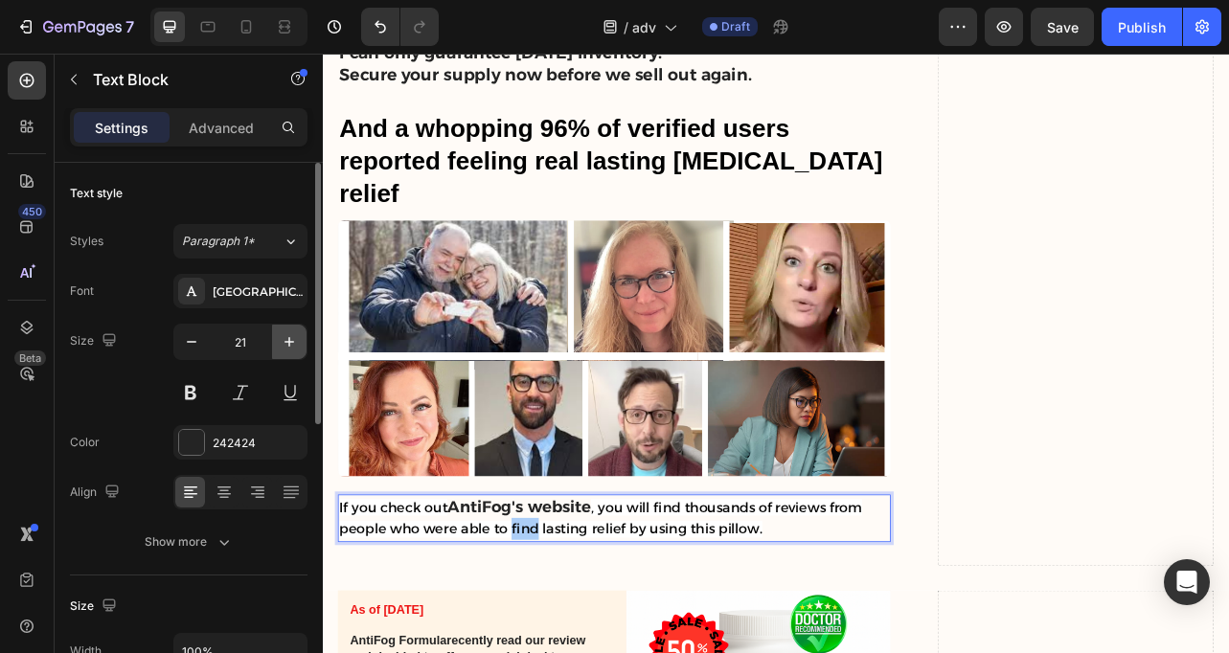
type input "22"
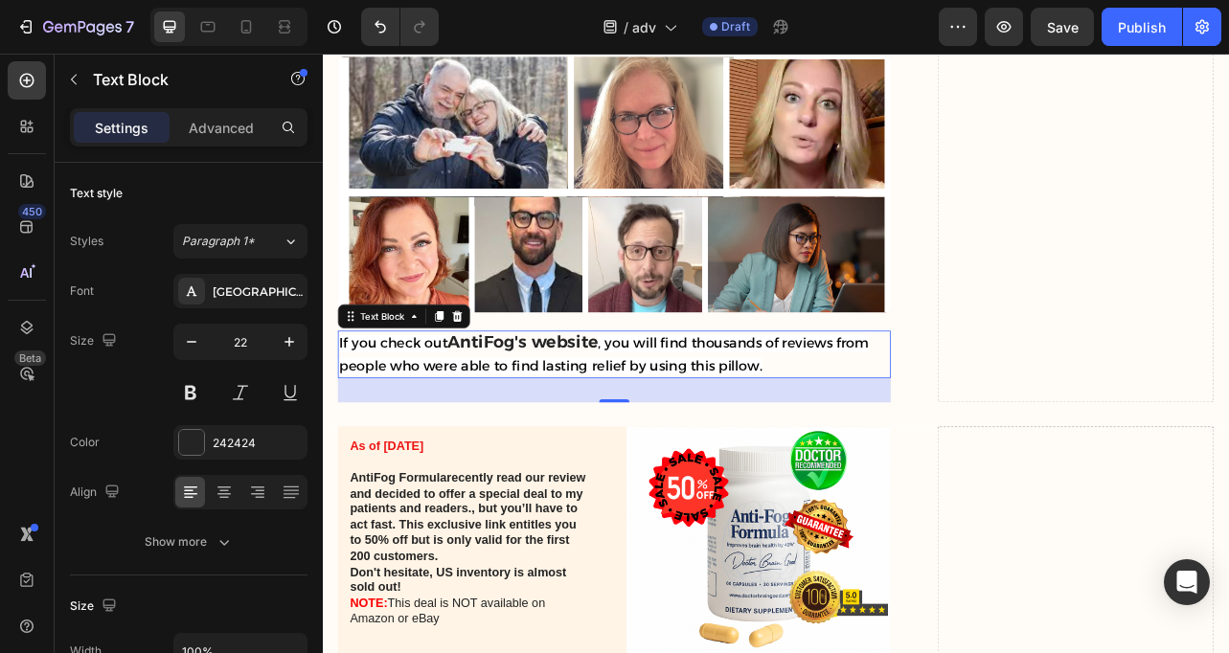
scroll to position [10688, 0]
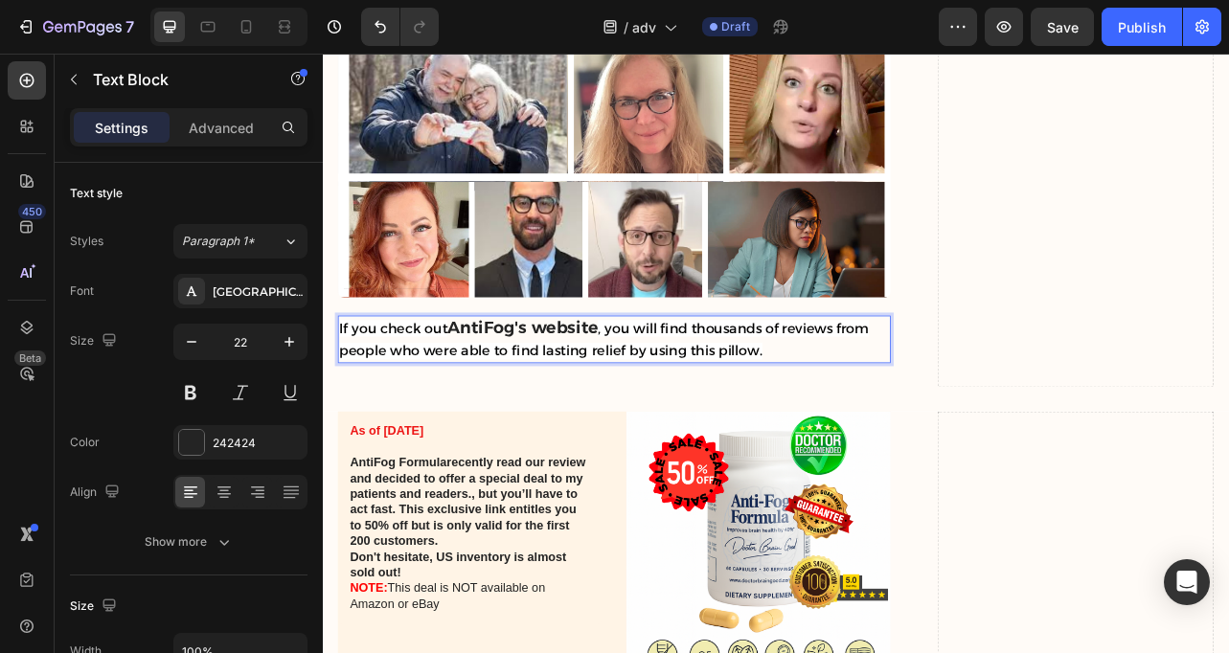
click at [800, 396] on span ", you will find thousands of reviews from people who were able to find lasting …" at bounding box center [679, 417] width 671 height 50
click at [829, 397] on span ", you will find thousands of reviews from people who were able to find lasting …" at bounding box center [679, 417] width 671 height 50
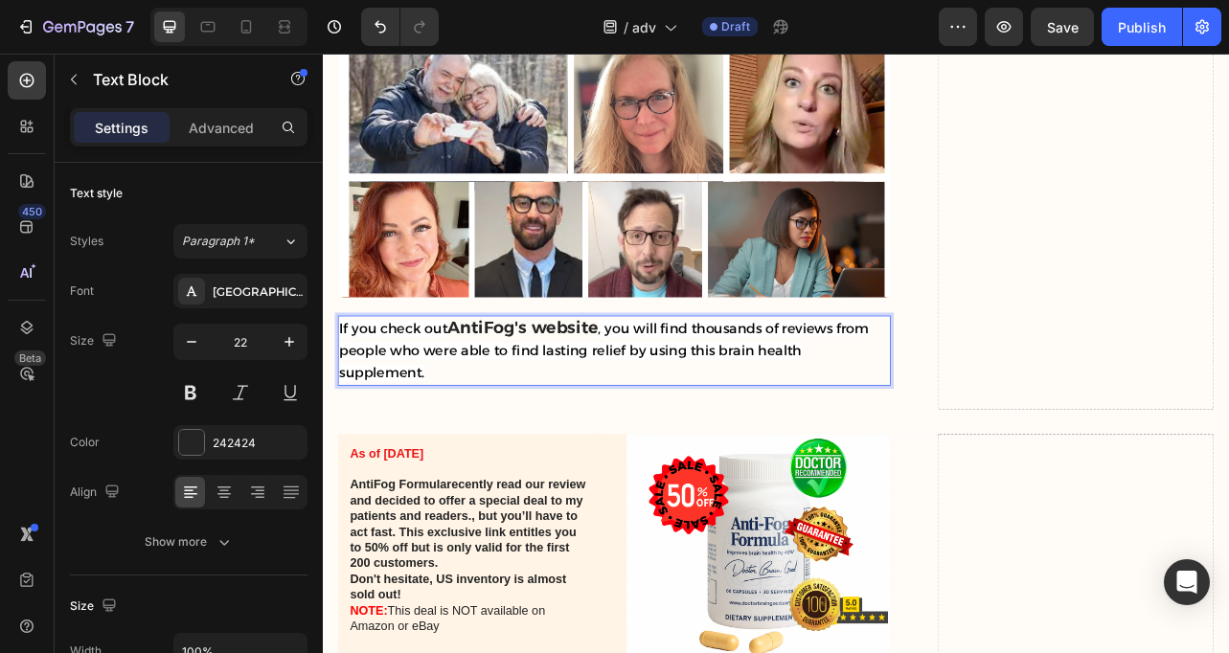
click at [530, 388] on strong "AntiFog's website" at bounding box center [576, 401] width 191 height 26
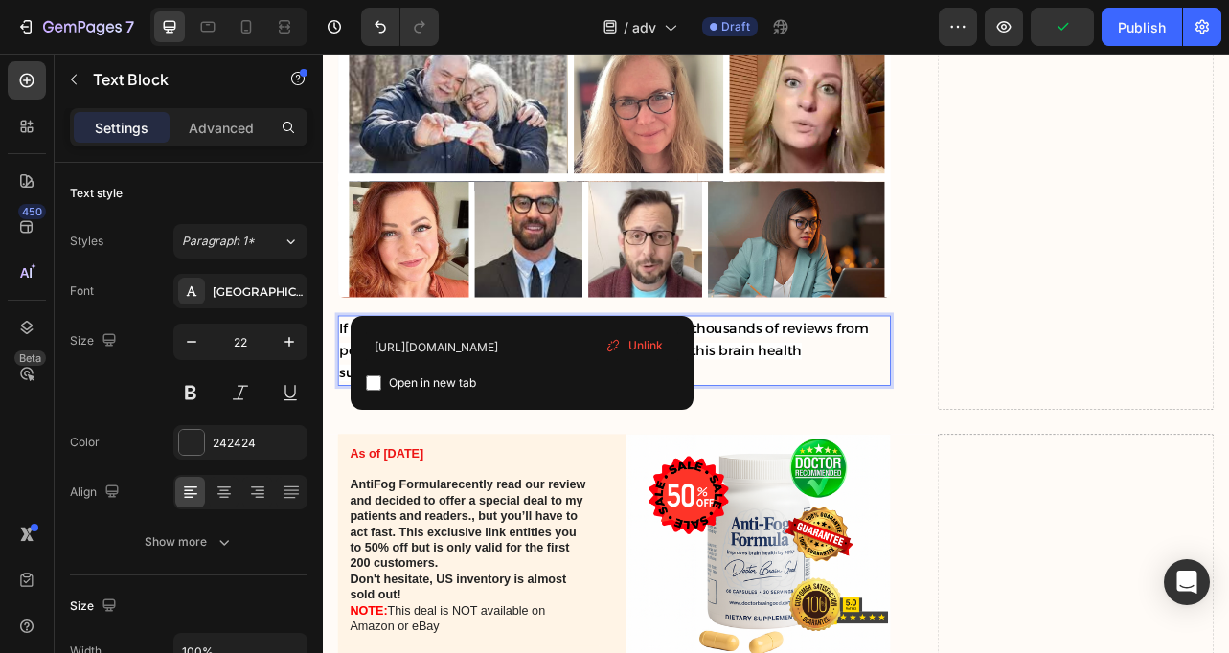
click at [577, 388] on strong "AntiFog's website" at bounding box center [576, 401] width 191 height 26
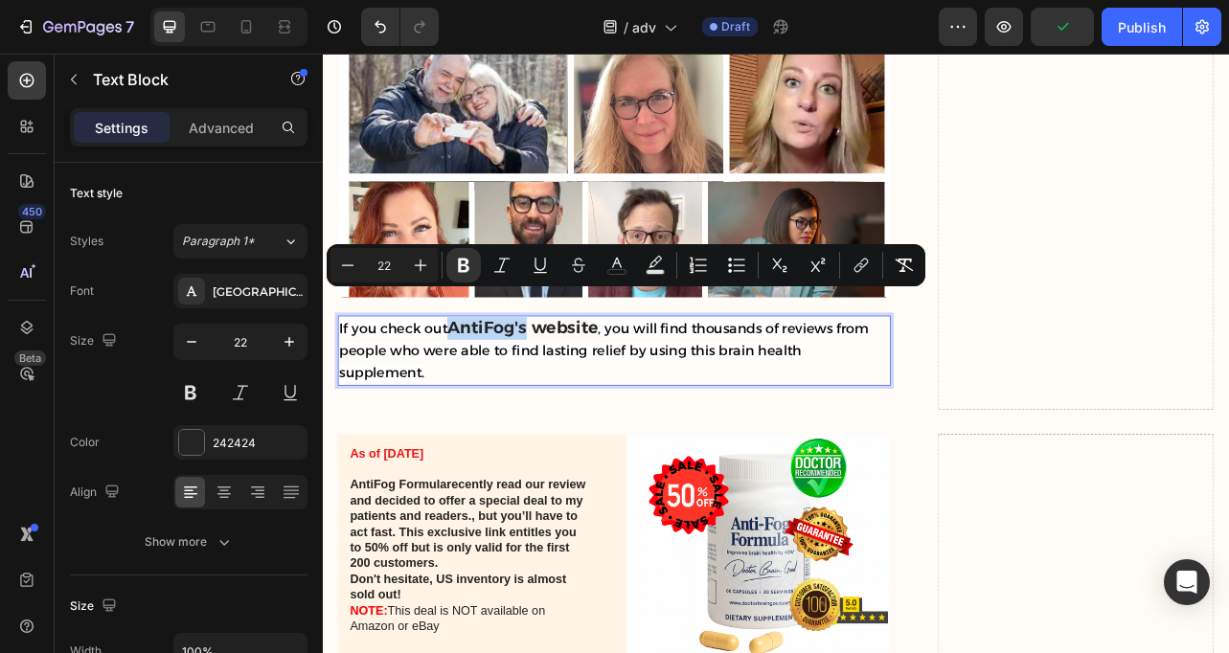
click at [577, 388] on strong "AntiFog's website" at bounding box center [576, 401] width 191 height 26
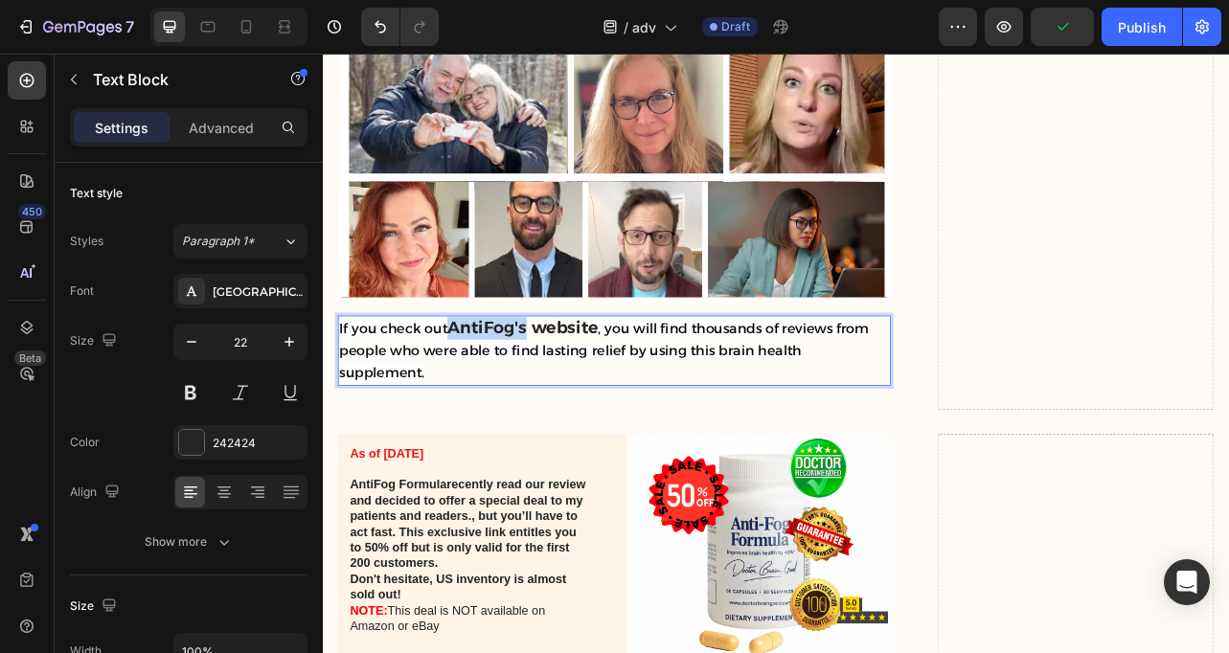
click at [577, 388] on strong "AntiFog's website" at bounding box center [576, 401] width 191 height 26
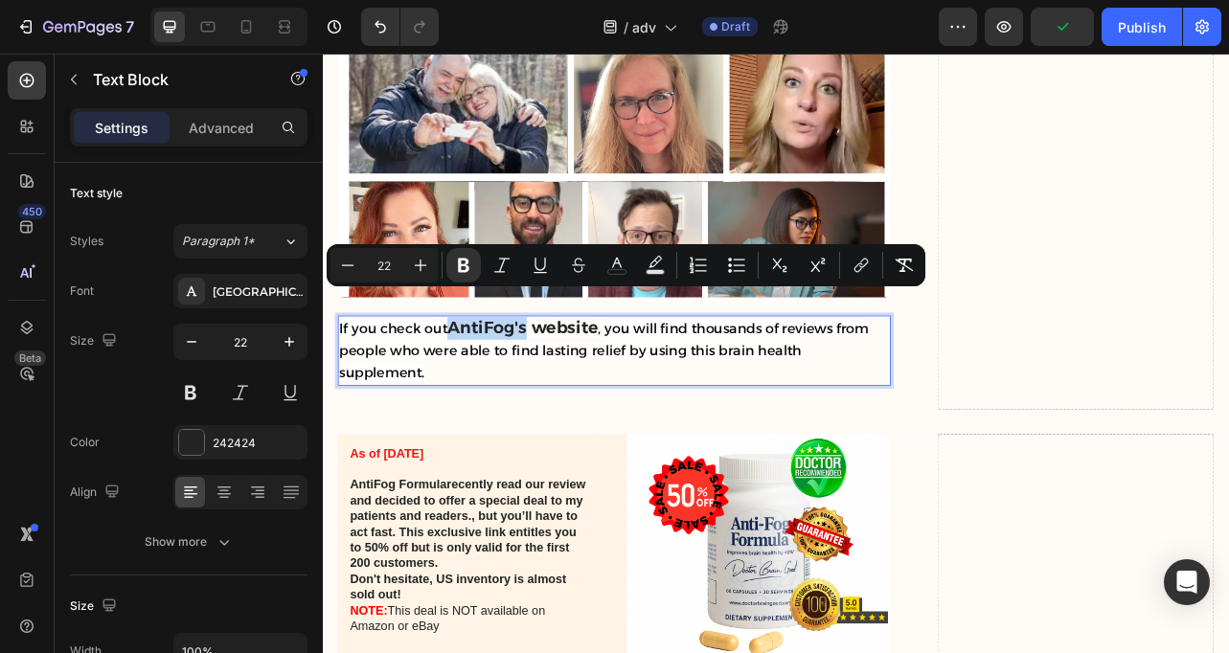
type input "18"
click at [577, 388] on strong "AntiFog's website" at bounding box center [576, 401] width 191 height 26
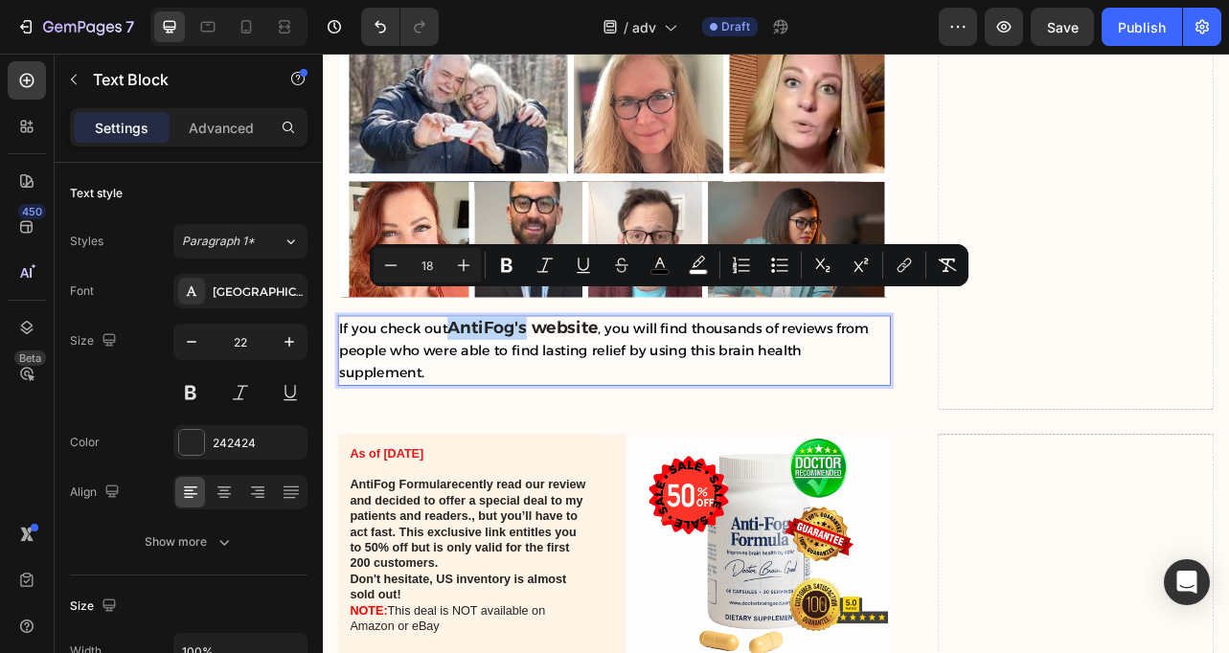
click at [577, 388] on strong "AntiFog's website" at bounding box center [576, 401] width 191 height 26
type input "22"
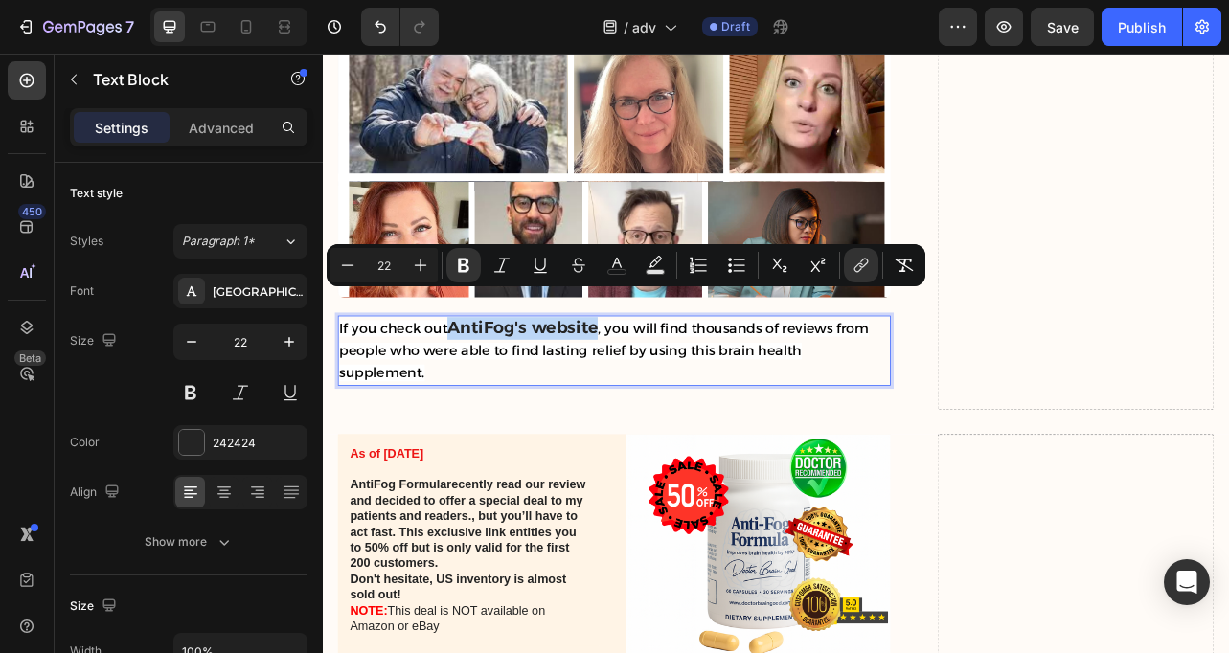
drag, startPoint x: 674, startPoint y: 370, endPoint x: 490, endPoint y: 354, distance: 184.5
click at [490, 388] on strong "AntiFog's website" at bounding box center [576, 401] width 191 height 26
click at [863, 262] on icon "Editor contextual toolbar" at bounding box center [860, 265] width 19 height 19
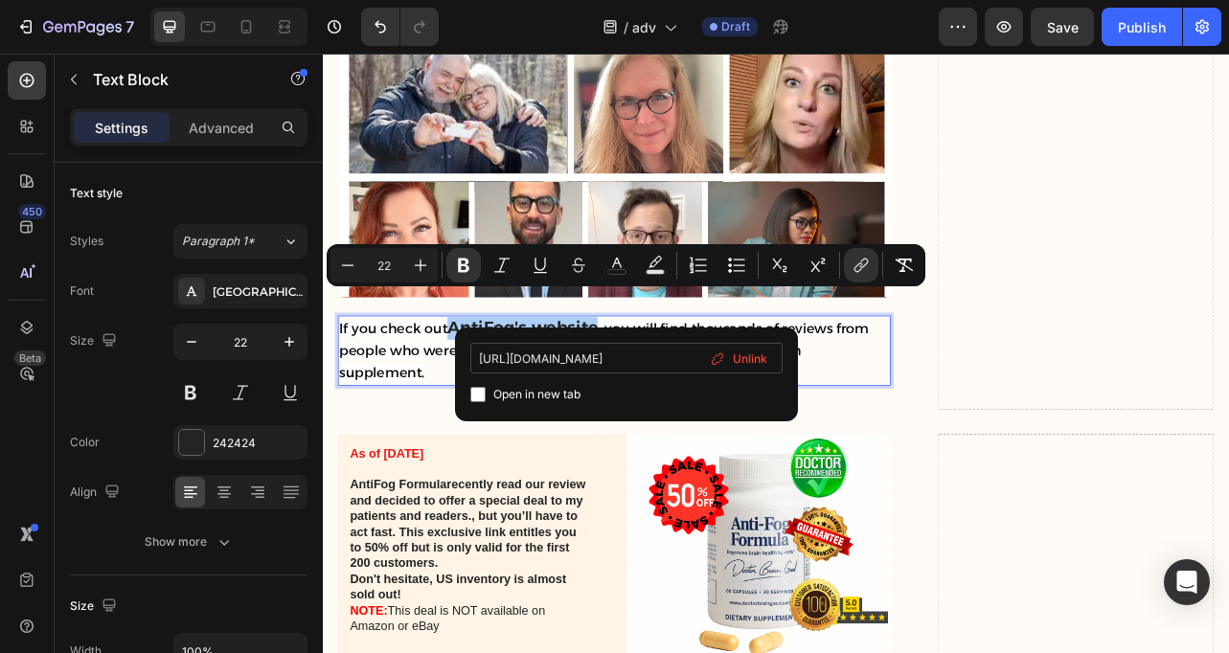
click at [659, 360] on input "[URL][DOMAIN_NAME]" at bounding box center [626, 358] width 312 height 31
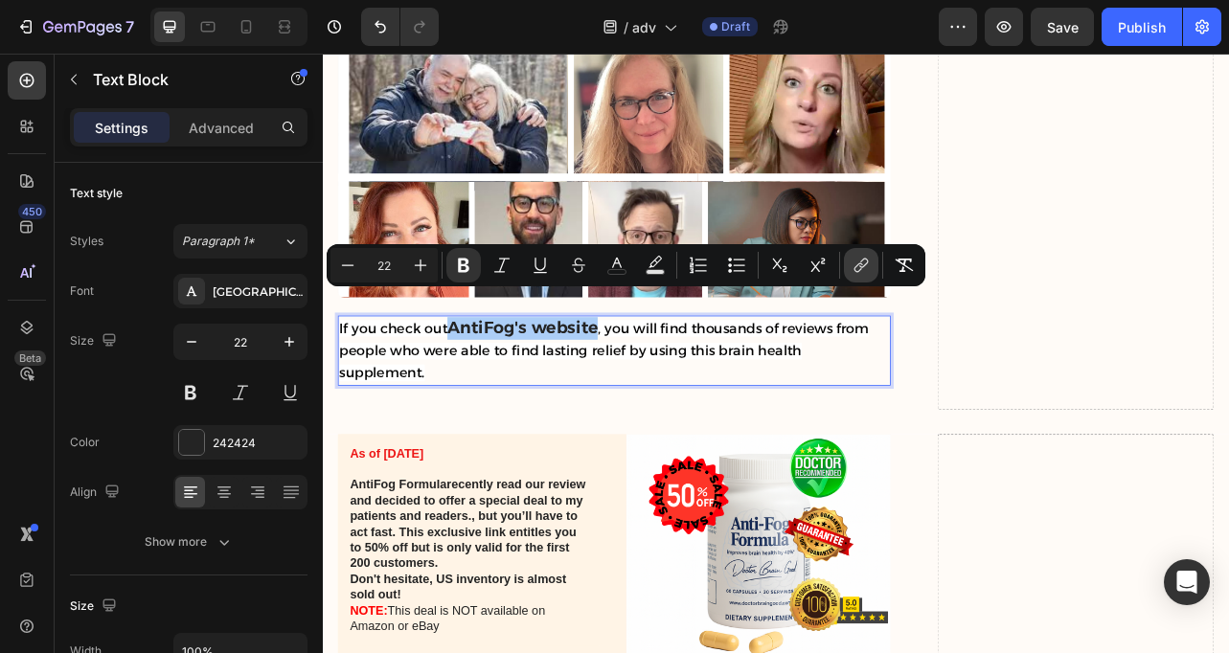
click at [864, 264] on icon "Editor contextual toolbar" at bounding box center [863, 264] width 9 height 10
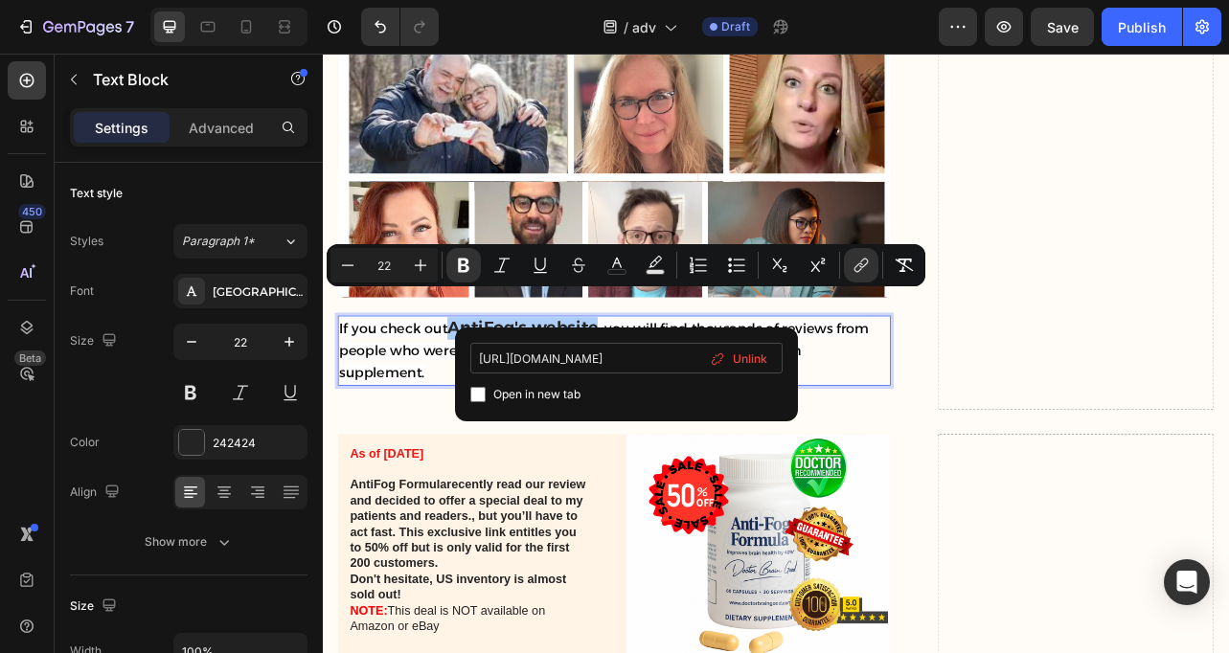
click at [638, 360] on input "[URL][DOMAIN_NAME]" at bounding box center [626, 358] width 312 height 31
type input "[URL][DOMAIN_NAME]"
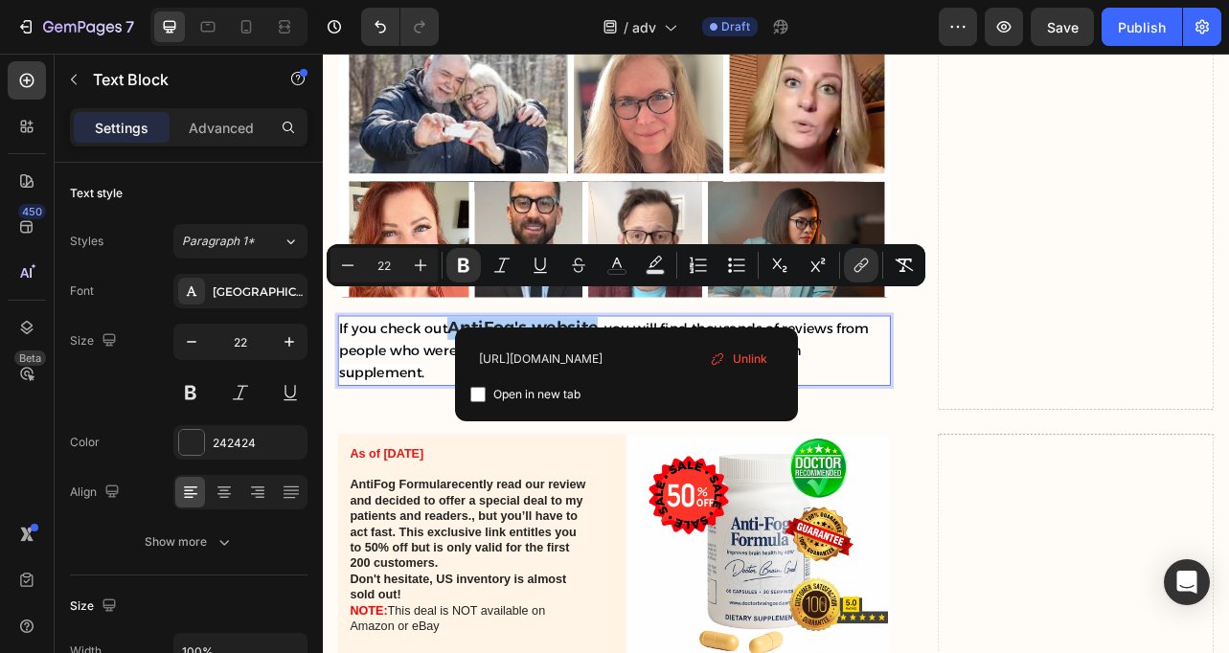
click at [486, 391] on label "Open in new tab" at bounding box center [533, 394] width 95 height 23
checkbox input "true"
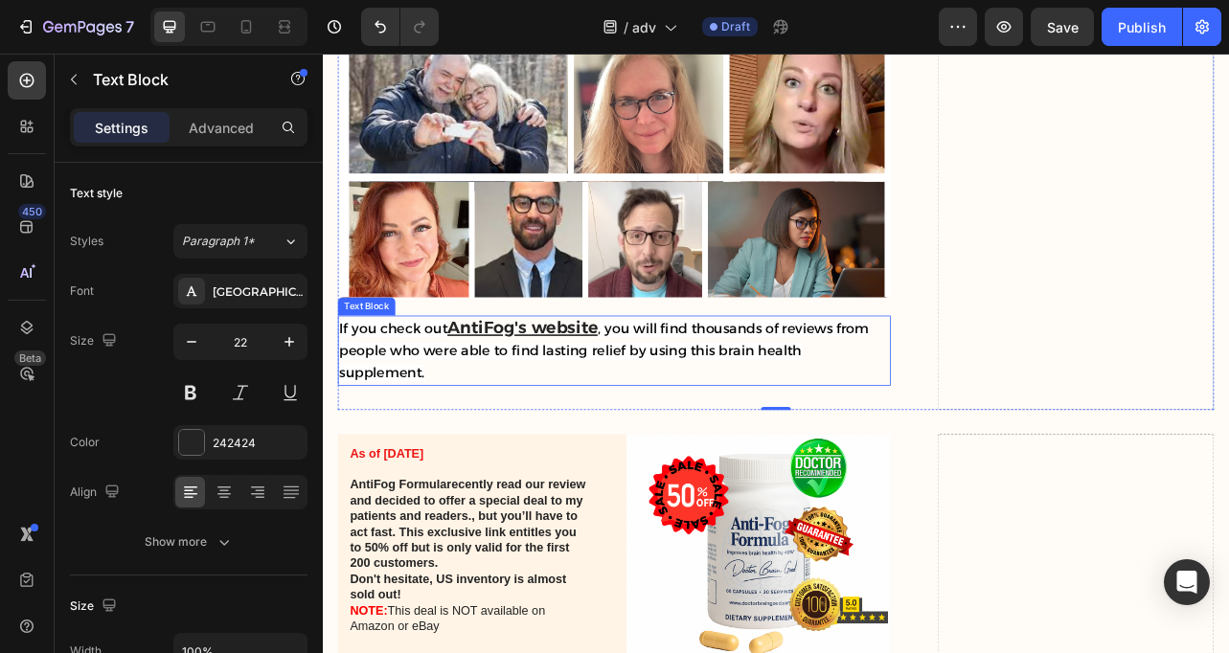
click at [635, 388] on u "AntiFog's website" at bounding box center [576, 401] width 191 height 26
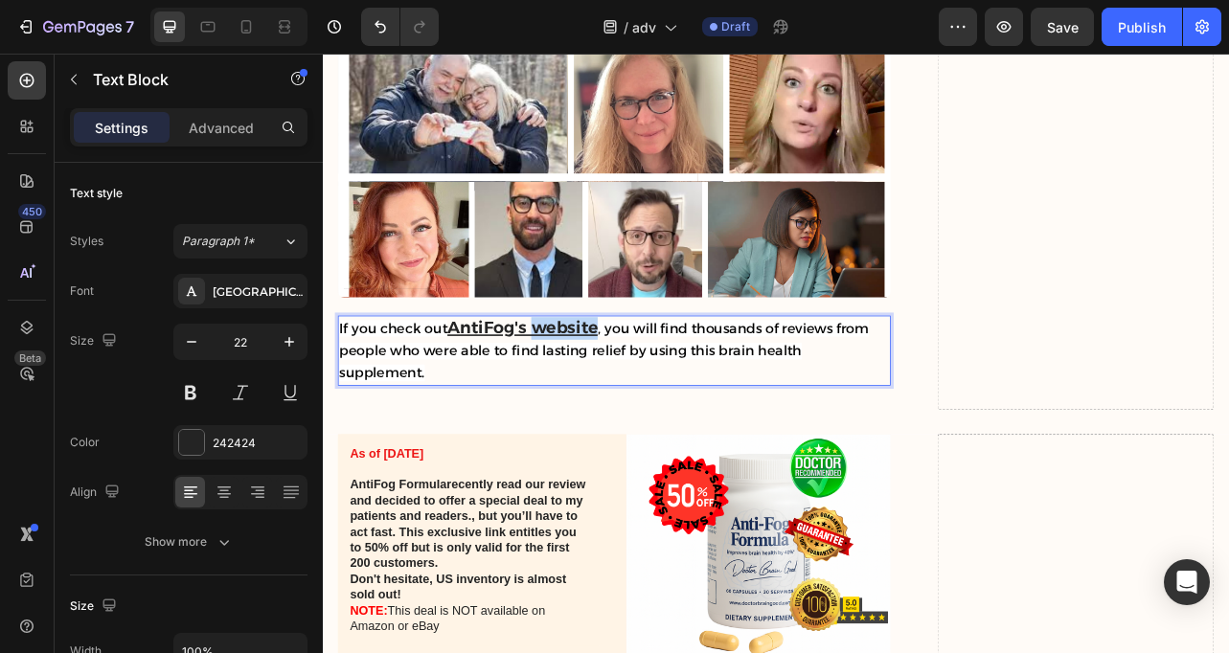
click at [635, 388] on u "AntiFog's website" at bounding box center [576, 401] width 191 height 26
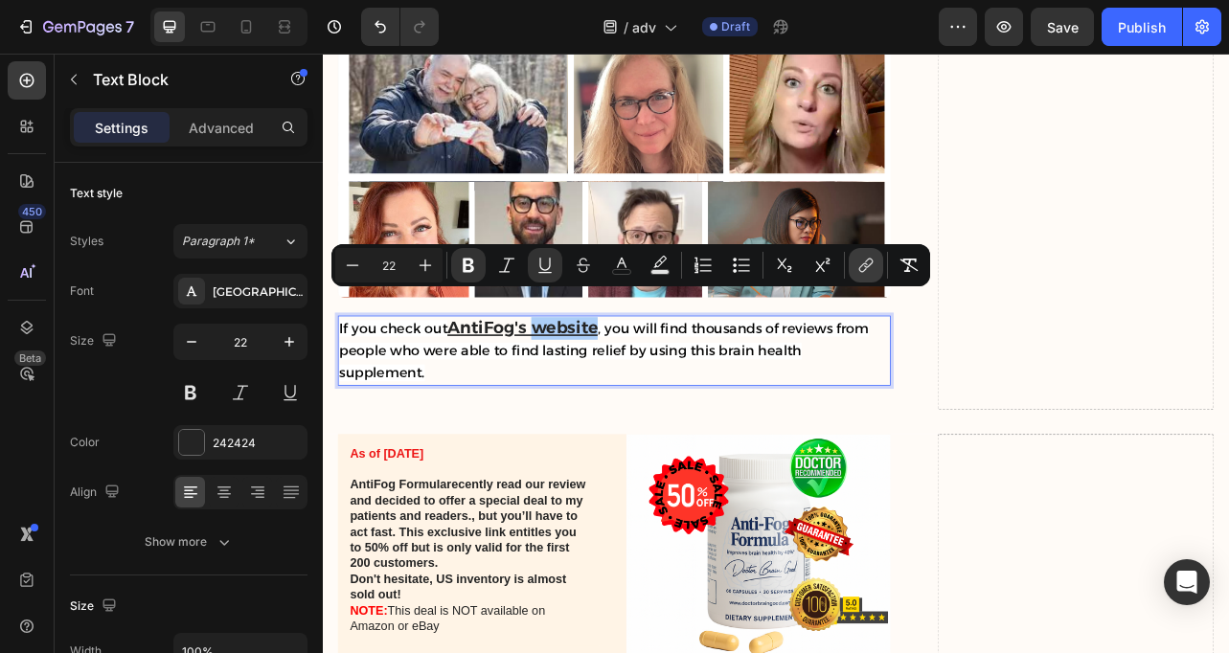
click at [856, 260] on icon "Editor contextual toolbar" at bounding box center [865, 265] width 19 height 19
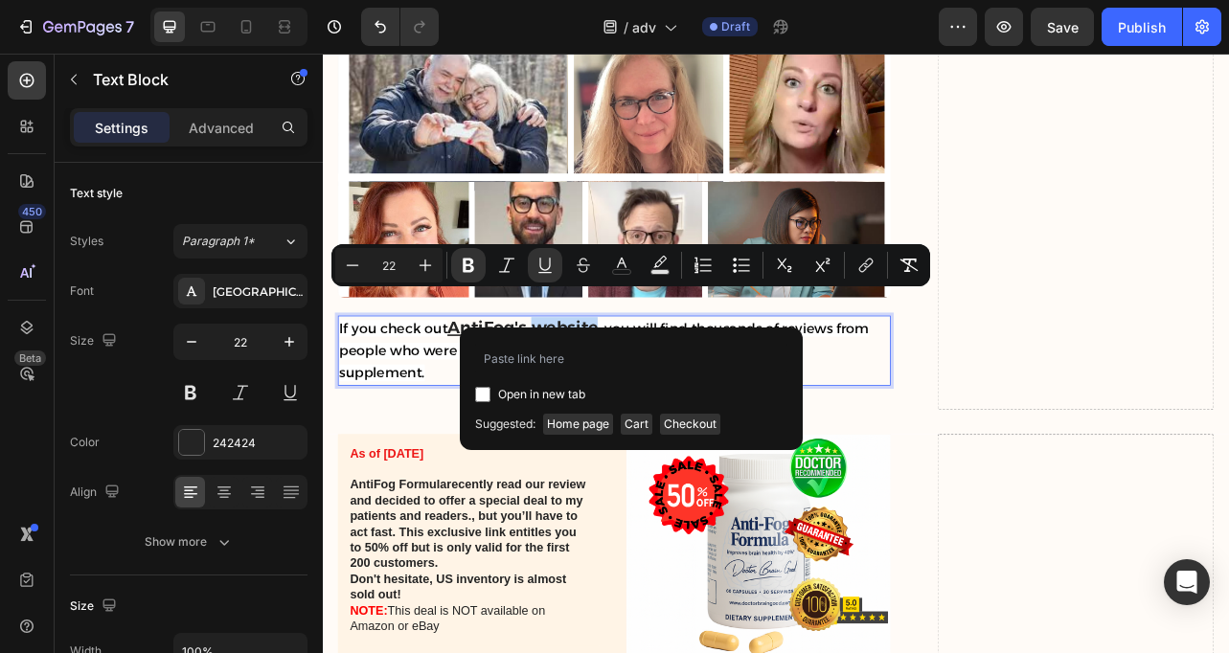
type input "18"
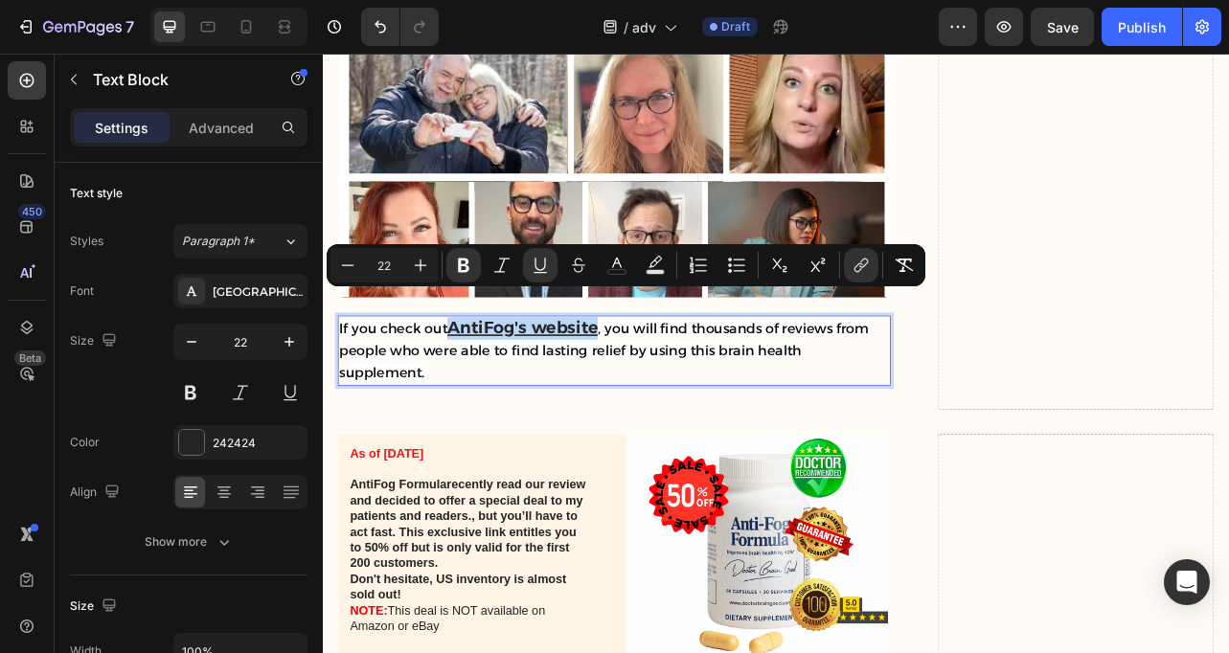
drag, startPoint x: 488, startPoint y: 370, endPoint x: 674, endPoint y: 369, distance: 185.8
click at [671, 388] on u "AntiFog's website" at bounding box center [576, 401] width 191 height 26
click at [863, 260] on icon "Editor contextual toolbar" at bounding box center [863, 264] width 9 height 10
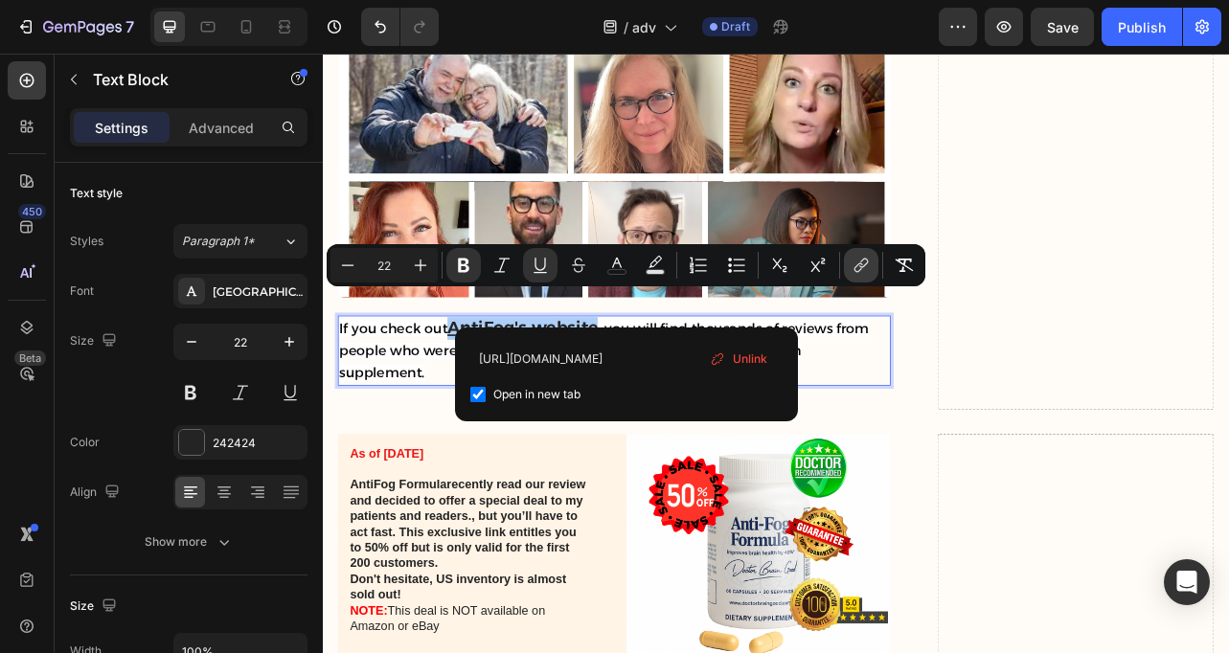
scroll to position [0, 219]
click at [477, 399] on input "Editor contextual toolbar" at bounding box center [477, 394] width 15 height 15
checkbox input "false"
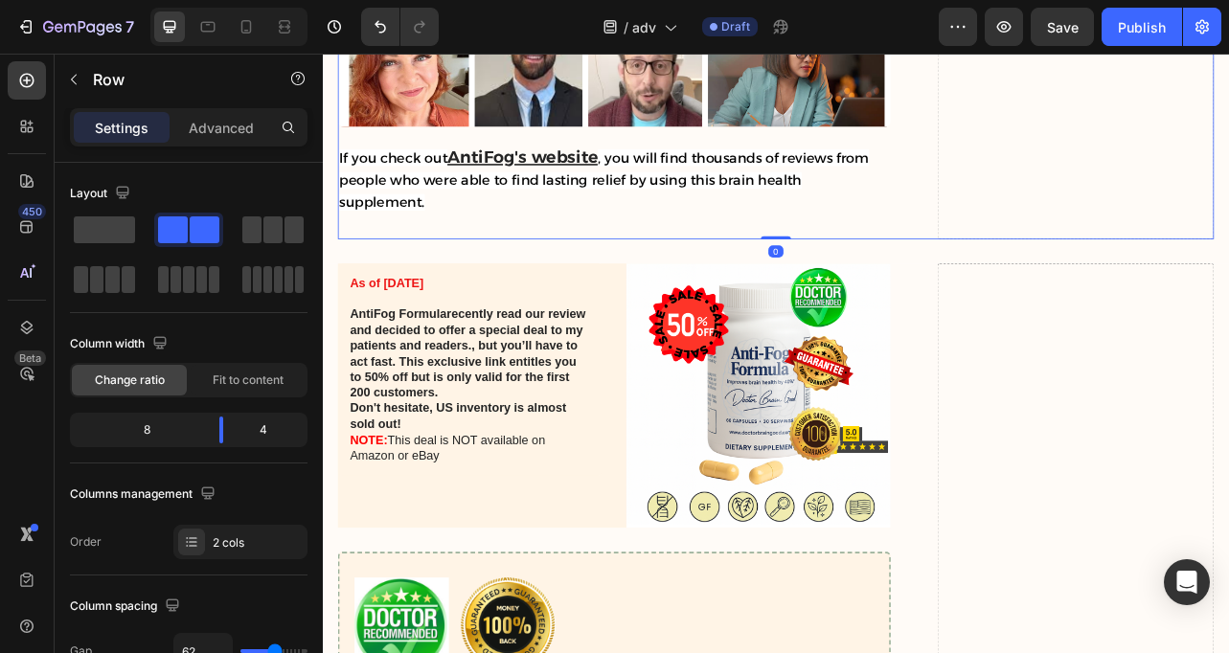
scroll to position [10907, 0]
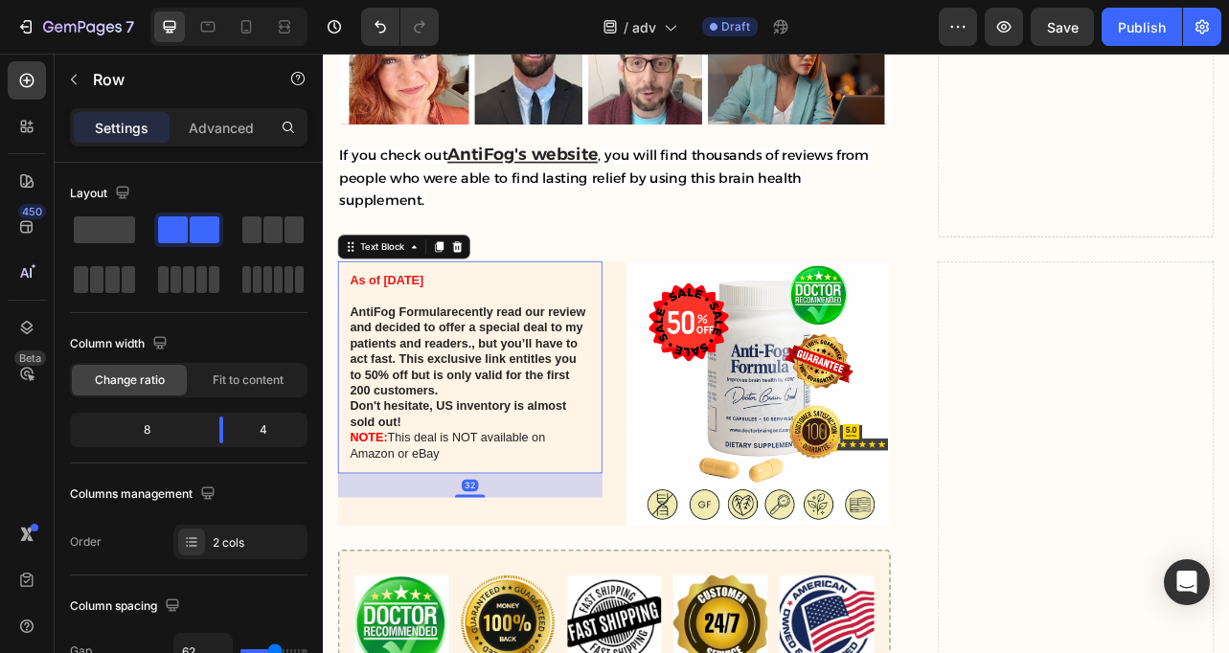
click at [420, 492] on strong "Don't hesitate, US inventory is almost sold out!" at bounding box center [494, 510] width 275 height 36
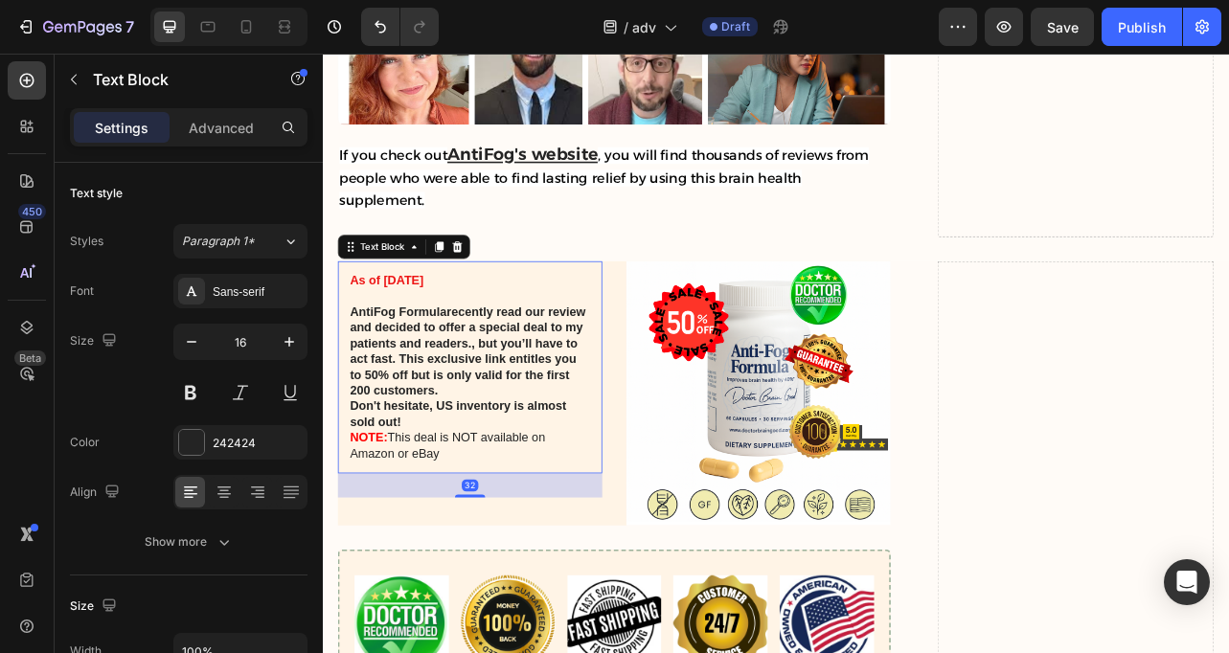
click at [420, 492] on strong "Don't hesitate, US inventory is almost sold out!" at bounding box center [494, 510] width 275 height 36
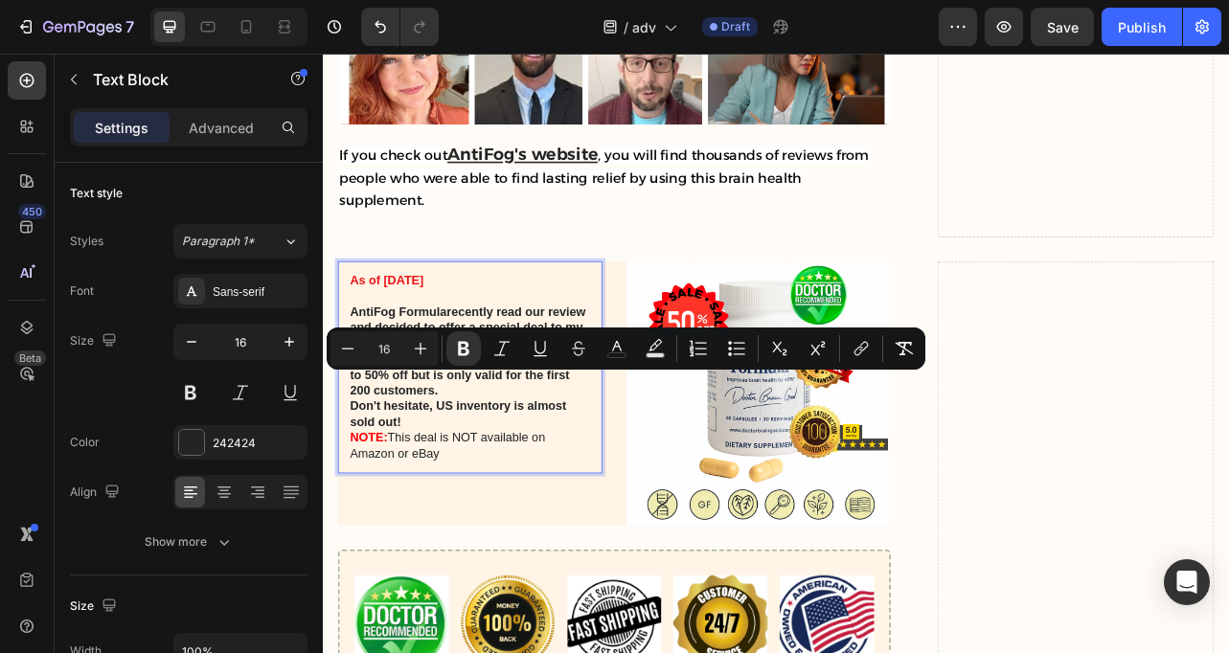
click at [504, 373] on strong "recently read our review and decided to offer a special deal to my patients and…" at bounding box center [506, 431] width 299 height 116
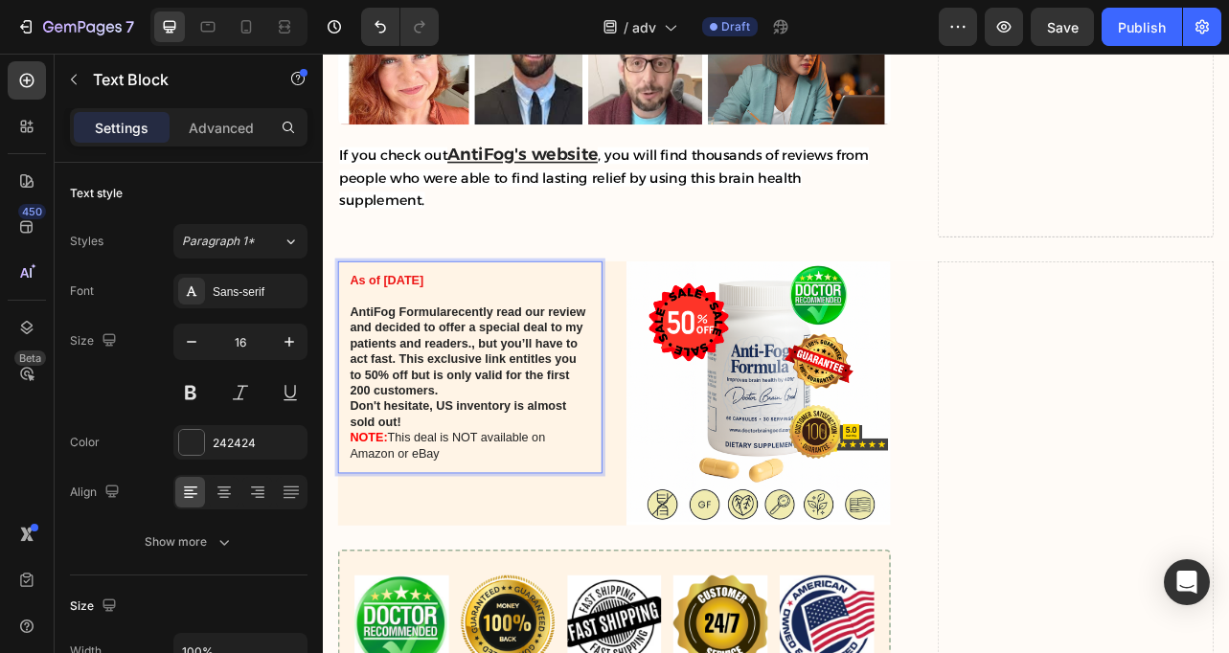
click at [506, 373] on strong "recently read our review and decided to offer a special deal to my patients and…" at bounding box center [506, 431] width 299 height 116
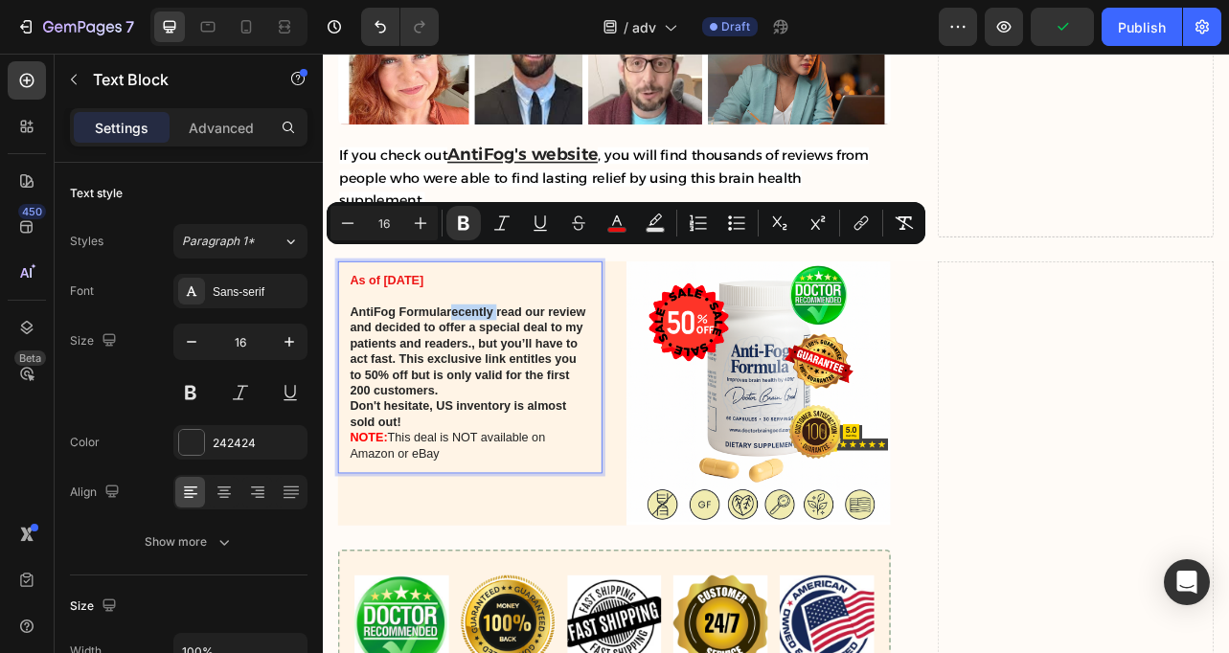
copy div "As of [DATE] AntiFog Formula recently read our review and decided to offer a sp…"
click at [425, 375] on strong "recently read our review and decided to offer a special deal to my patients and…" at bounding box center [506, 431] width 299 height 116
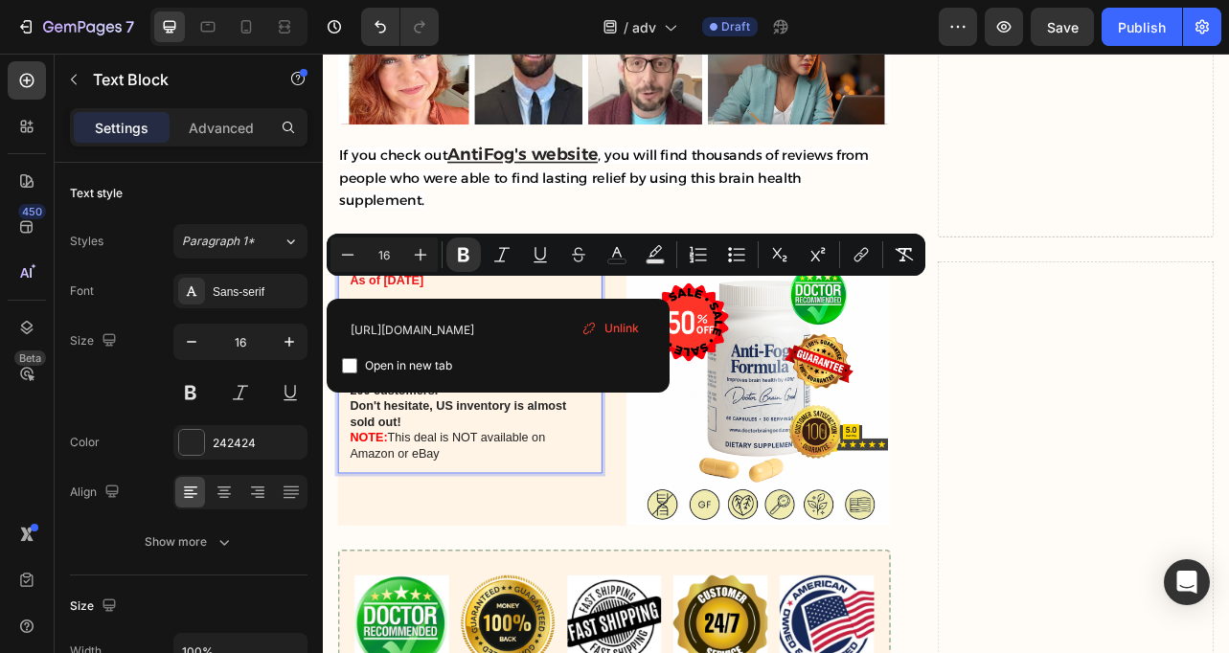
drag, startPoint x: 360, startPoint y: 351, endPoint x: 511, endPoint y: 540, distance: 242.0
click at [511, 540] on div "As of [DATE] AntiFog Formula recently read our review and decided to offer a sp…" at bounding box center [509, 452] width 335 height 270
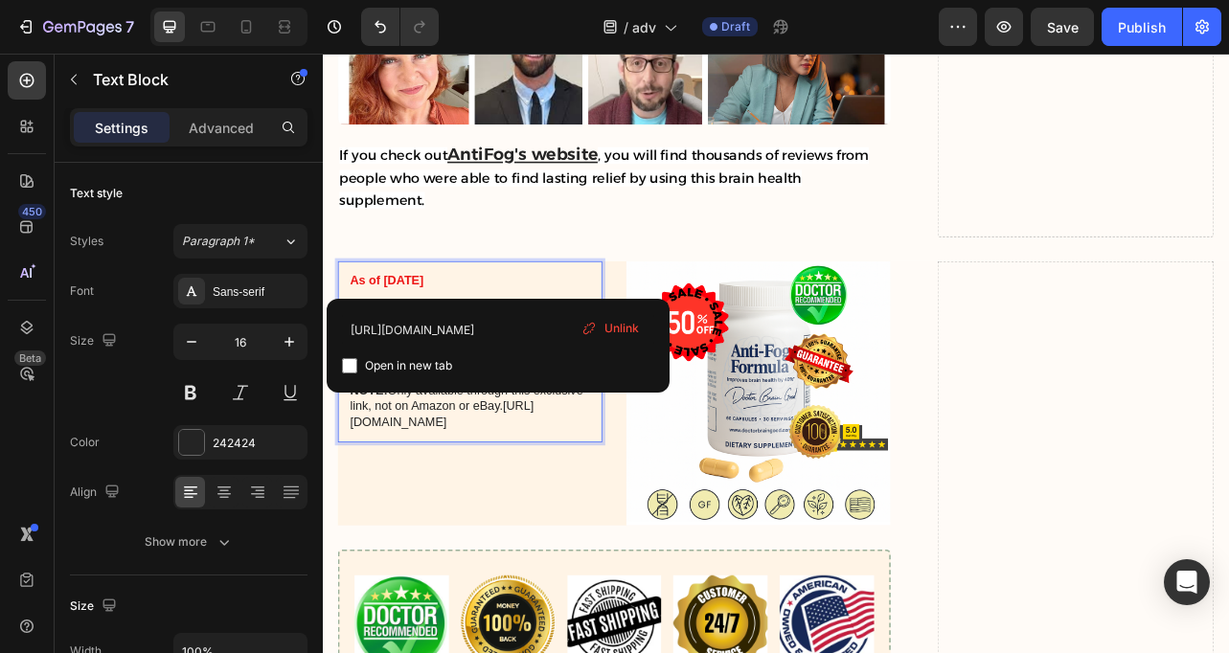
click at [524, 352] on p "Rich Text Editor. Editing area: main" at bounding box center [509, 362] width 305 height 20
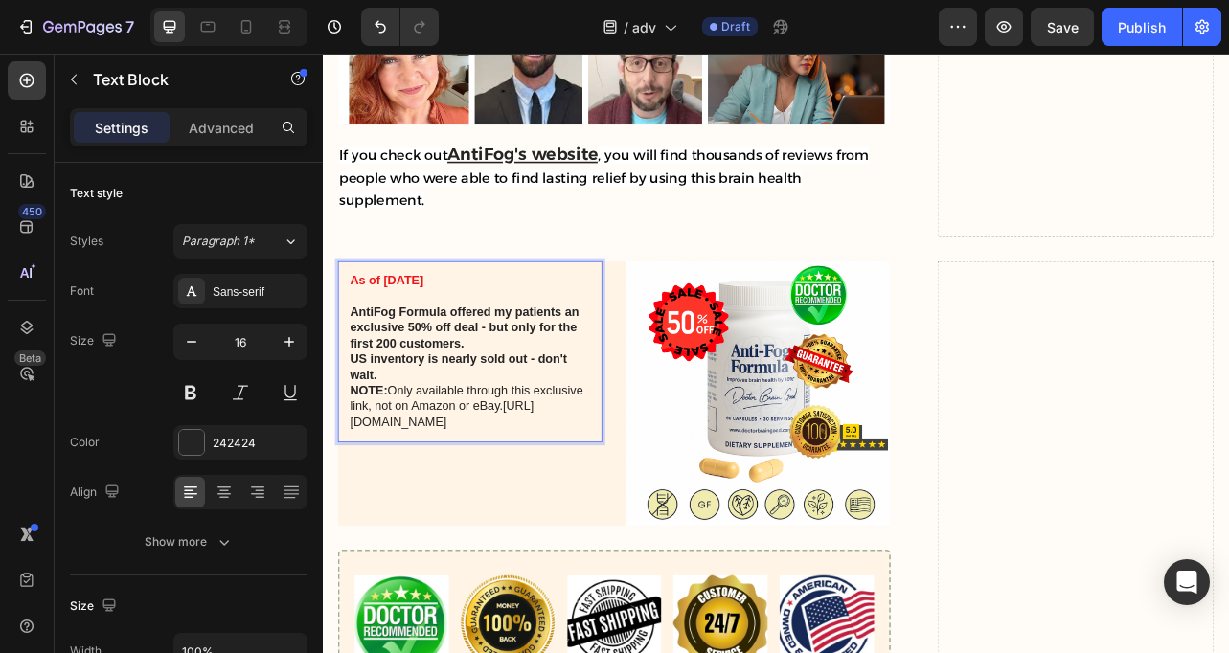
click at [530, 382] on p "AntiFog Formula offered my patients an exclusive 50% off deal - but only for th…" at bounding box center [509, 401] width 305 height 59
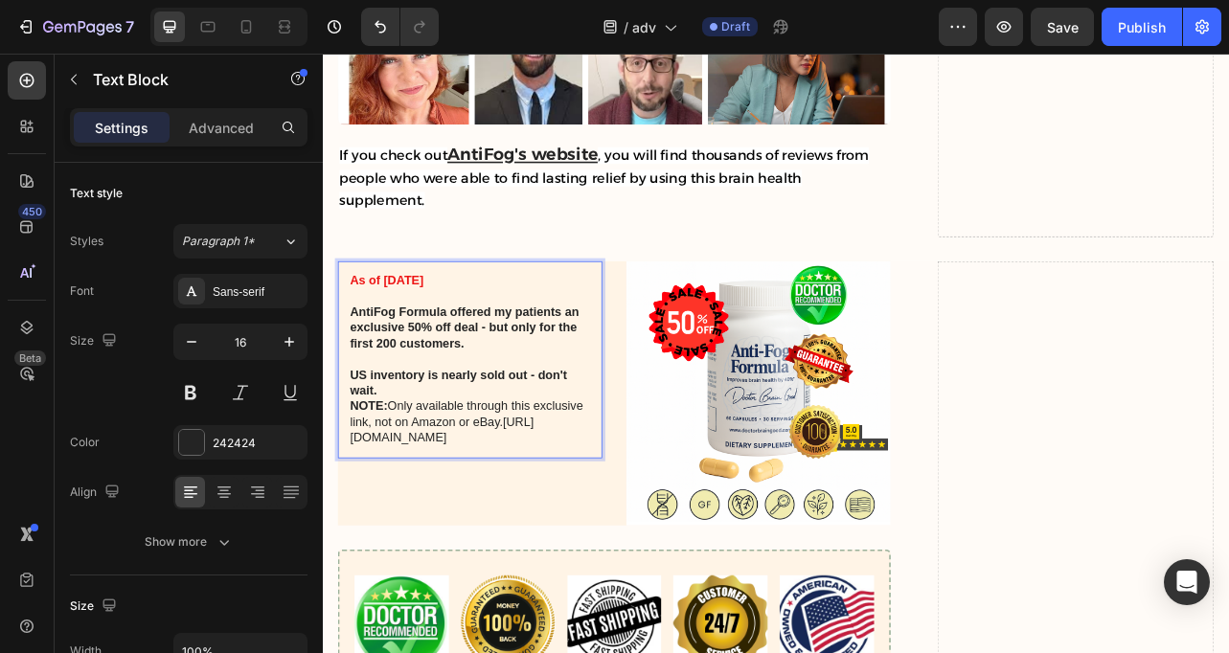
click at [481, 452] on p "US inventory is nearly sold out - don't wait." at bounding box center [509, 472] width 305 height 40
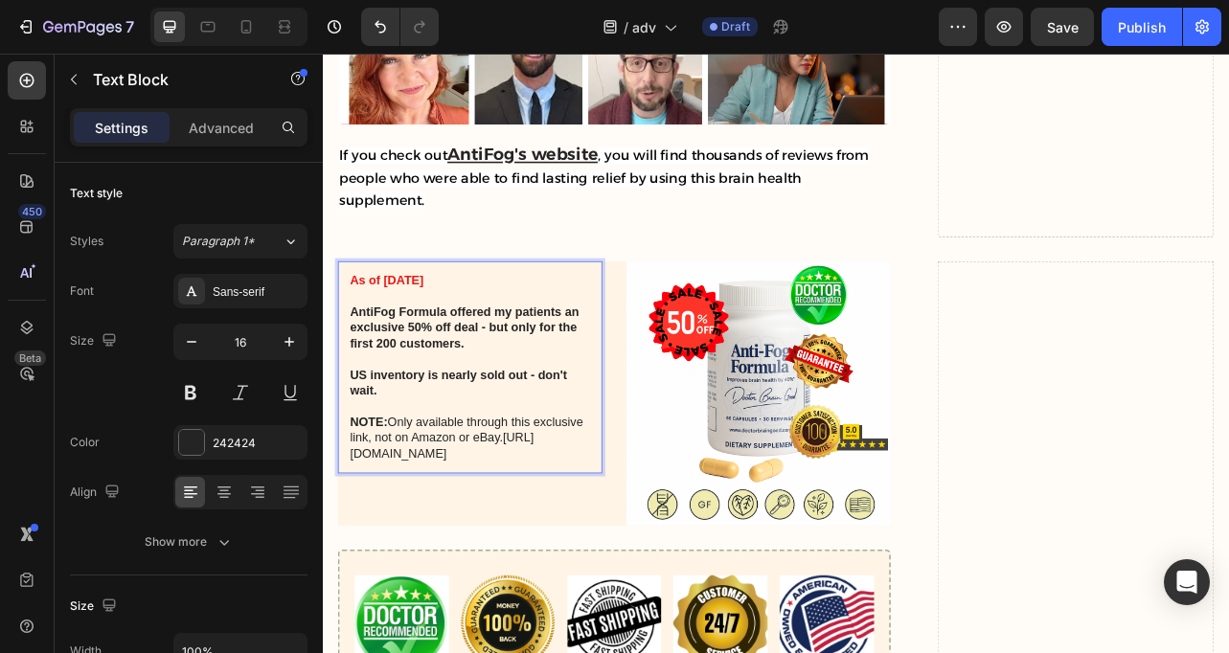
click at [375, 512] on strong "NOTE:" at bounding box center [381, 520] width 48 height 16
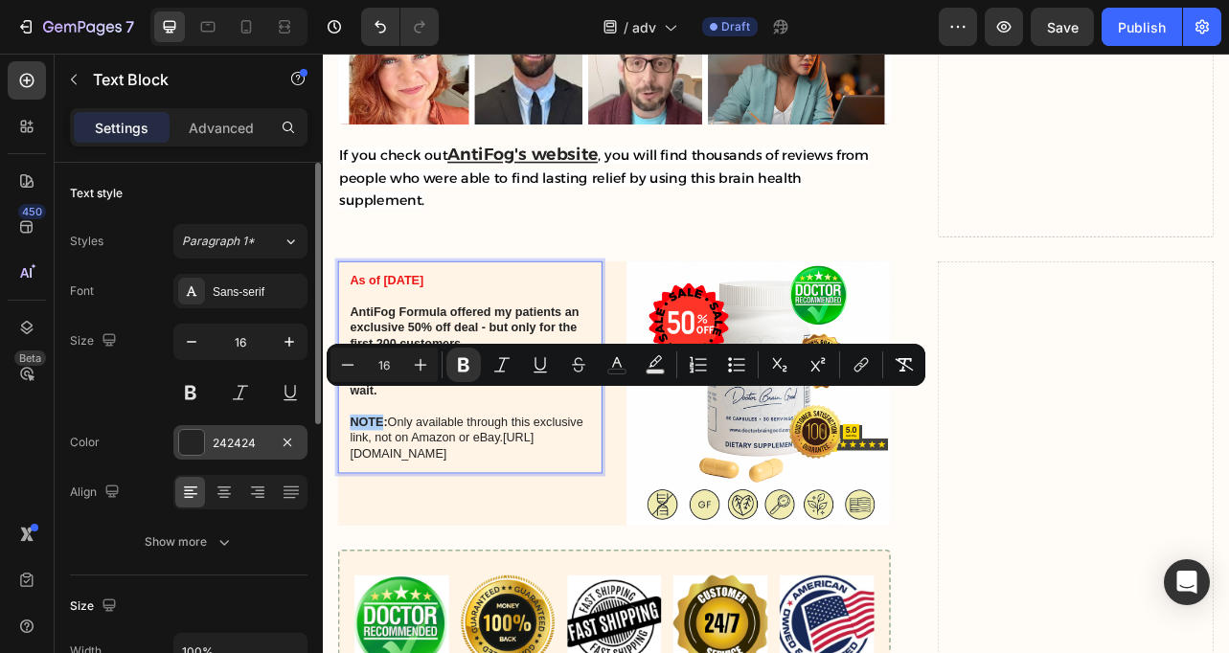
click at [216, 444] on div "242424" at bounding box center [241, 443] width 56 height 17
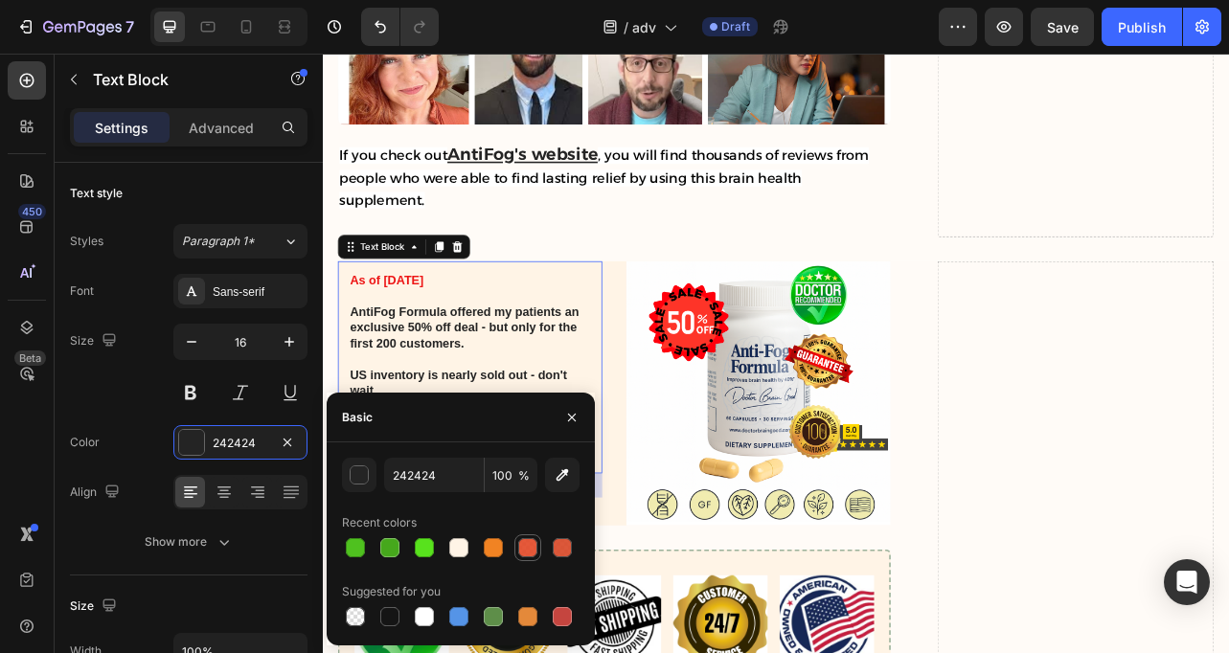
click at [531, 553] on div at bounding box center [527, 547] width 19 height 19
type input "E24926"
type input "91"
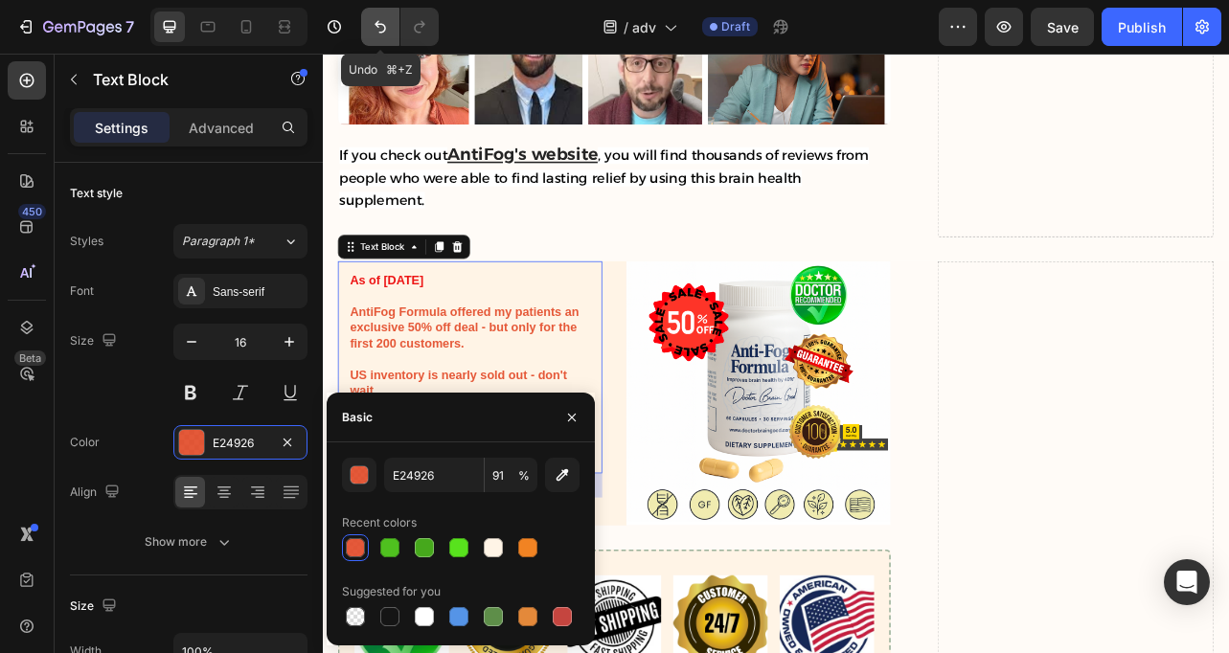
click at [376, 26] on icon "Undo/Redo" at bounding box center [380, 27] width 11 height 12
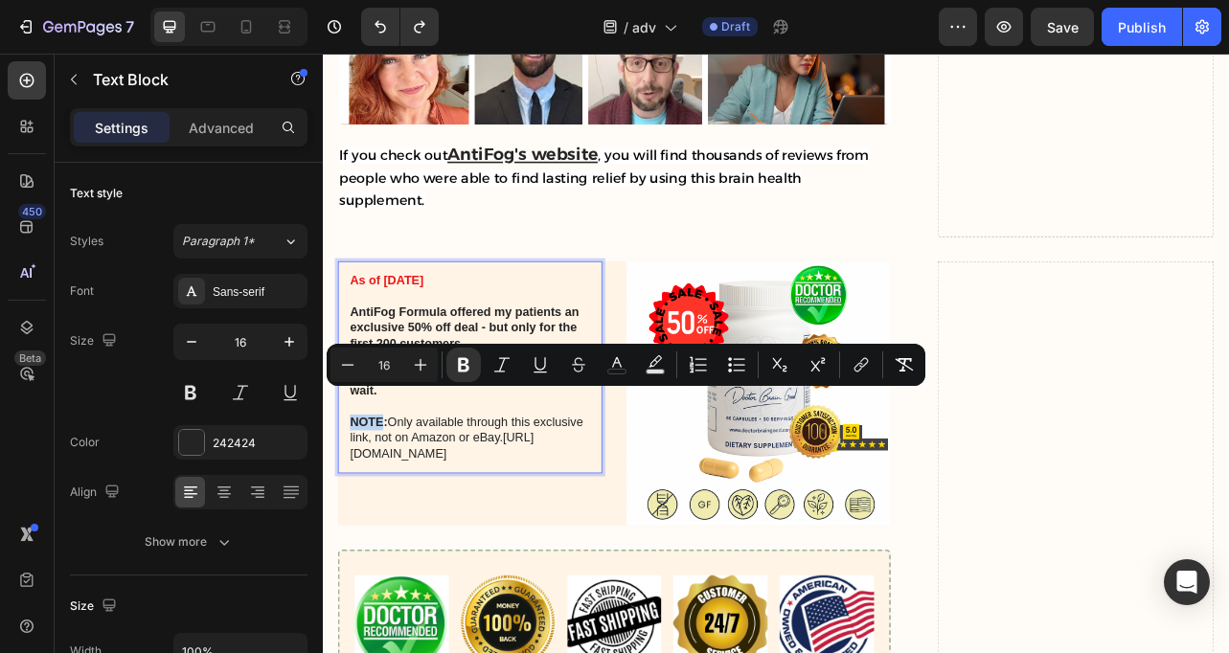
drag, startPoint x: 397, startPoint y: 492, endPoint x: 352, endPoint y: 494, distance: 44.1
click at [626, 362] on button "color" at bounding box center [617, 365] width 34 height 34
type input "242424"
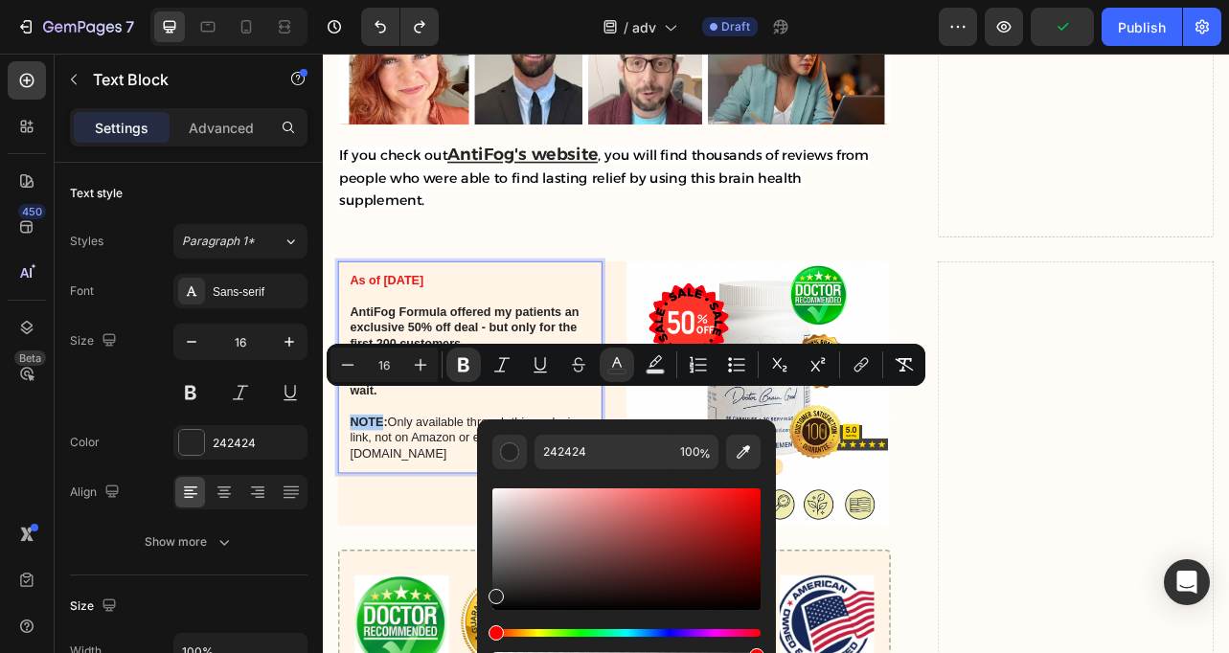
click at [748, 494] on div "Editor contextual toolbar" at bounding box center [626, 549] width 268 height 122
type input "EF0B0B"
click at [515, 454] on div "Editor contextual toolbar" at bounding box center [509, 452] width 19 height 19
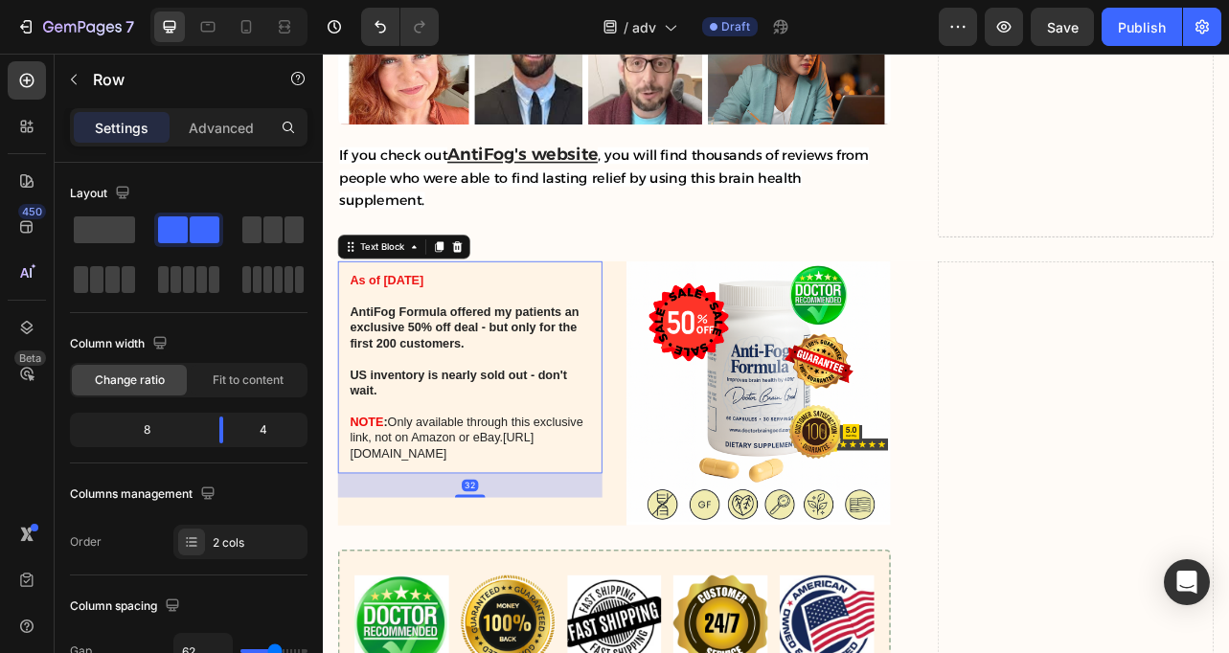
click at [547, 511] on p "NOTE : Only available through this exclusive link, not on Amazon or eBay. [URL]…" at bounding box center [509, 540] width 305 height 59
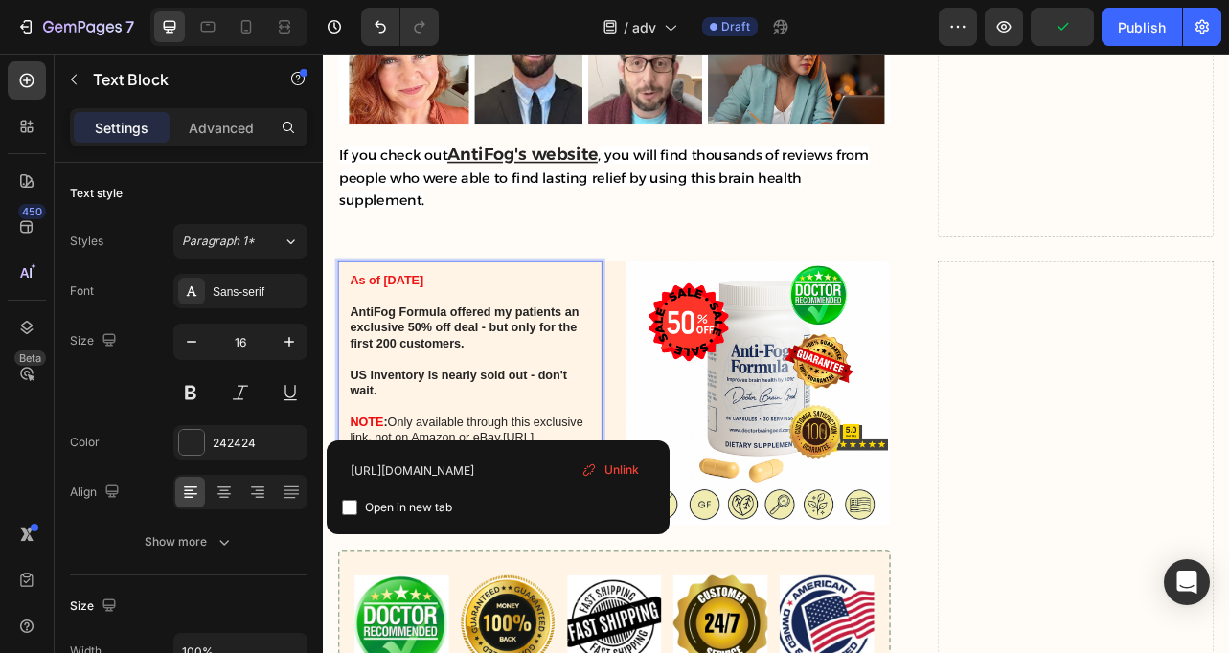
click at [400, 533] on link "[URL][DOMAIN_NAME]" at bounding box center [473, 551] width 233 height 36
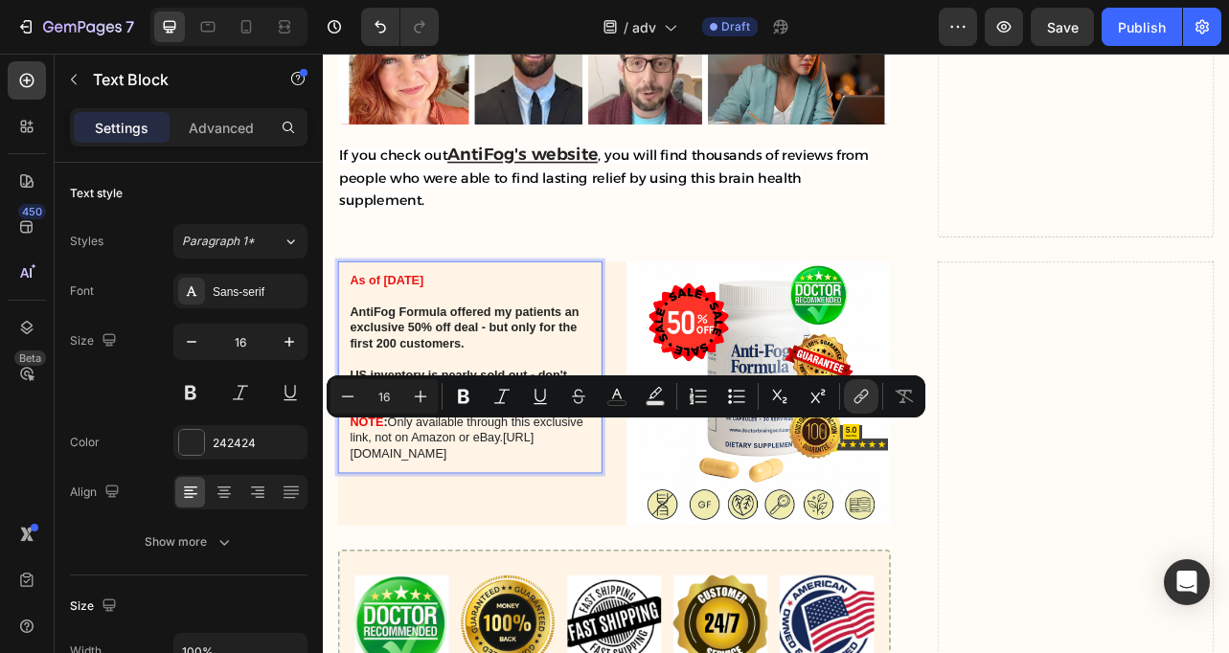
drag, startPoint x: 396, startPoint y: 532, endPoint x: 610, endPoint y: 595, distance: 223.7
click at [610, 571] on p "NOTE : Only available through this exclusive link, not on Amazon or eBay. [URL]…" at bounding box center [509, 540] width 305 height 59
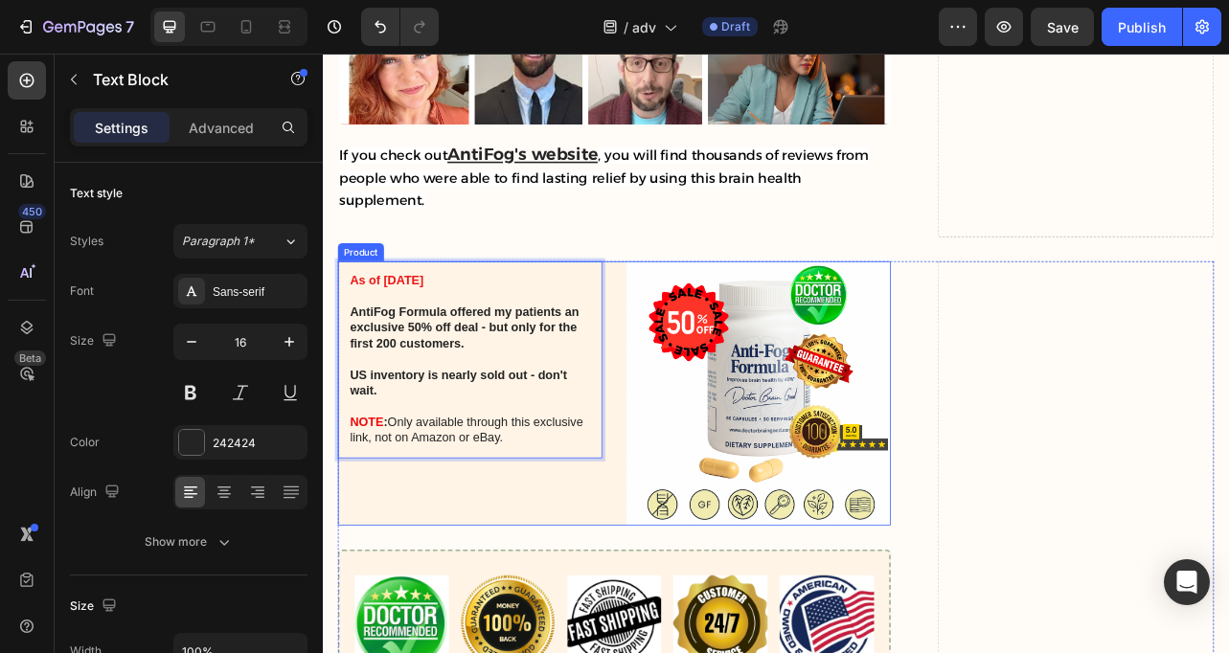
click at [631, 586] on div "As of [DATE] AntiFog Formula offered my patients an exclusive 50% off deal - bu…" at bounding box center [509, 484] width 335 height 335
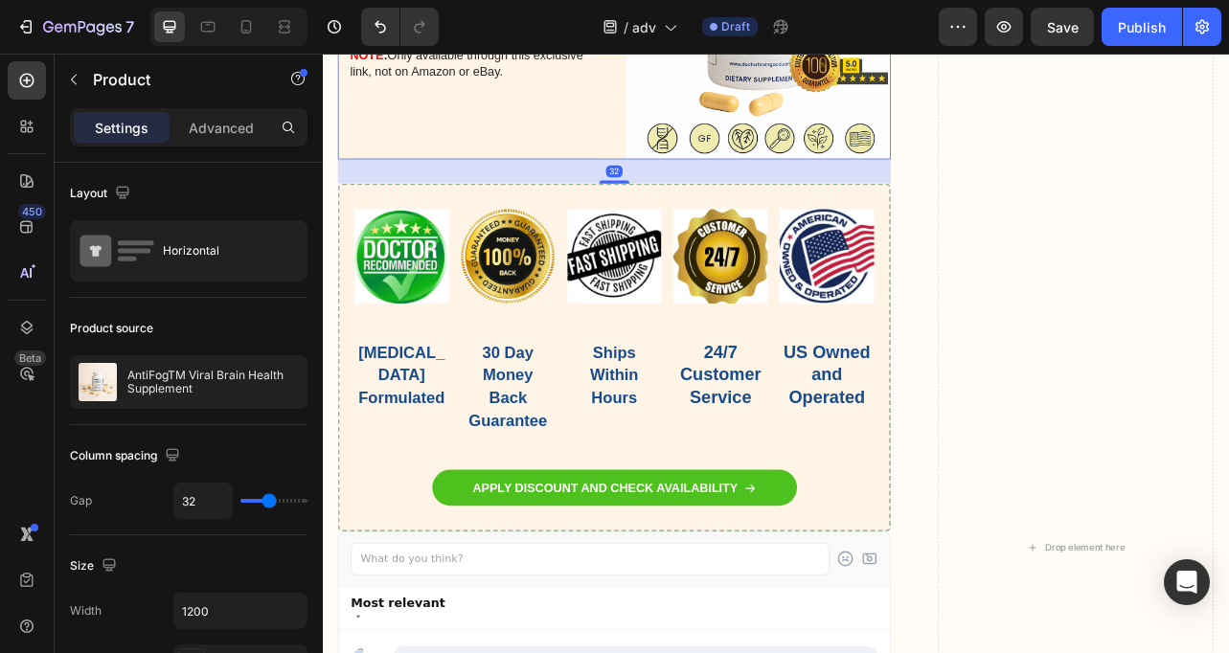
scroll to position [11341, 0]
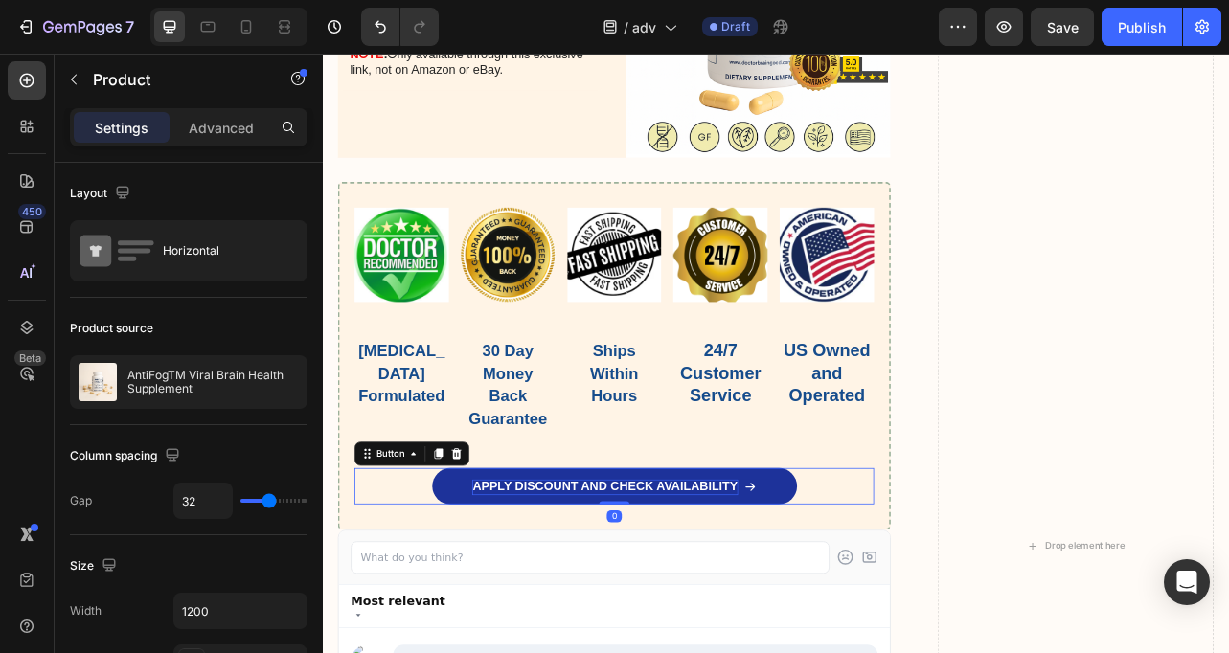
click at [632, 604] on p "APPLY DISCOUNT AND CHECK AVAILABILITY" at bounding box center [680, 604] width 336 height 20
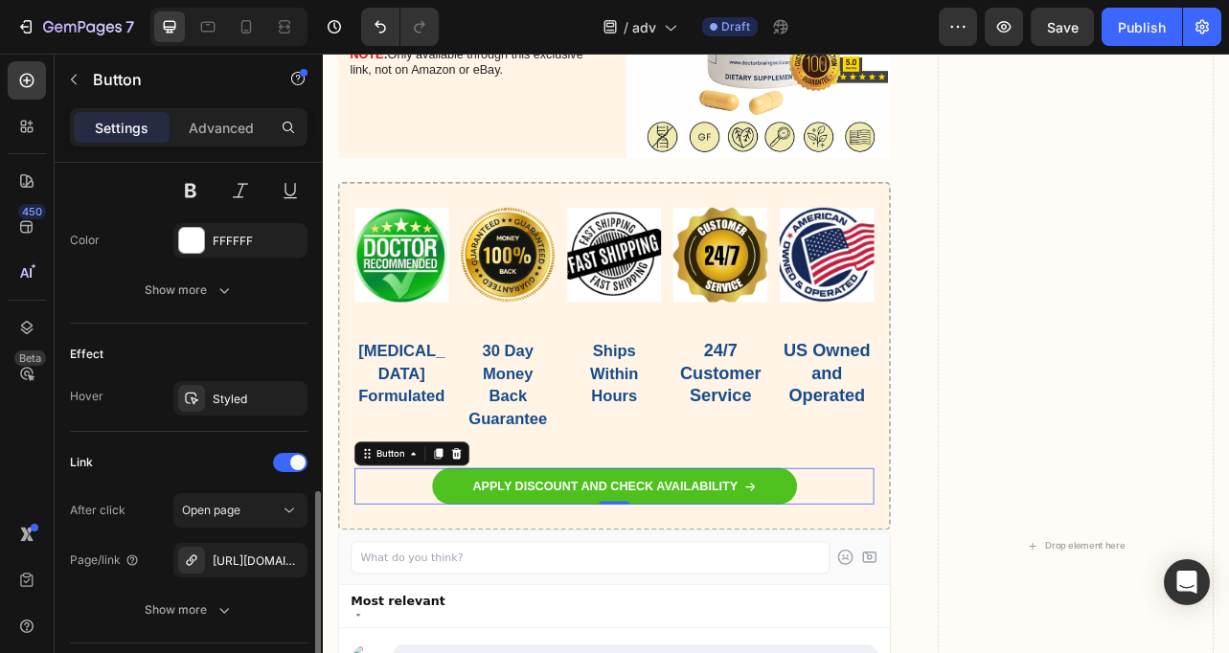
scroll to position [1129, 0]
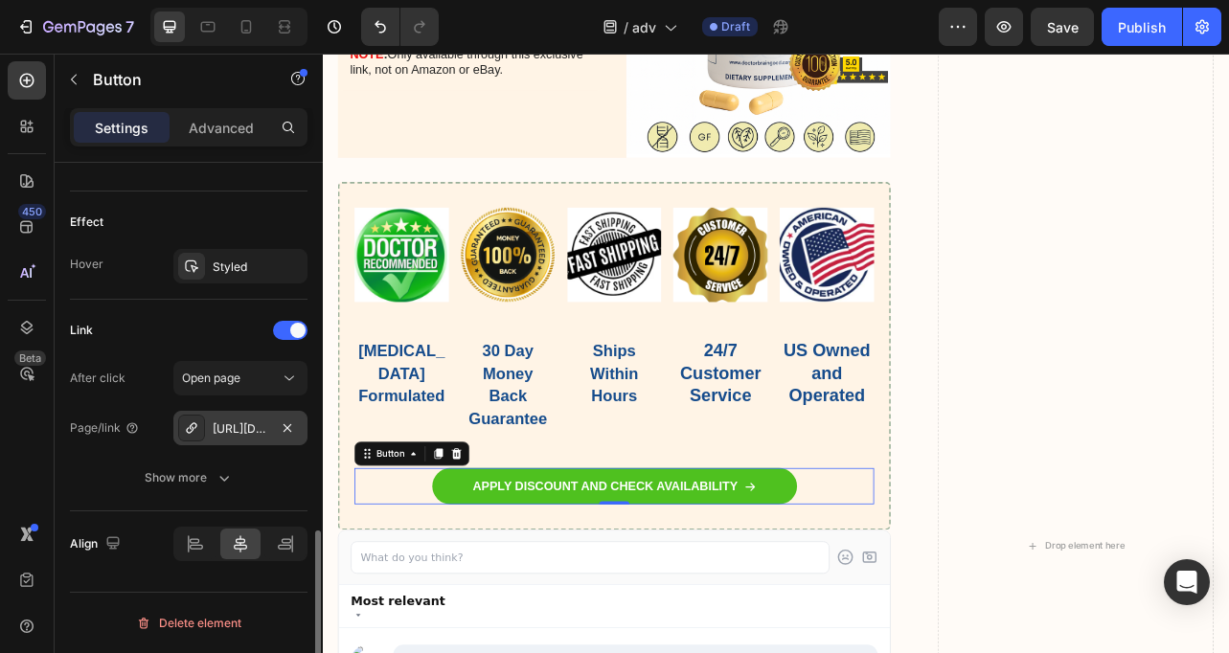
click at [258, 421] on div "[URL][DOMAIN_NAME]" at bounding box center [241, 428] width 56 height 17
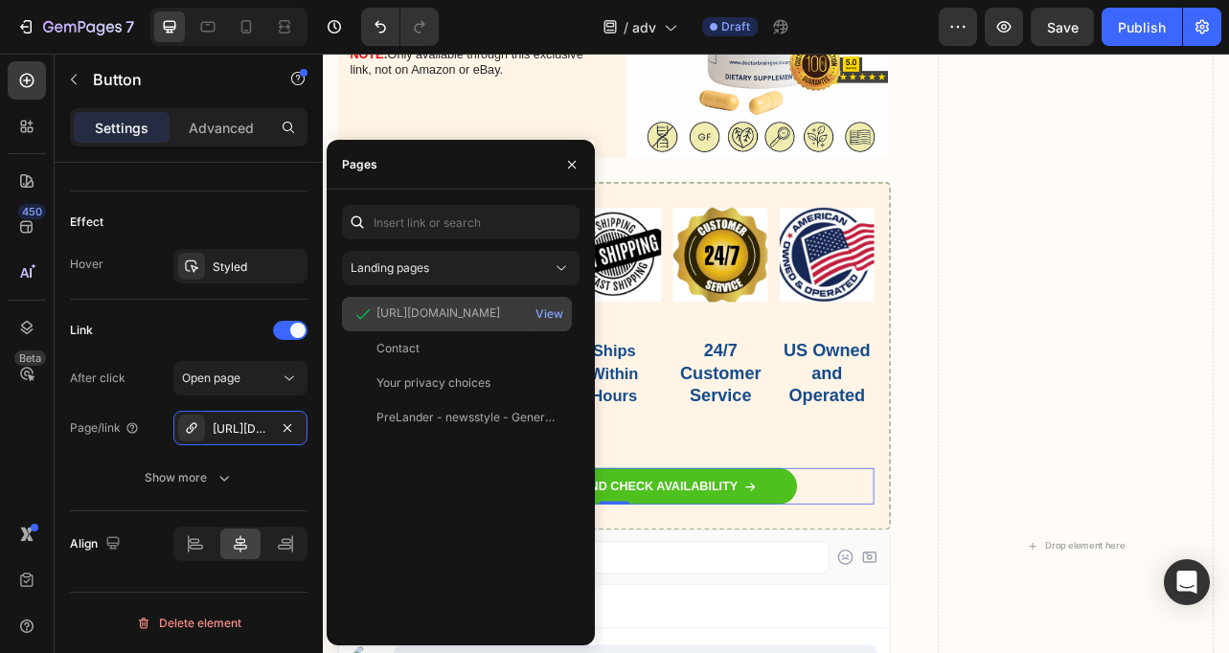
click at [441, 308] on div "[URL][DOMAIN_NAME]" at bounding box center [438, 313] width 124 height 17
click at [550, 308] on div "View" at bounding box center [549, 314] width 28 height 17
click at [577, 160] on icon "button" at bounding box center [571, 164] width 15 height 15
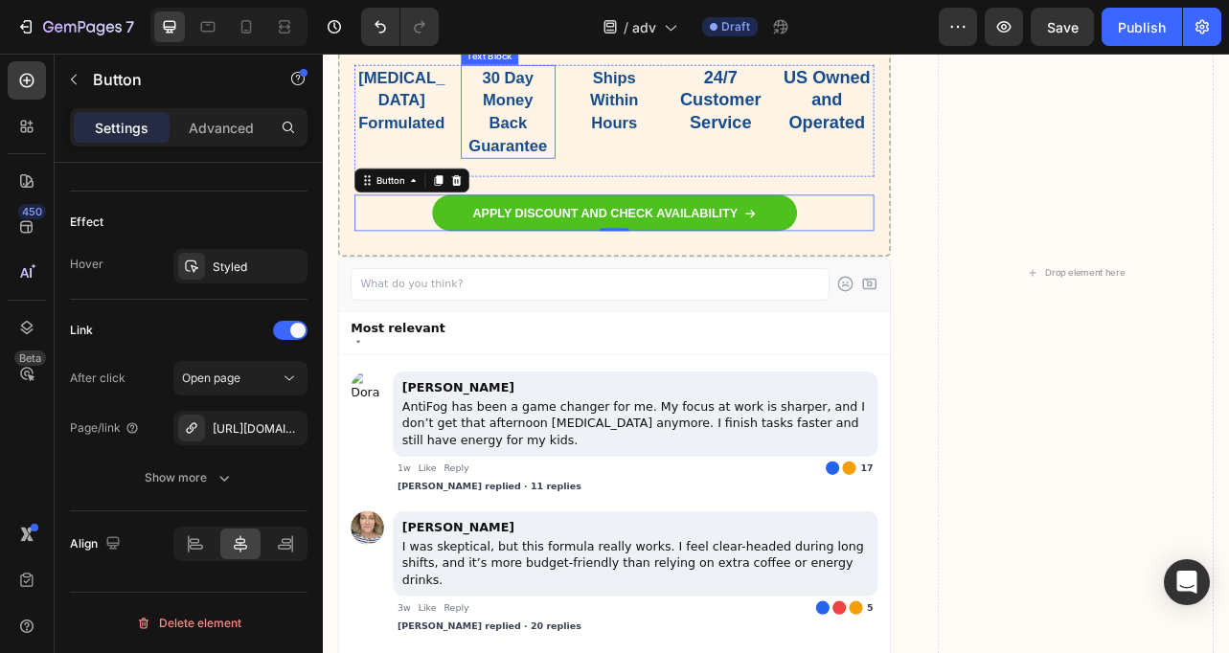
scroll to position [11696, 0]
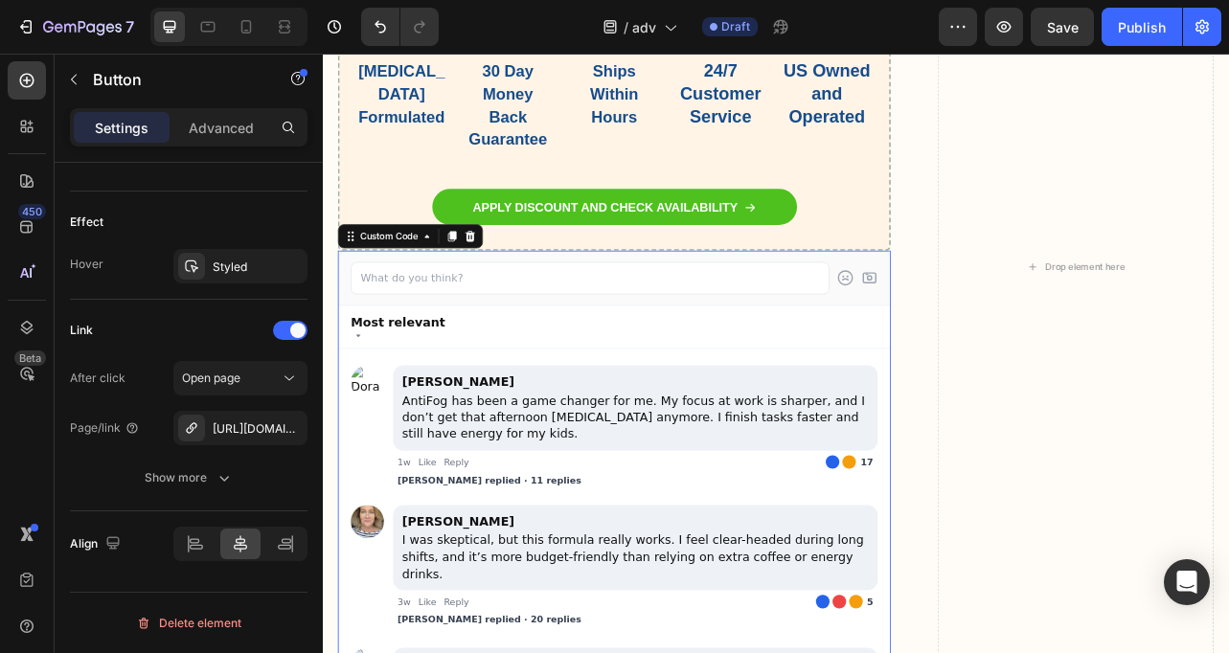
click at [365, 461] on img at bounding box center [379, 470] width 42 height 42
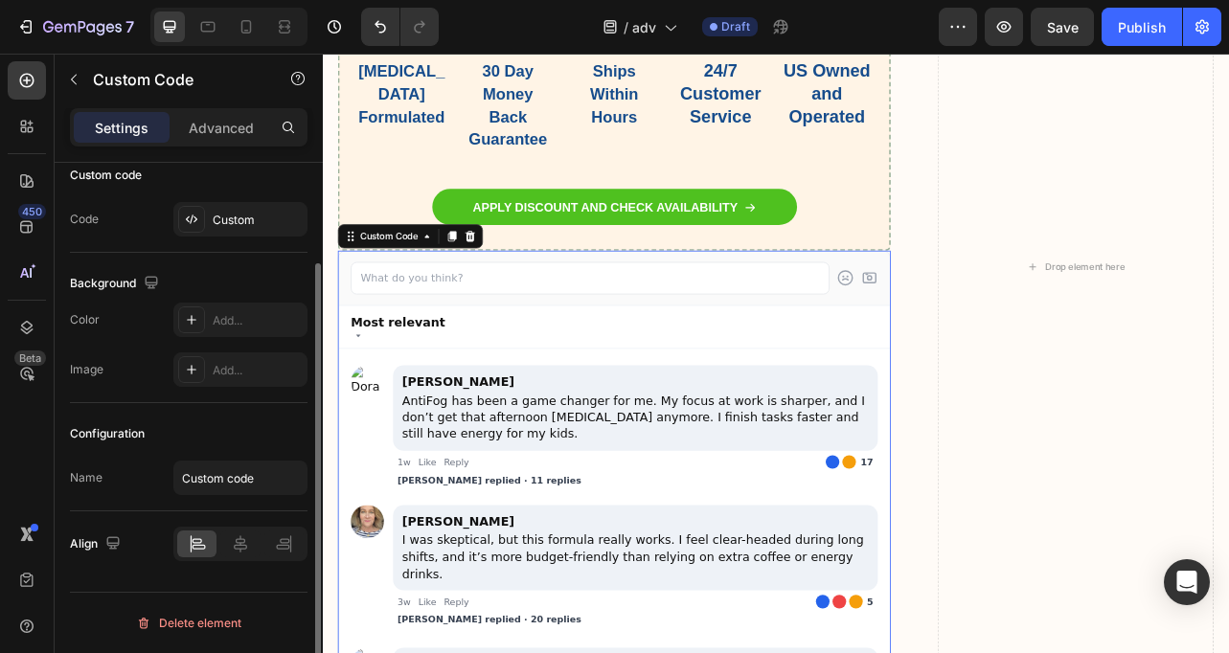
scroll to position [0, 0]
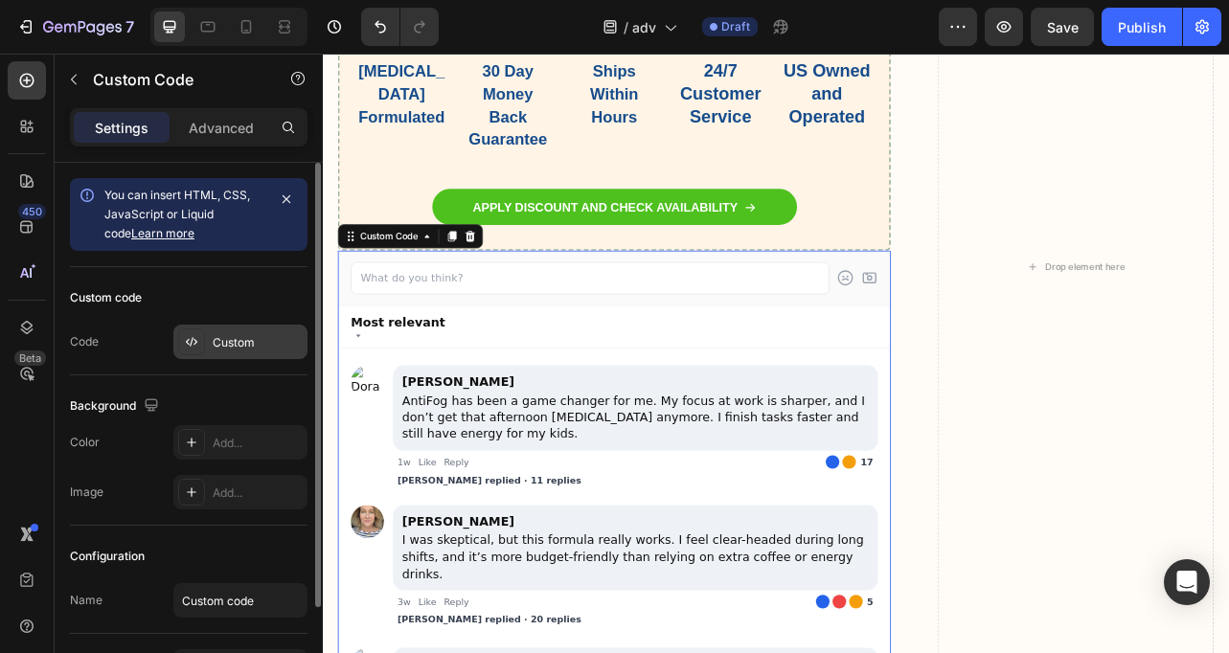
click at [193, 344] on icon at bounding box center [195, 342] width 4 height 6
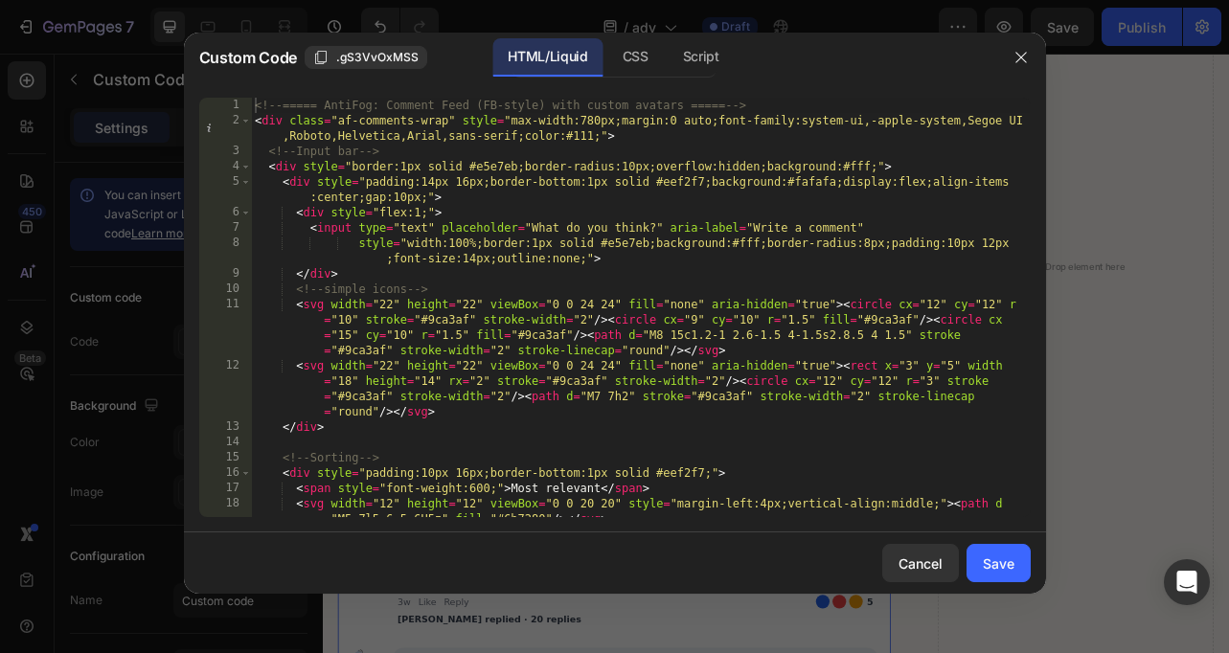
click at [435, 285] on div "<!-- ===== AntiFog: Comment Feed (FB-style) with custom avatars ===== --> < div…" at bounding box center [640, 323] width 779 height 450
type textarea "<!-- ===== End AntiFog Comment Feed ===== -->"
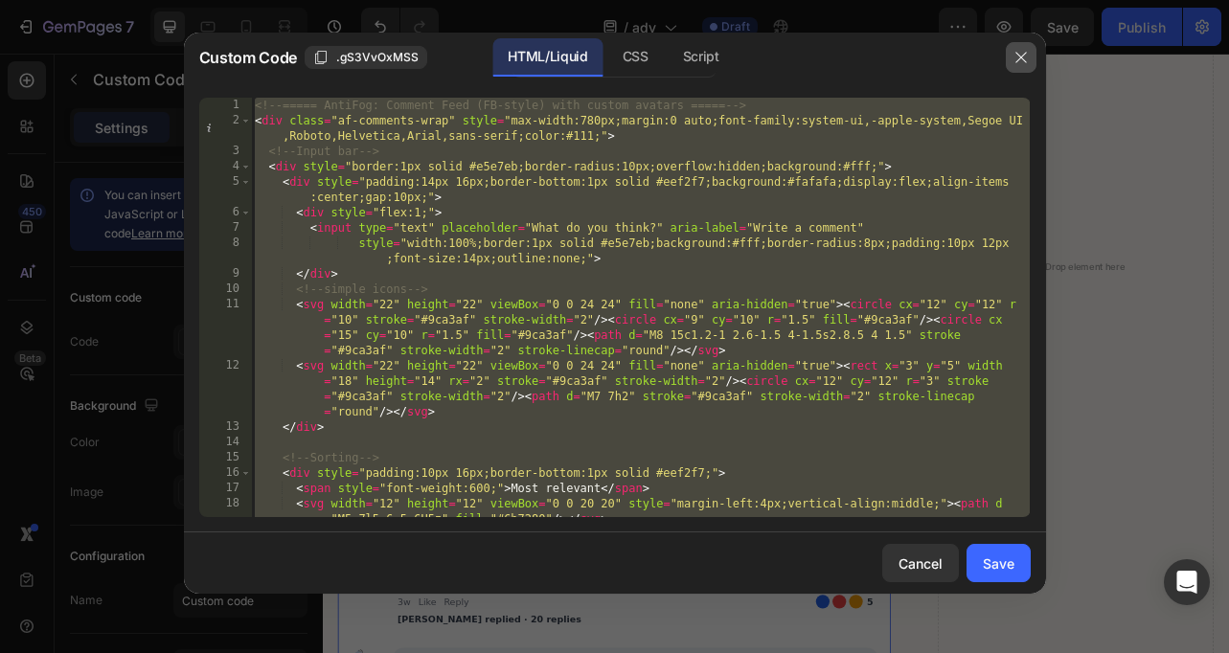
click at [1017, 63] on icon "button" at bounding box center [1020, 57] width 15 height 15
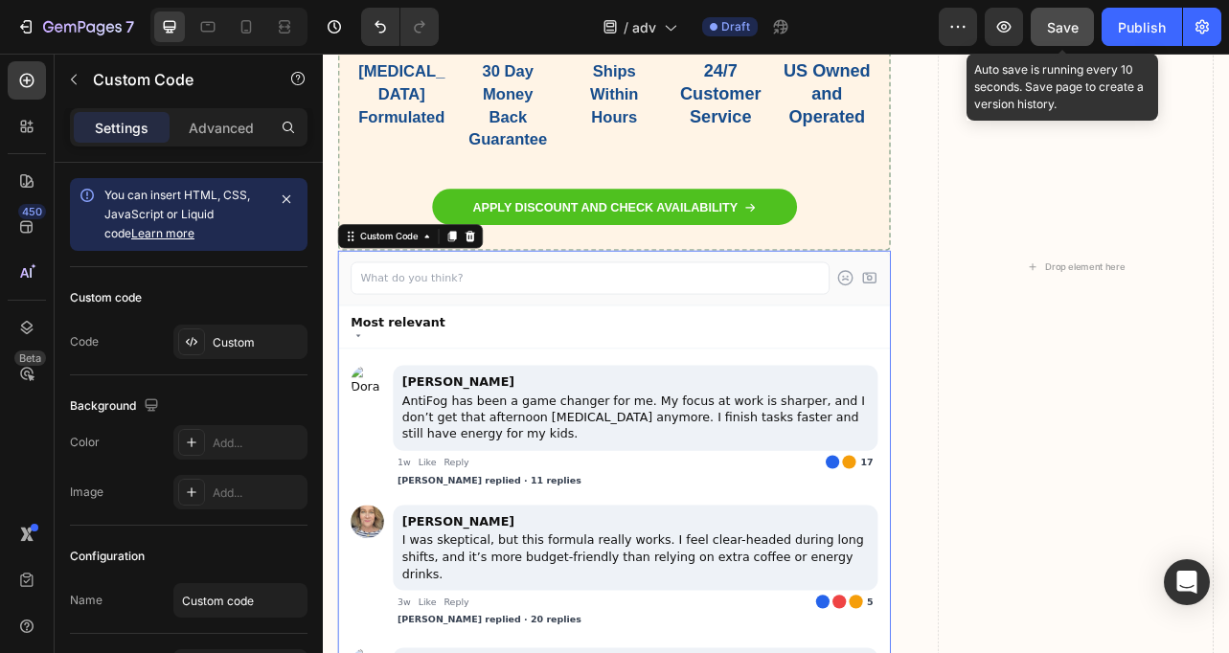
click at [1061, 33] on span "Save" at bounding box center [1063, 27] width 32 height 16
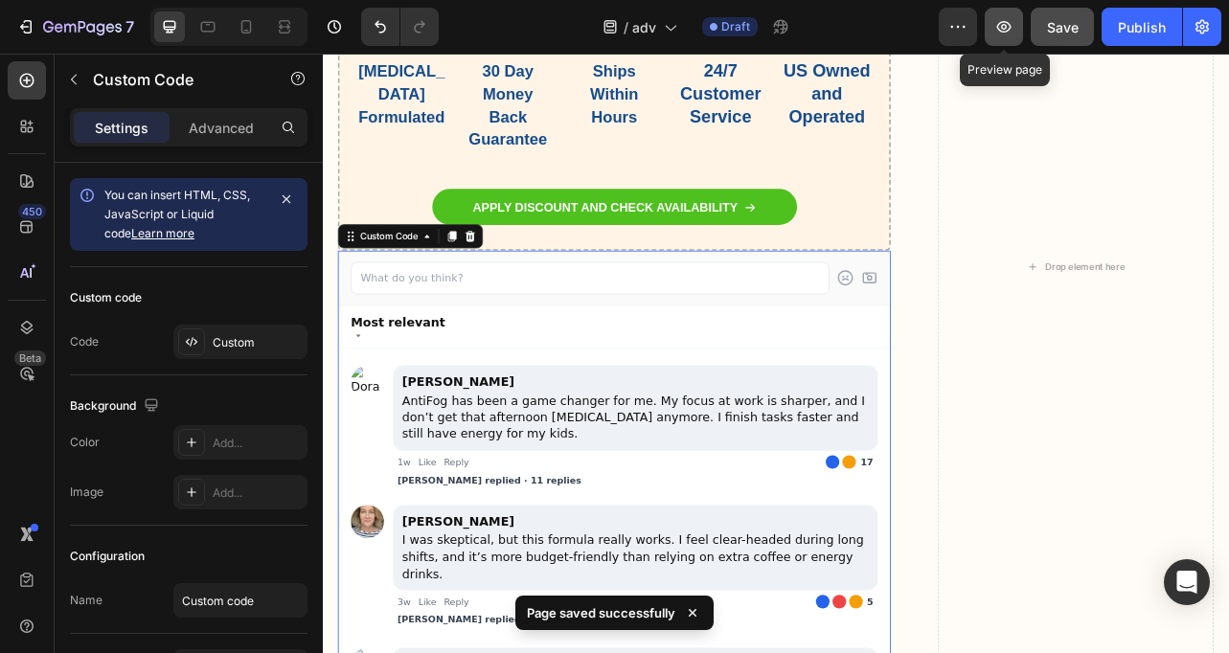
click at [1005, 26] on icon "button" at bounding box center [1003, 26] width 19 height 19
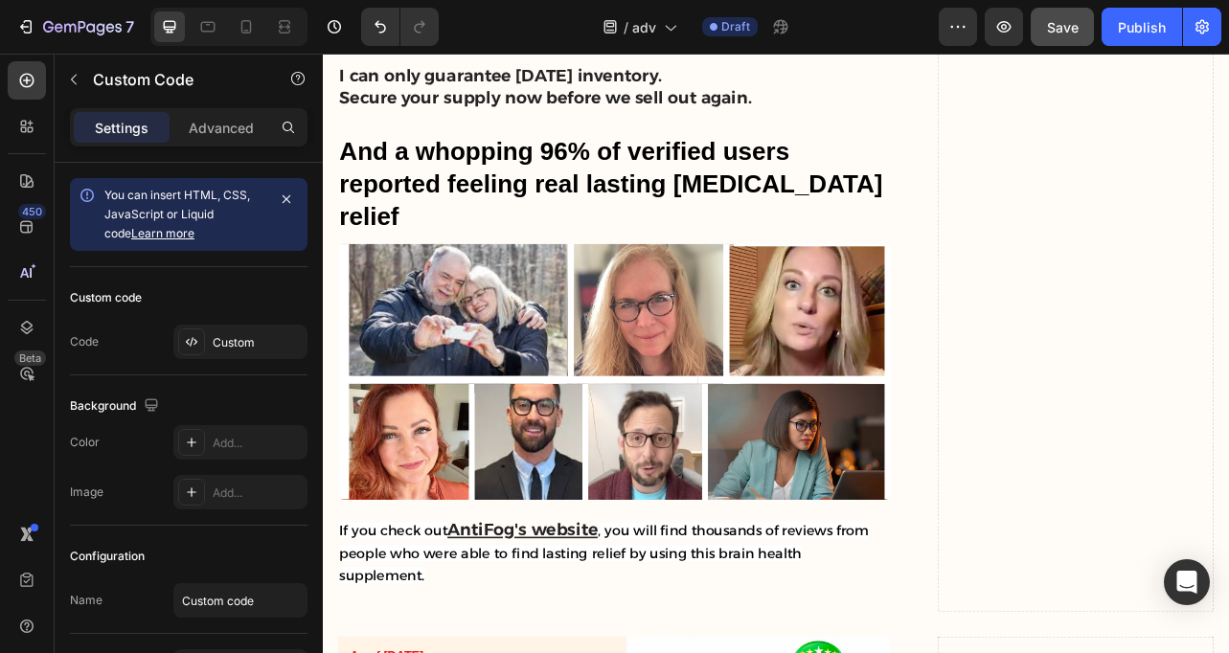
scroll to position [10436, 0]
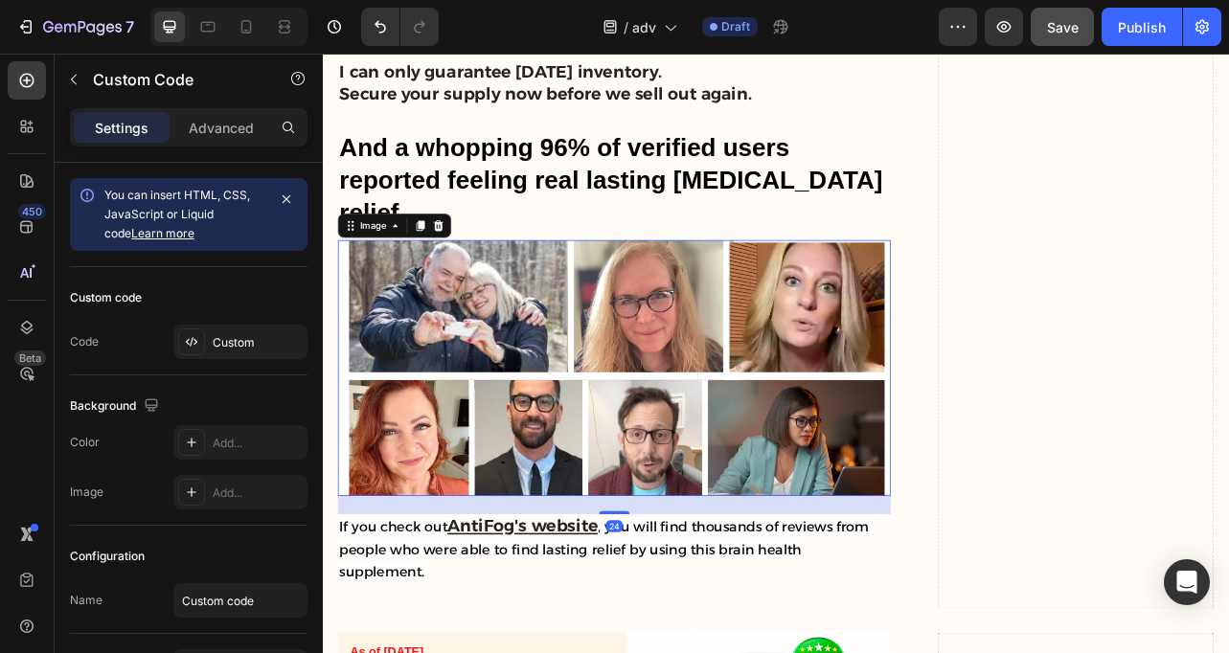
click at [575, 383] on img at bounding box center [692, 452] width 701 height 325
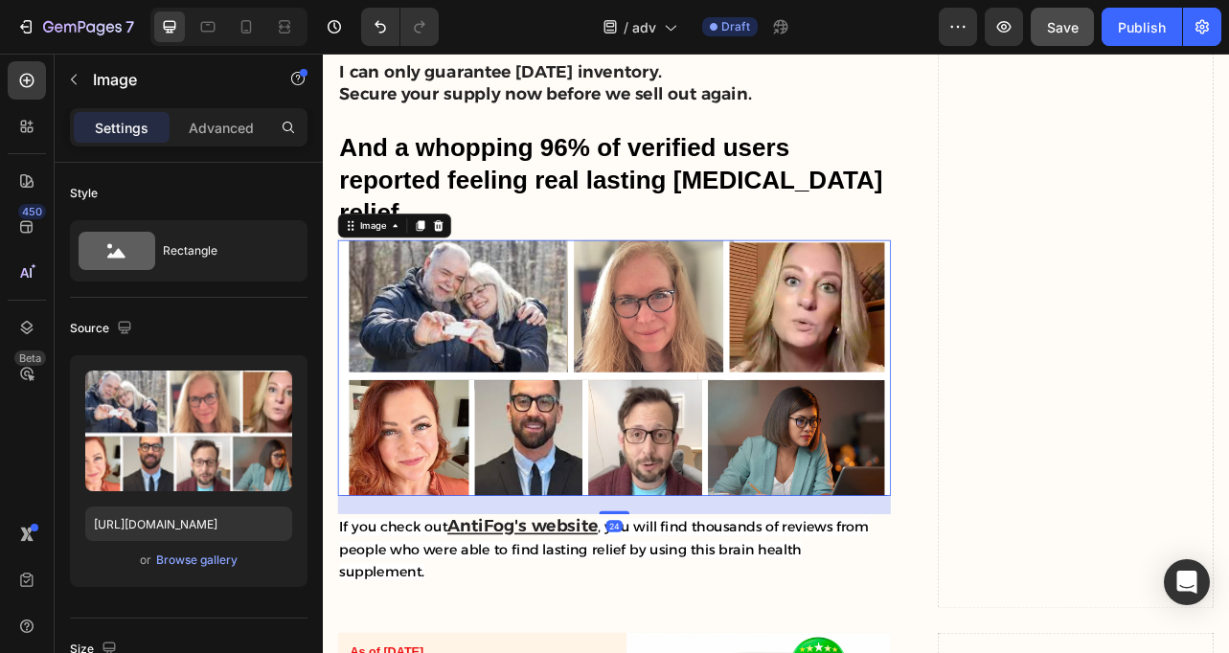
click at [576, 385] on img at bounding box center [692, 452] width 701 height 325
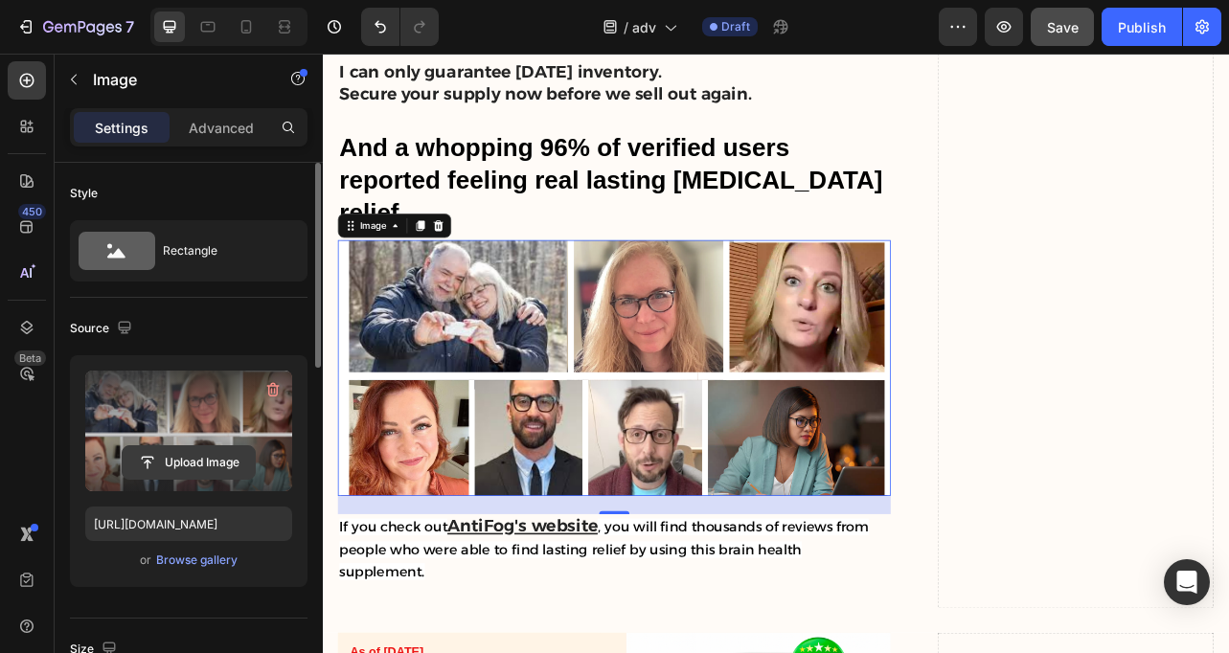
click at [178, 467] on input "file" at bounding box center [189, 462] width 132 height 33
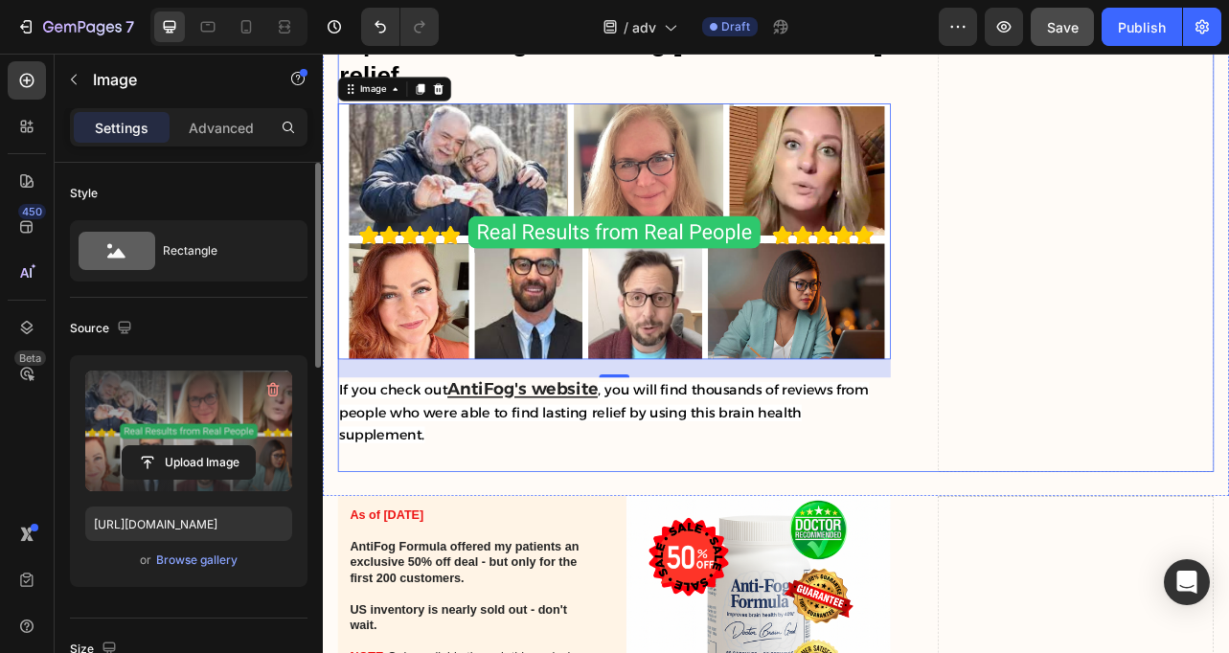
scroll to position [10613, 0]
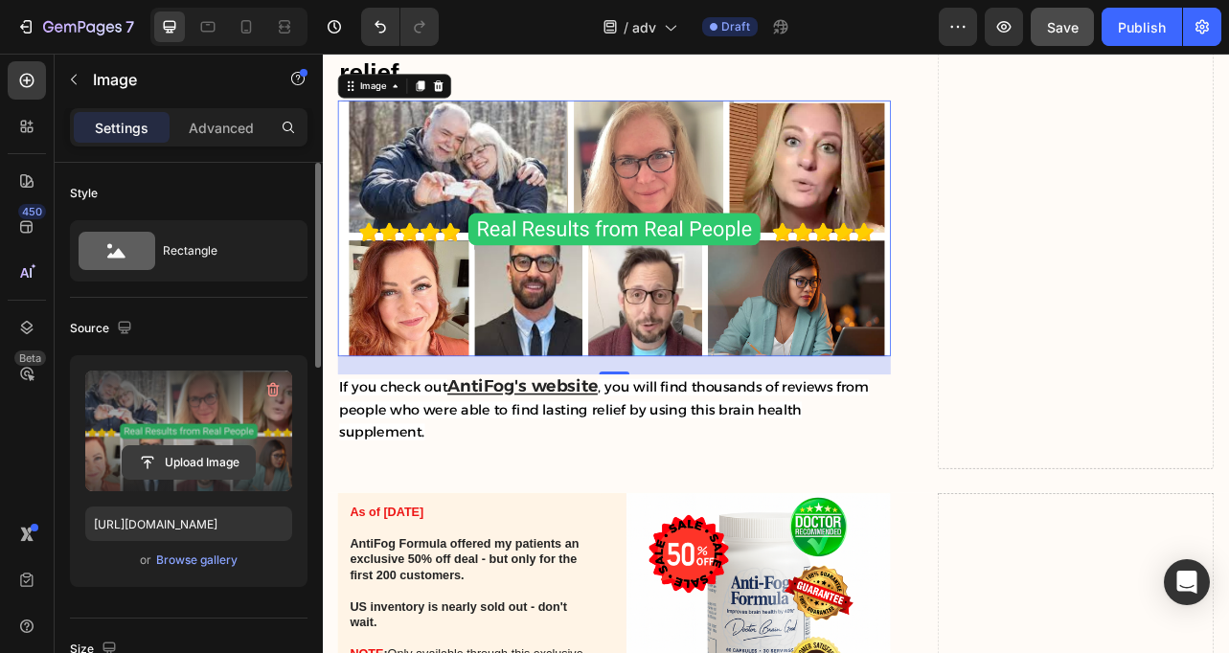
click at [200, 463] on input "file" at bounding box center [189, 462] width 132 height 33
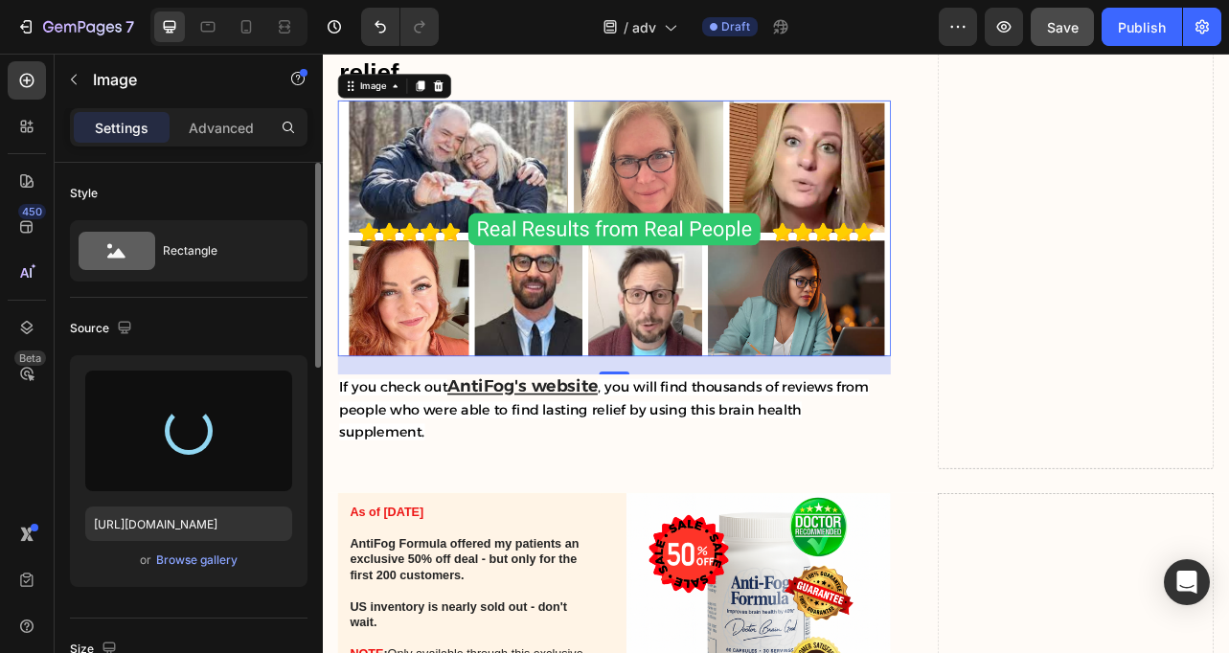
type input "[URL][DOMAIN_NAME]"
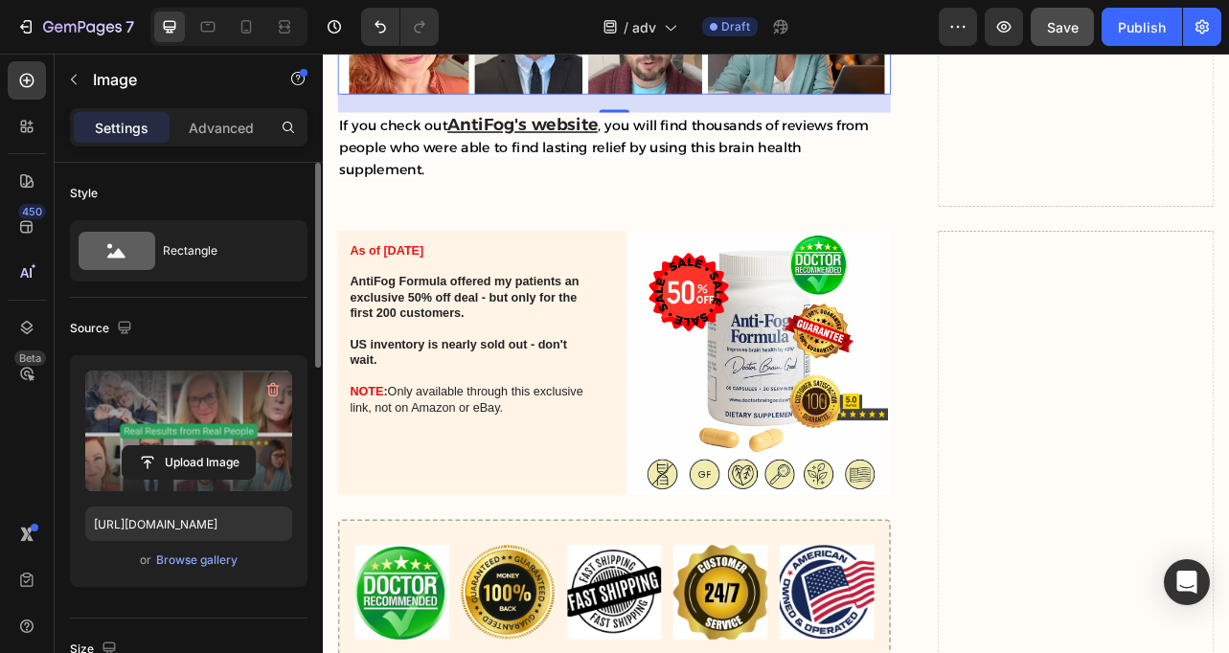
scroll to position [10961, 0]
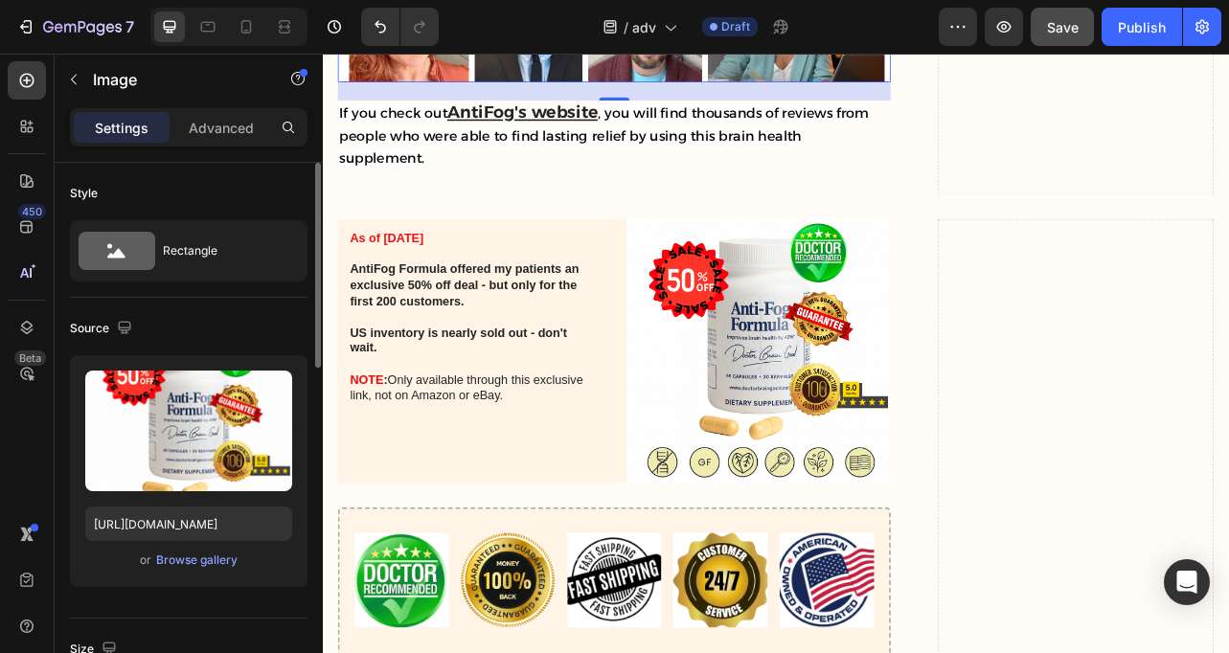
click at [848, 392] on img at bounding box center [875, 430] width 335 height 335
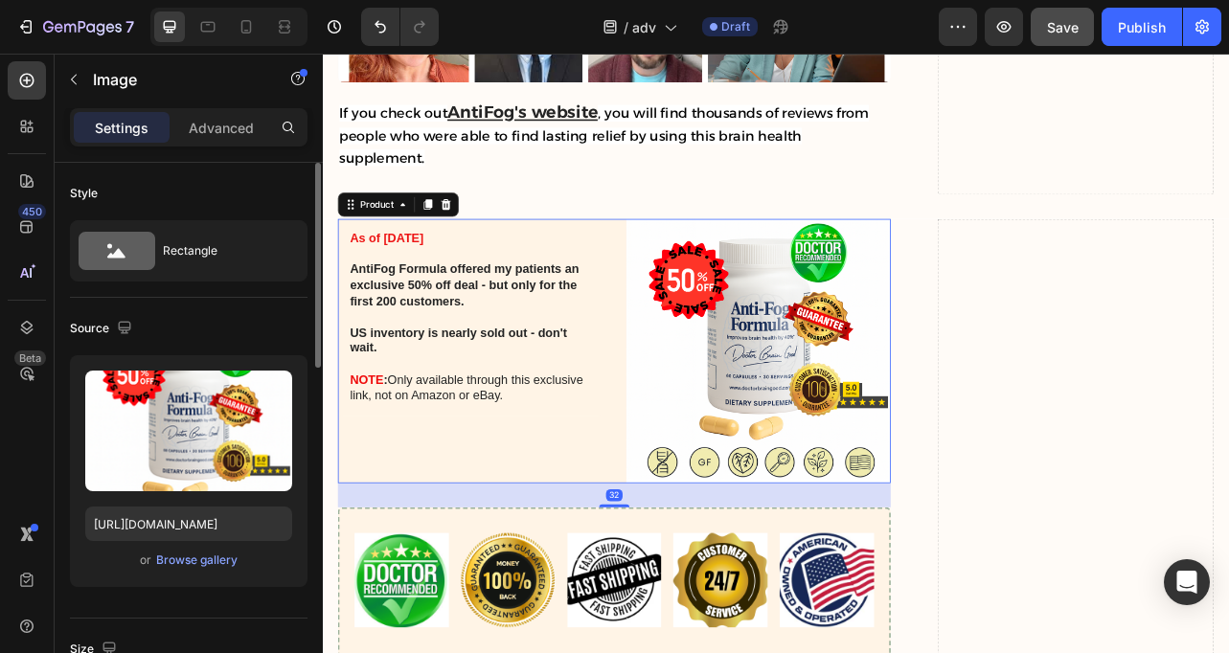
click at [494, 502] on div "As of [DATE] AntiFog Formula offered my patients an exclusive 50% off deal - bu…" at bounding box center [509, 430] width 335 height 335
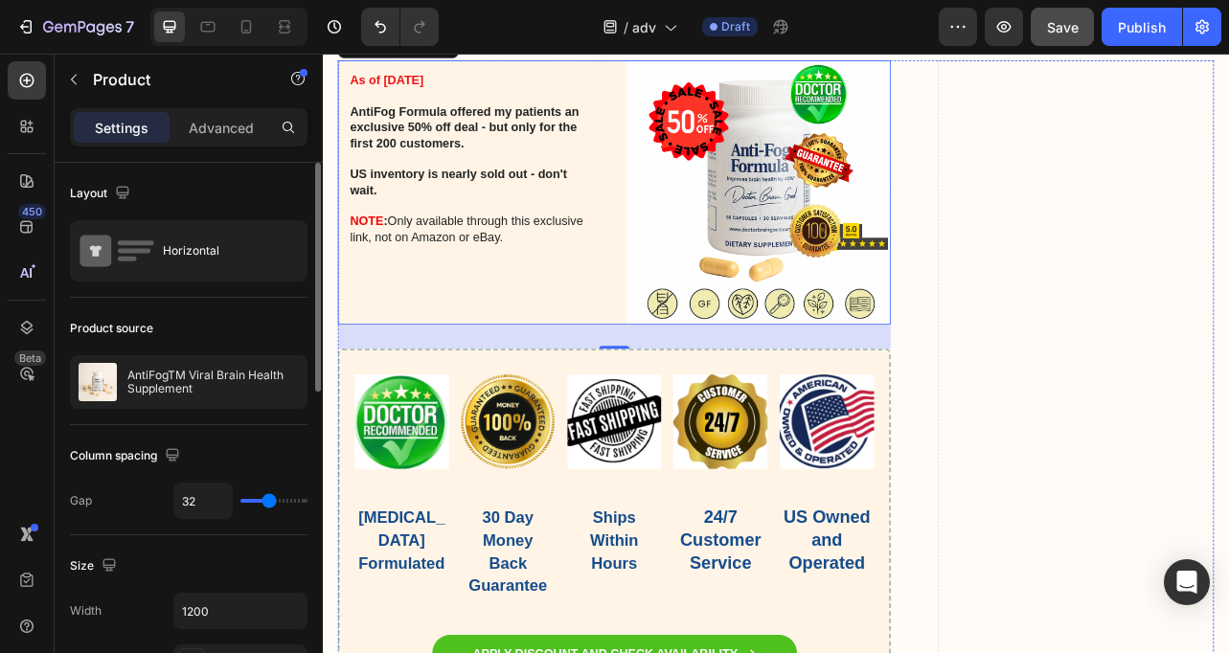
scroll to position [11098, 0]
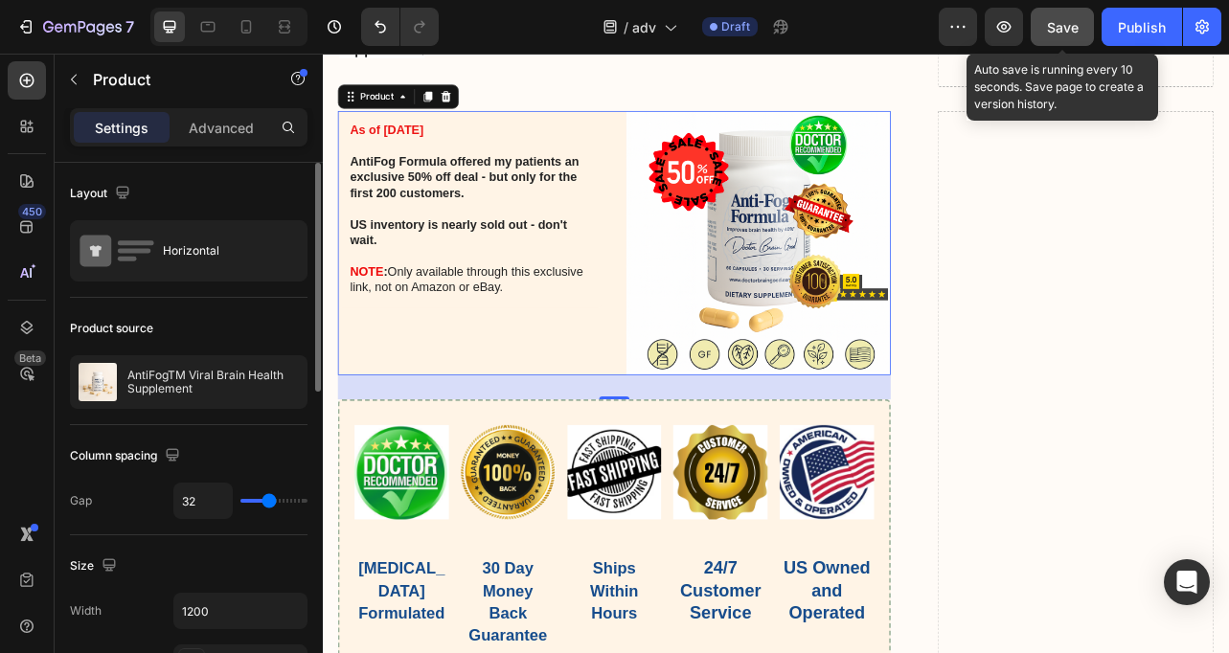
click at [1063, 34] on span "Save" at bounding box center [1063, 27] width 32 height 16
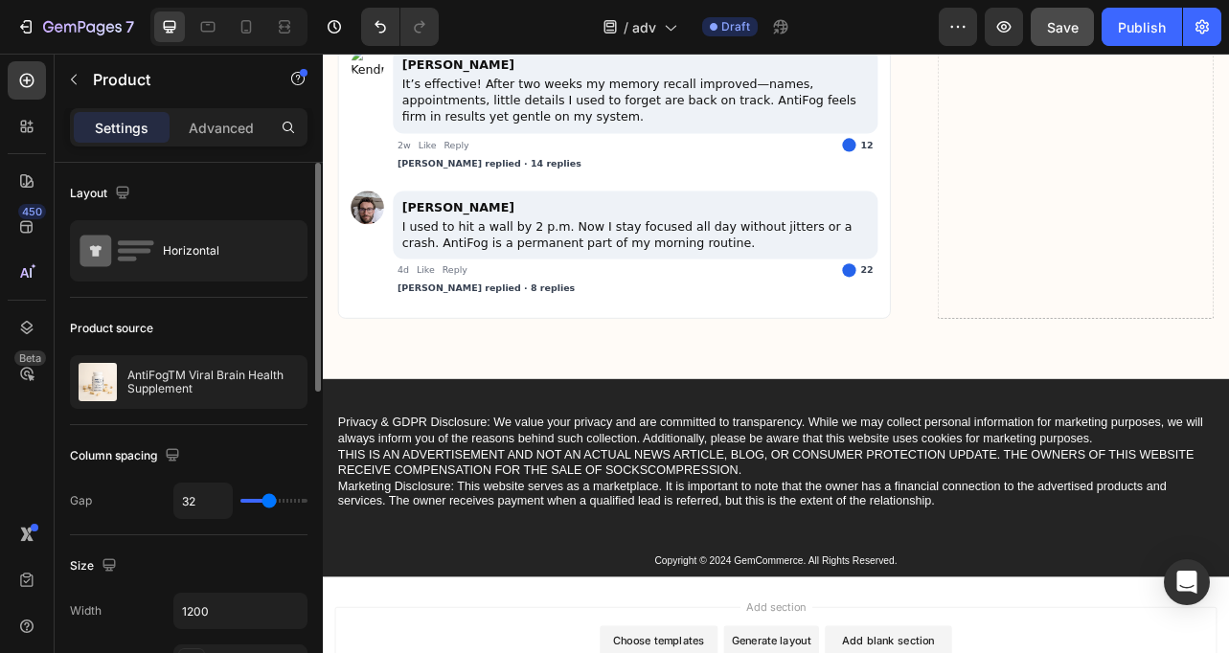
scroll to position [12901, 0]
